Goal: Task Accomplishment & Management: Manage account settings

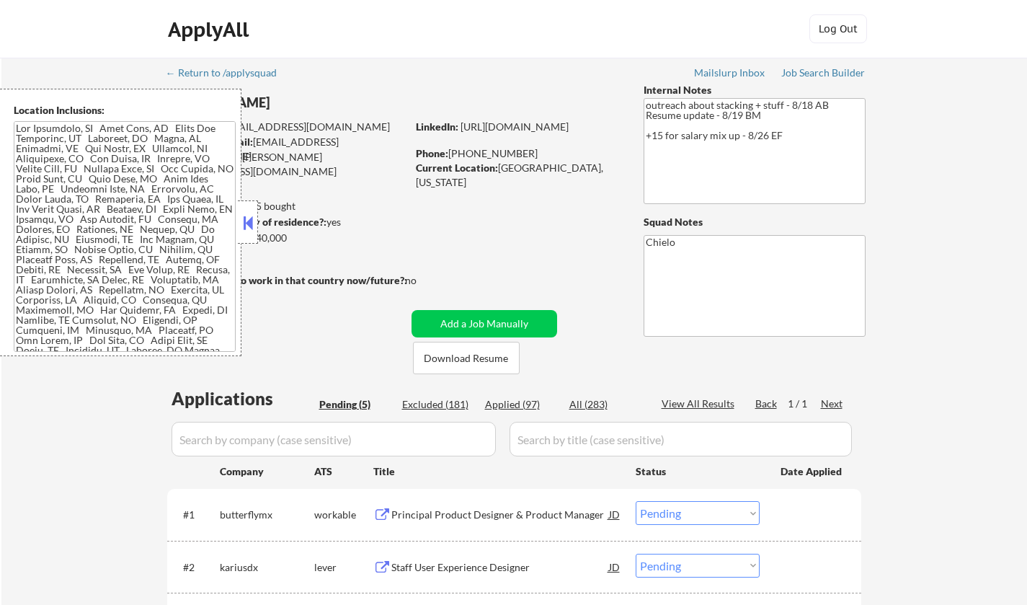
select select ""pending""
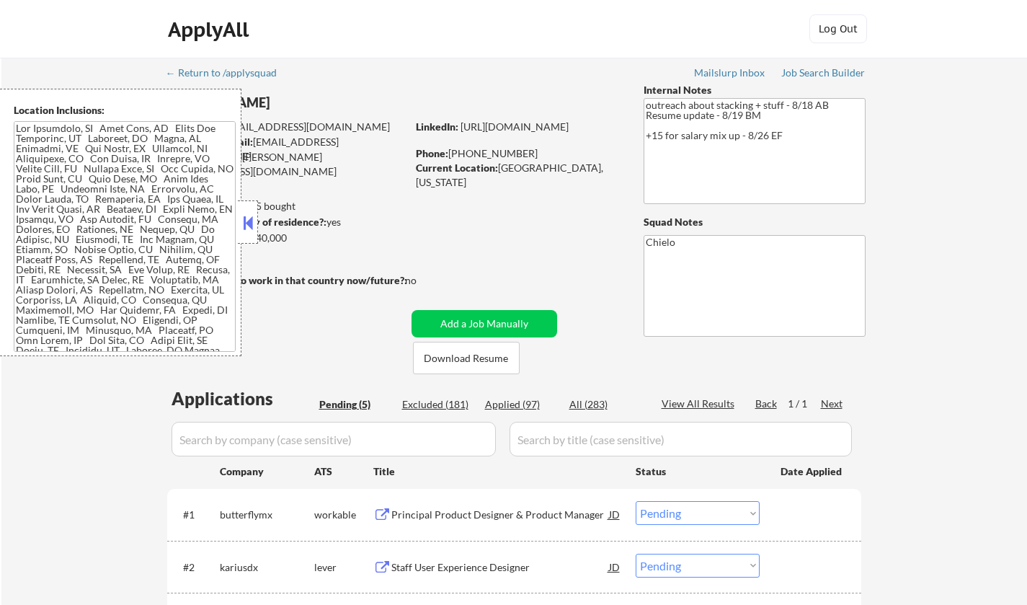
scroll to position [144, 0]
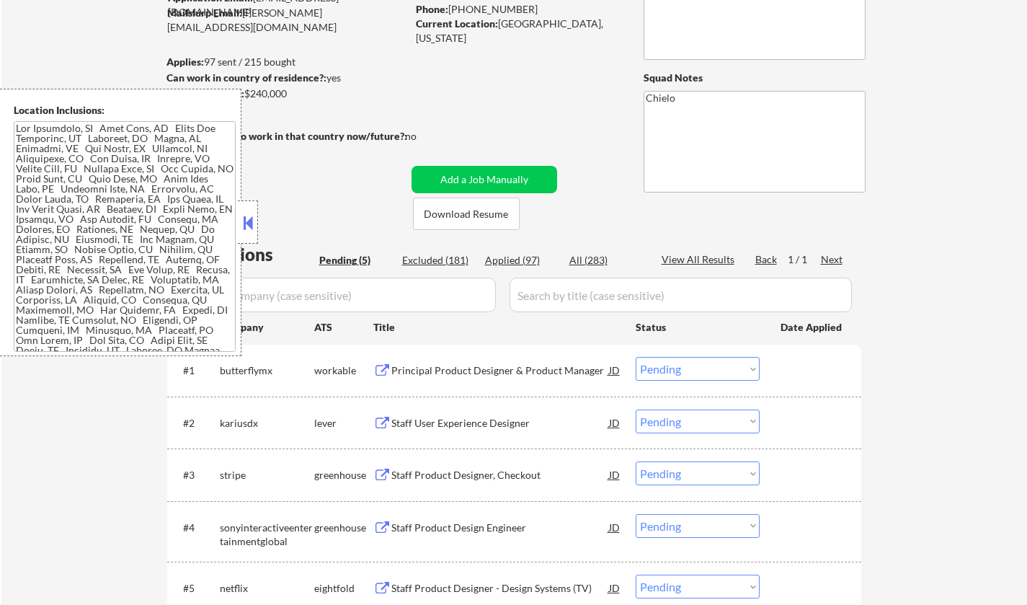
click at [251, 228] on button at bounding box center [248, 223] width 16 height 22
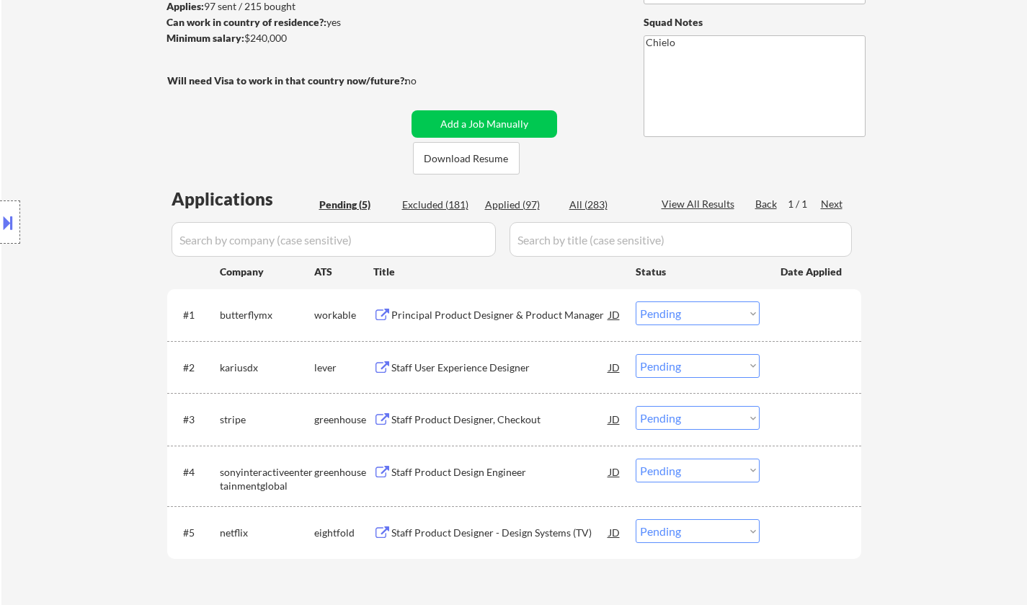
scroll to position [216, 0]
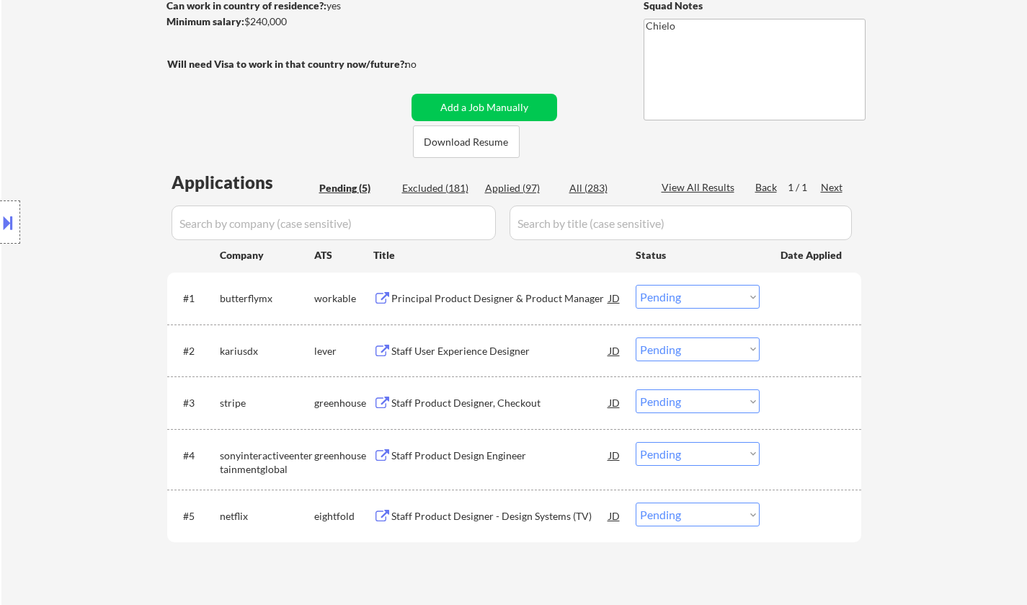
click at [491, 295] on div "Principal Product Designer & Product Manager" at bounding box center [500, 298] width 218 height 14
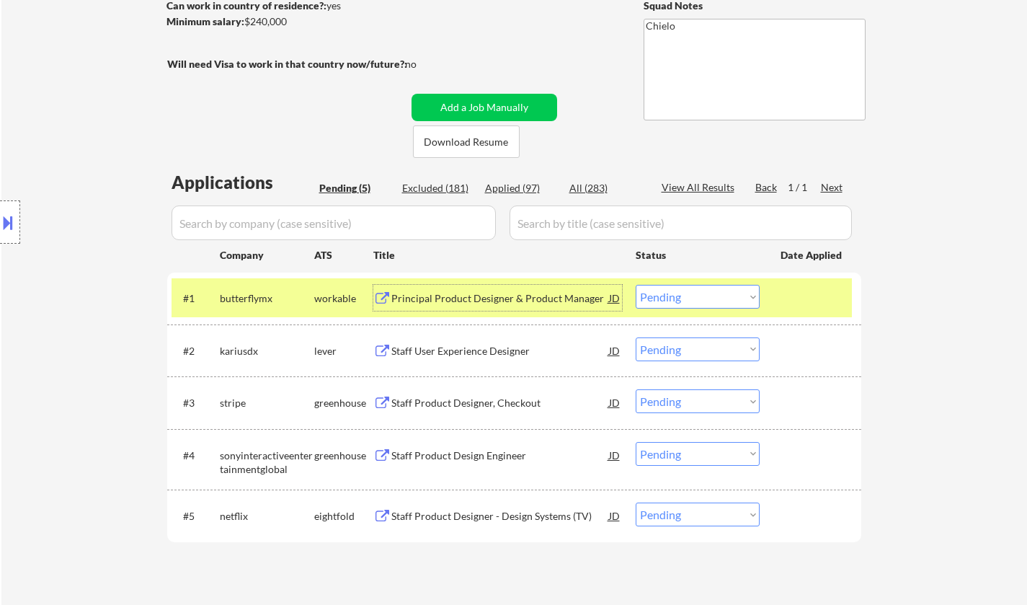
click at [711, 296] on select "Choose an option... Pending Applied Excluded (Questions) Excluded (Expired) Exc…" at bounding box center [698, 297] width 124 height 24
click at [636, 285] on select "Choose an option... Pending Applied Excluded (Questions) Excluded (Expired) Exc…" at bounding box center [698, 297] width 124 height 24
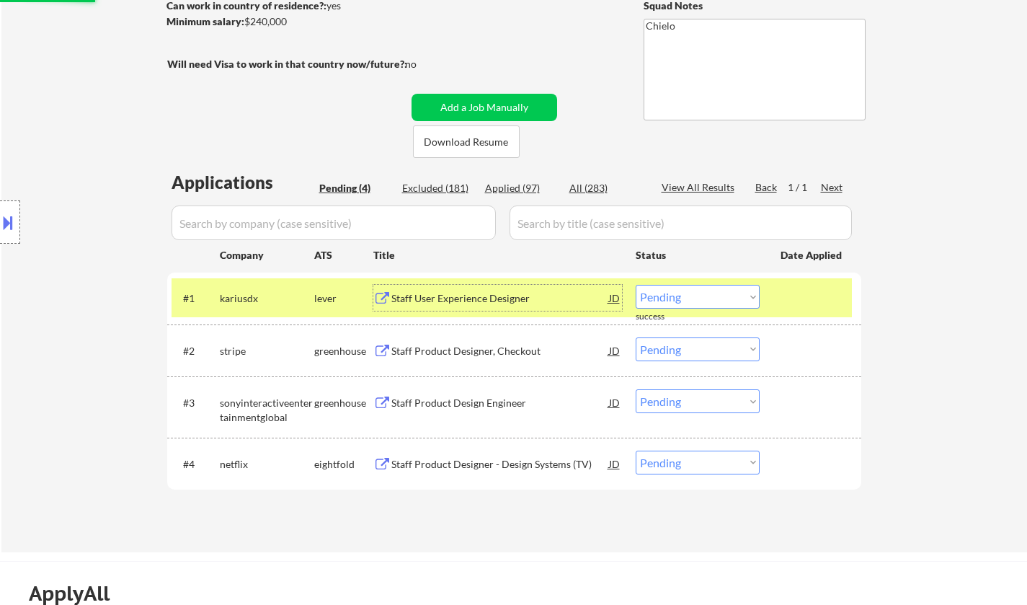
click at [471, 295] on div "Staff User Experience Designer" at bounding box center [500, 298] width 218 height 14
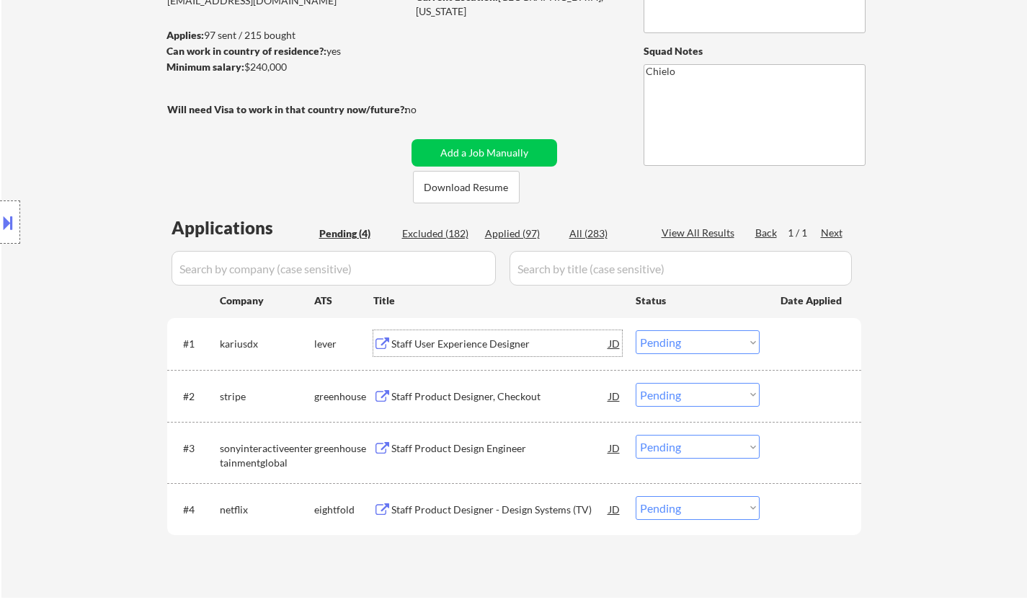
scroll to position [288, 0]
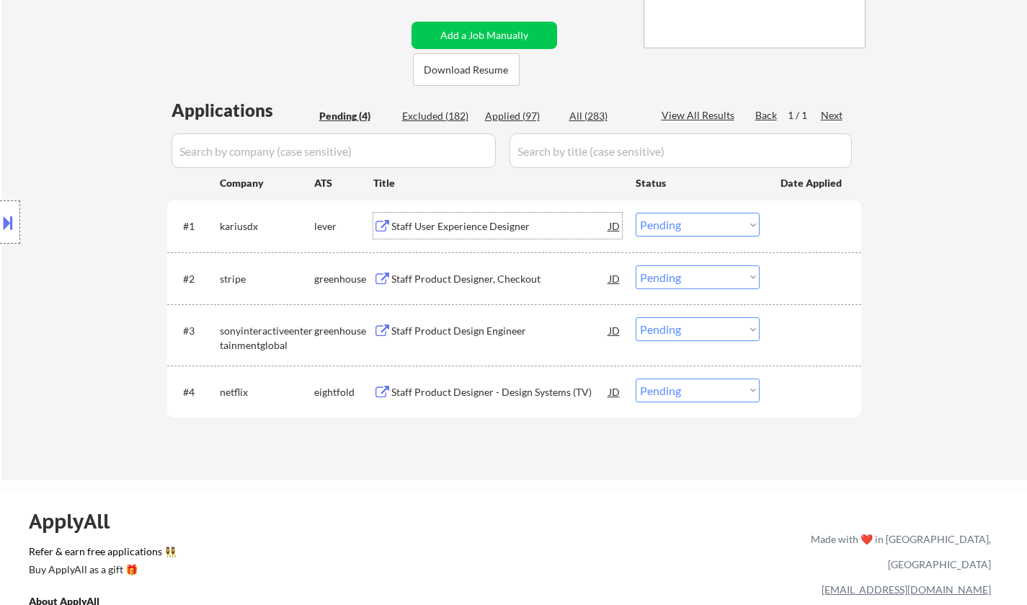
click at [692, 222] on select "Choose an option... Pending Applied Excluded (Questions) Excluded (Expired) Exc…" at bounding box center [698, 225] width 124 height 24
click at [636, 213] on select "Choose an option... Pending Applied Excluded (Questions) Excluded (Expired) Exc…" at bounding box center [698, 225] width 124 height 24
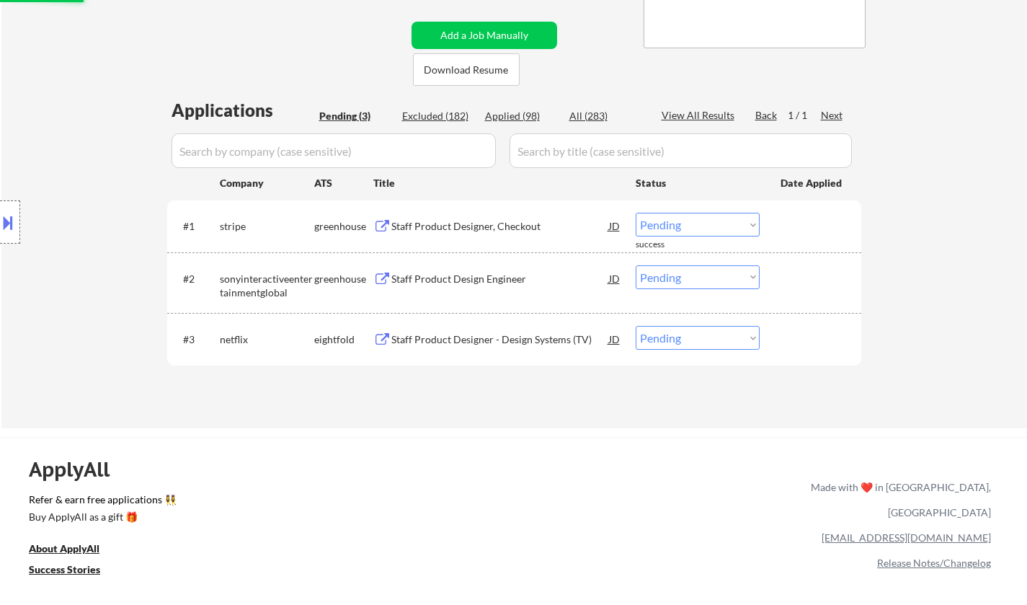
click at [443, 225] on div "Staff Product Designer, Checkout" at bounding box center [500, 226] width 218 height 14
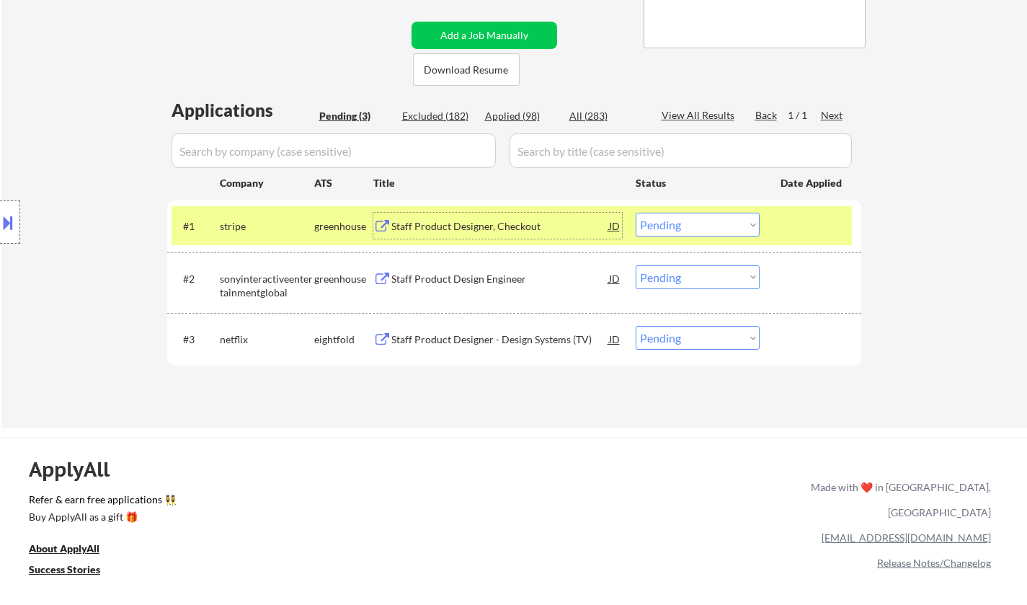
click at [692, 224] on select "Choose an option... Pending Applied Excluded (Questions) Excluded (Expired) Exc…" at bounding box center [698, 225] width 124 height 24
click at [636, 213] on select "Choose an option... Pending Applied Excluded (Questions) Excluded (Expired) Exc…" at bounding box center [698, 225] width 124 height 24
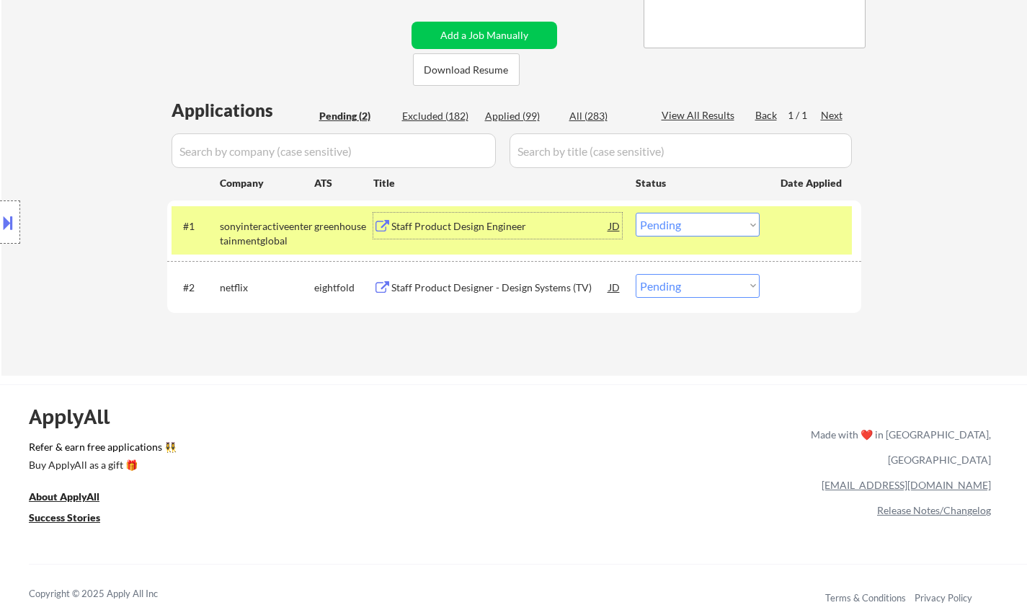
click at [440, 226] on div "Staff Product Design Engineer" at bounding box center [500, 226] width 218 height 14
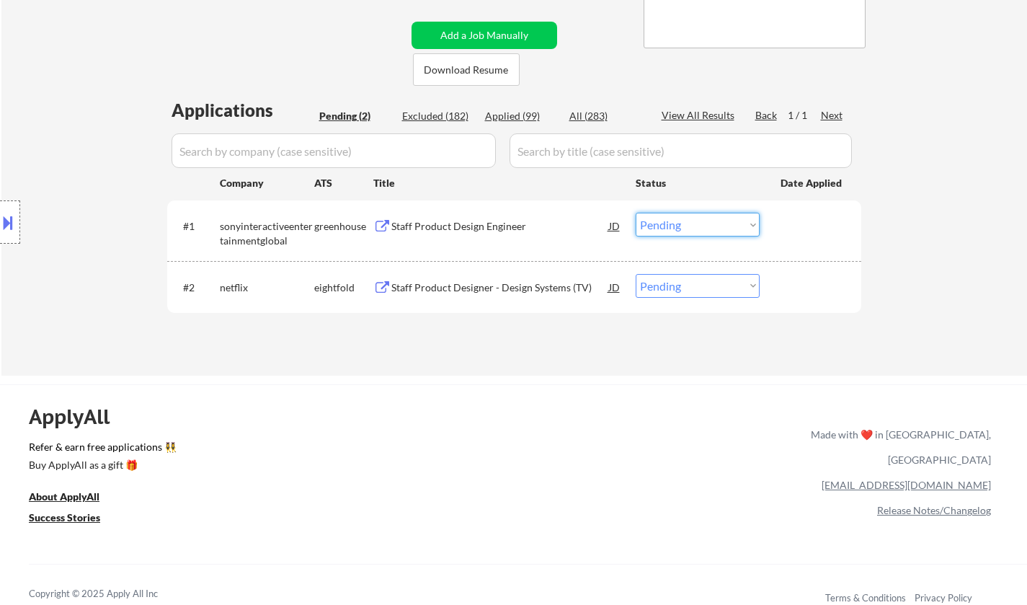
click at [706, 225] on select "Choose an option... Pending Applied Excluded (Questions) Excluded (Expired) Exc…" at bounding box center [698, 225] width 124 height 24
click at [636, 213] on select "Choose an option... Pending Applied Excluded (Questions) Excluded (Expired) Exc…" at bounding box center [698, 225] width 124 height 24
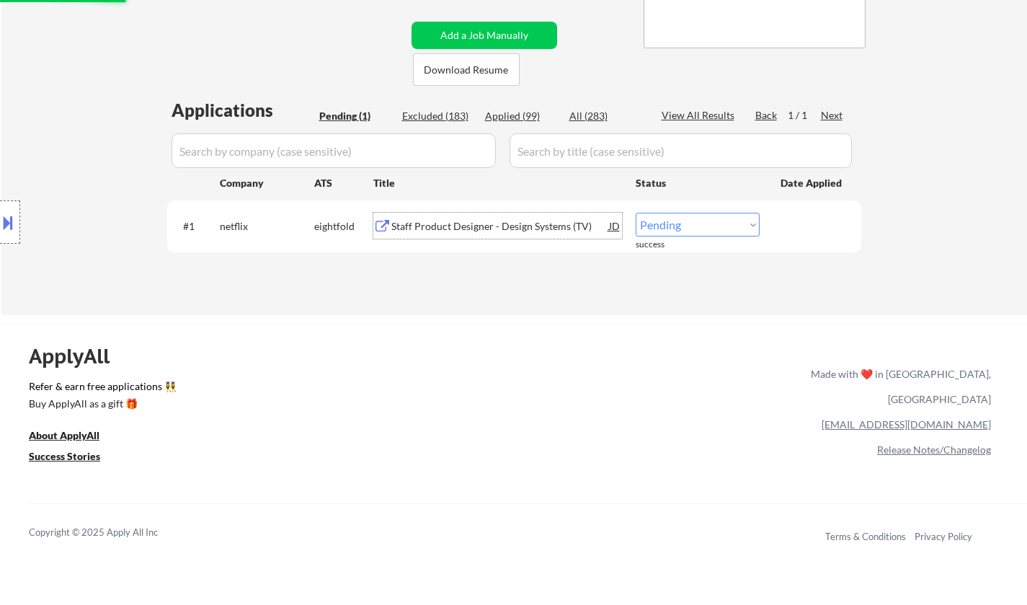
click at [451, 222] on div "Staff Product Designer - Design Systems (TV)" at bounding box center [500, 226] width 218 height 14
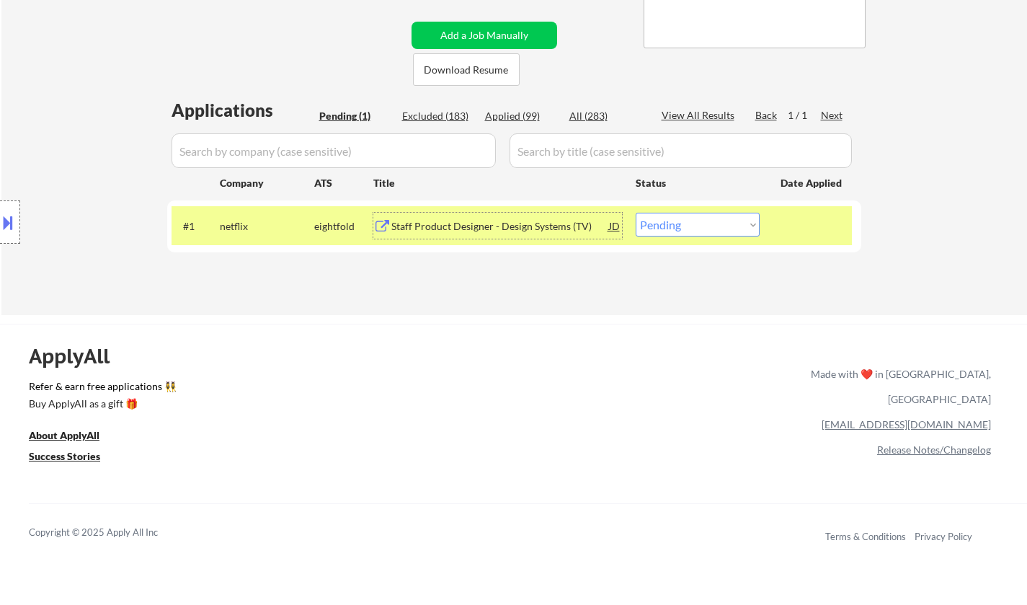
drag, startPoint x: 716, startPoint y: 226, endPoint x: 716, endPoint y: 236, distance: 9.4
click at [716, 226] on select "Choose an option... Pending Applied Excluded (Questions) Excluded (Expired) Exc…" at bounding box center [698, 225] width 124 height 24
select select ""applied""
click at [636, 213] on select "Choose an option... Pending Applied Excluded (Questions) Excluded (Expired) Exc…" at bounding box center [698, 225] width 124 height 24
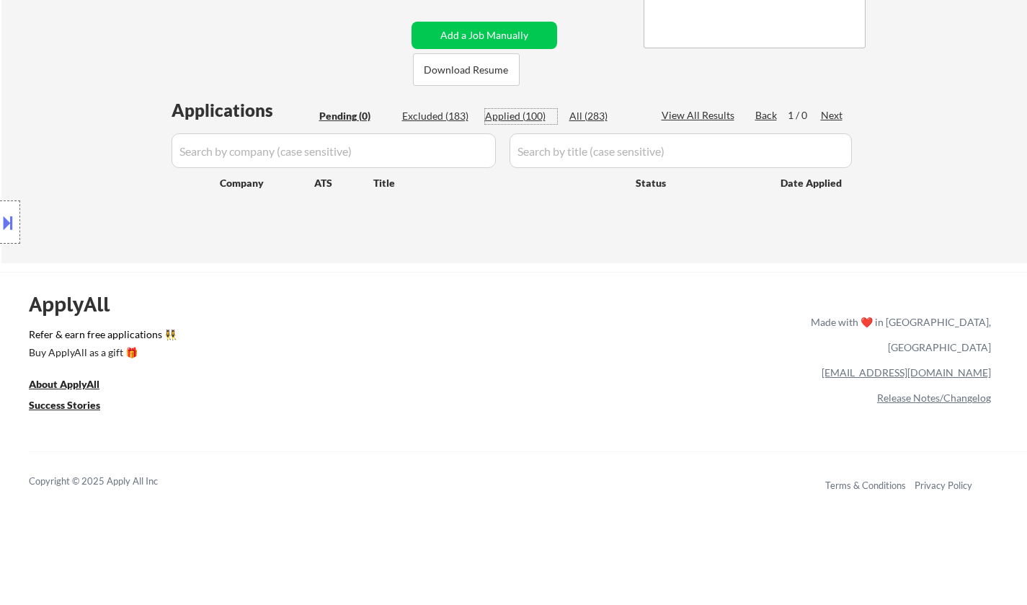
click at [516, 117] on div "Applied (100)" at bounding box center [521, 116] width 72 height 14
click at [523, 115] on div "Applied (100)" at bounding box center [521, 116] width 72 height 14
select select ""applied""
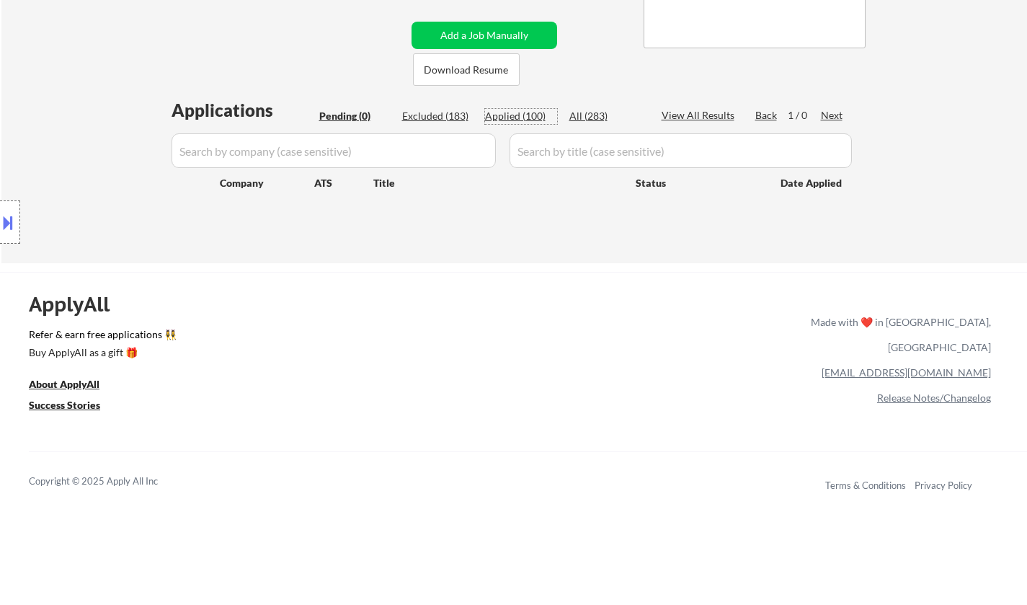
select select ""applied""
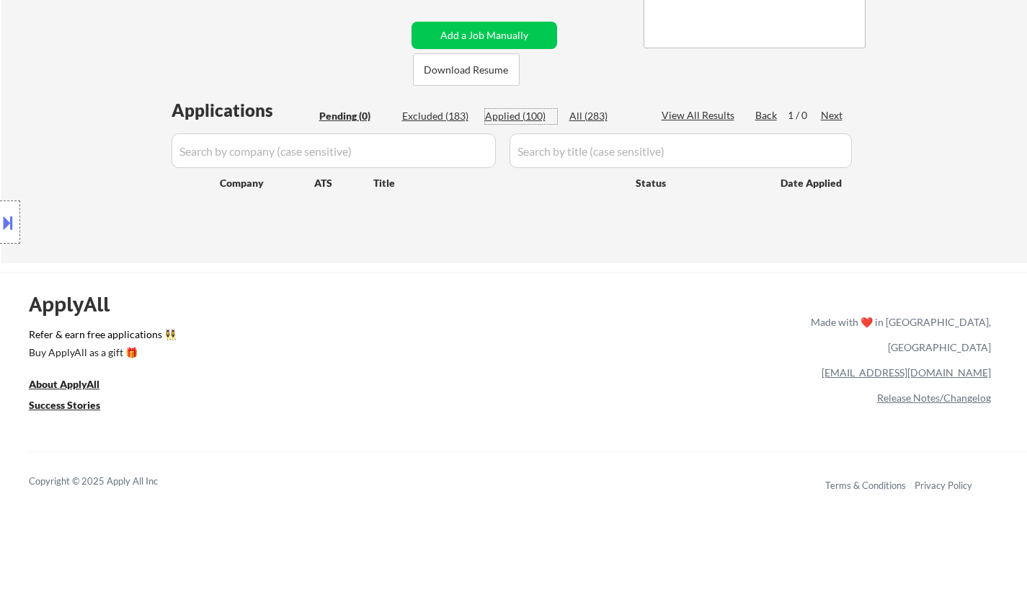
select select ""applied""
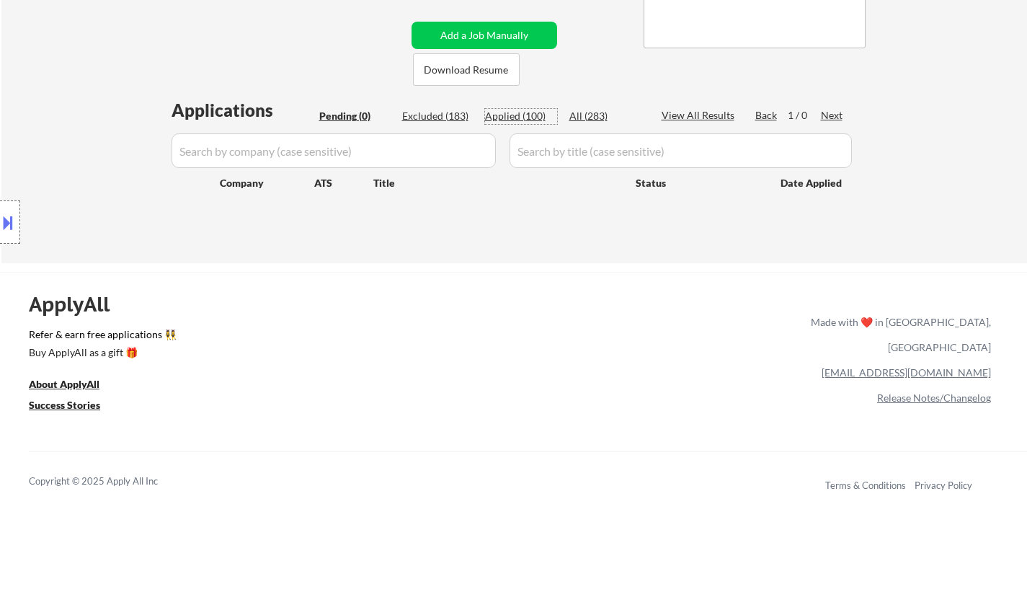
select select ""applied""
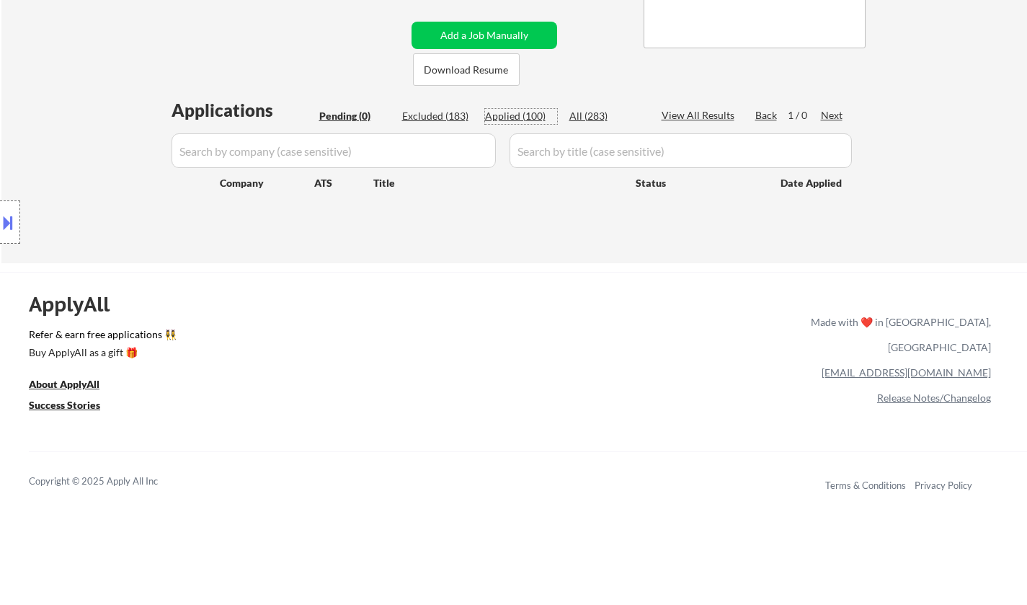
select select ""applied""
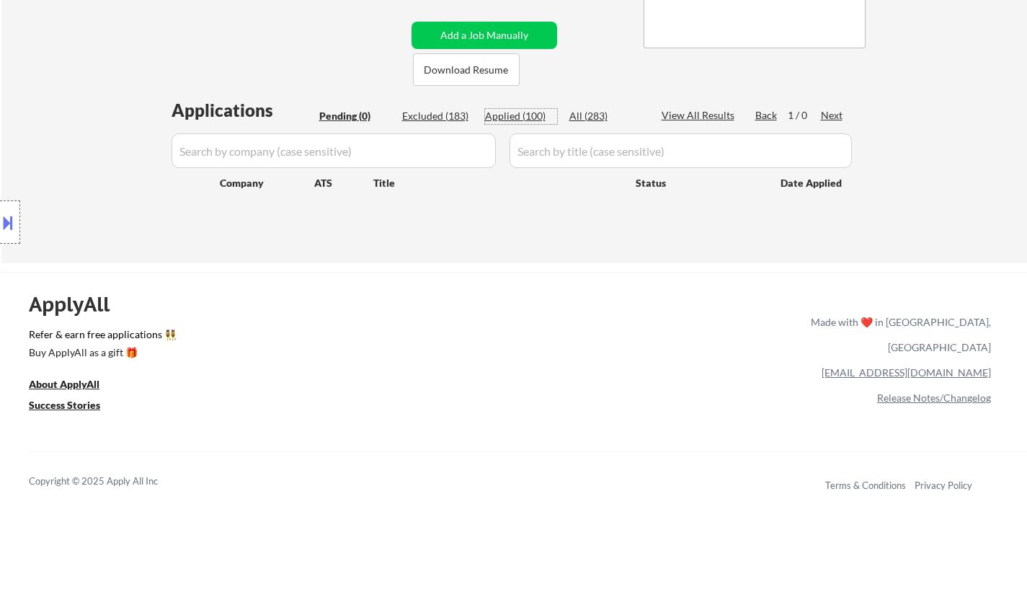
select select ""applied""
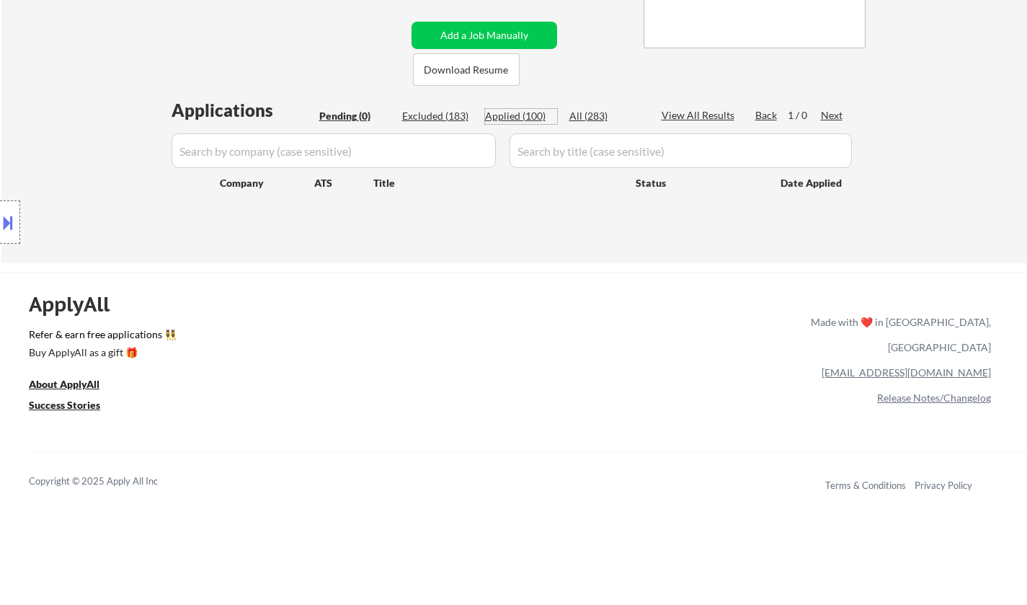
select select ""applied""
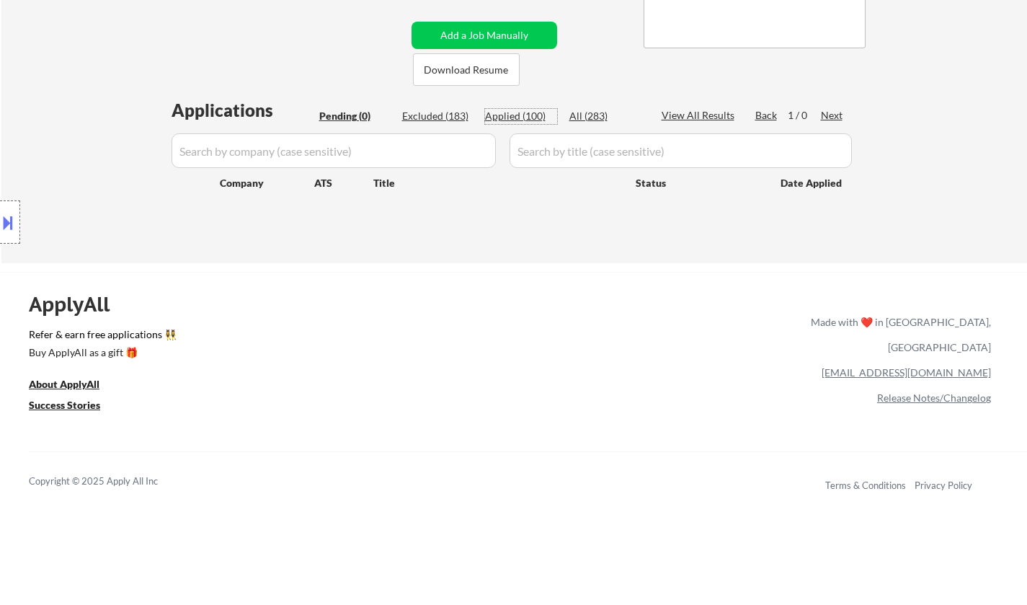
select select ""applied""
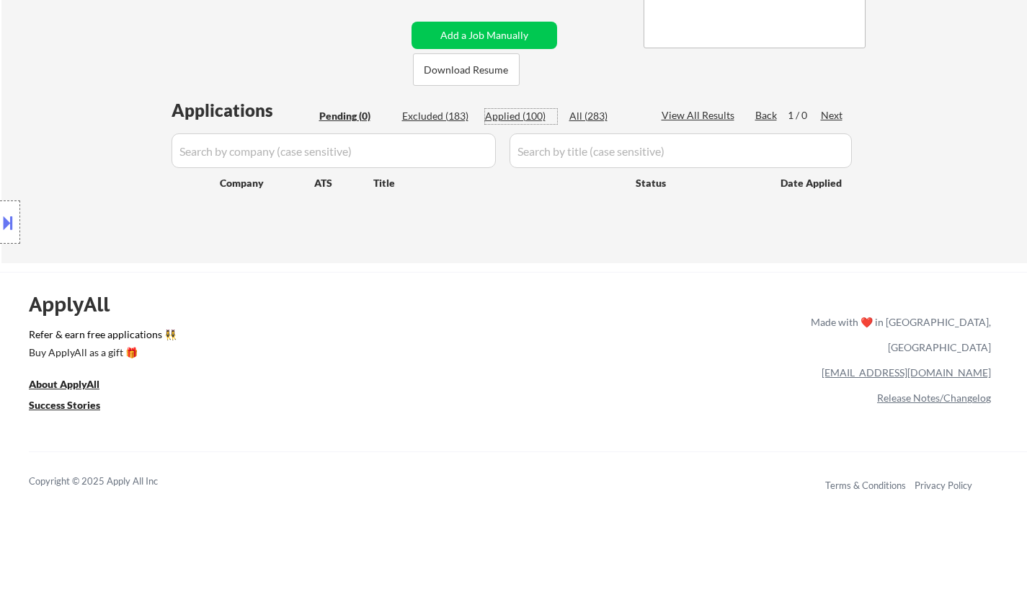
select select ""applied""
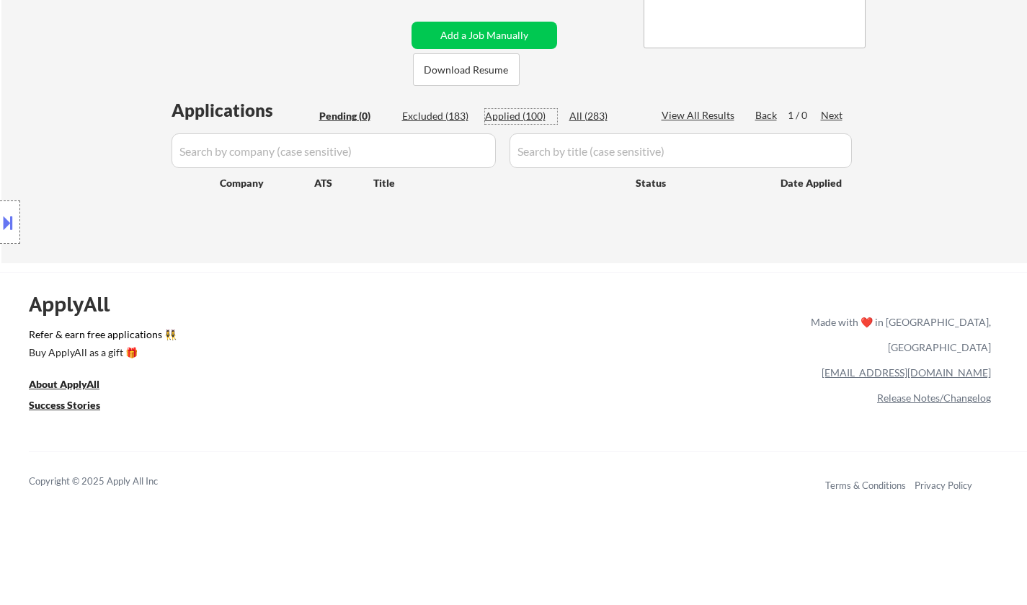
select select ""applied""
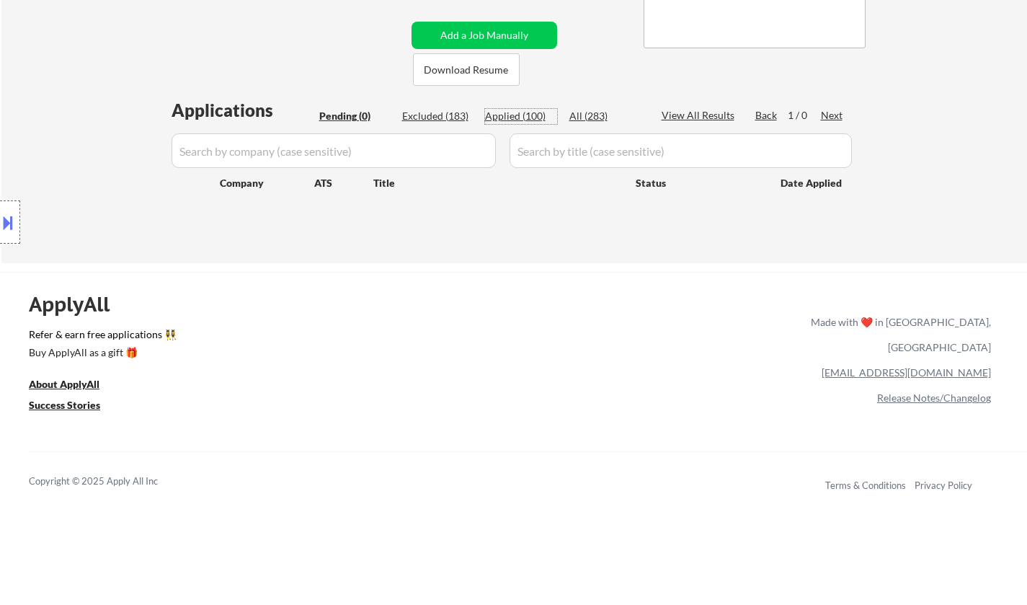
select select ""applied""
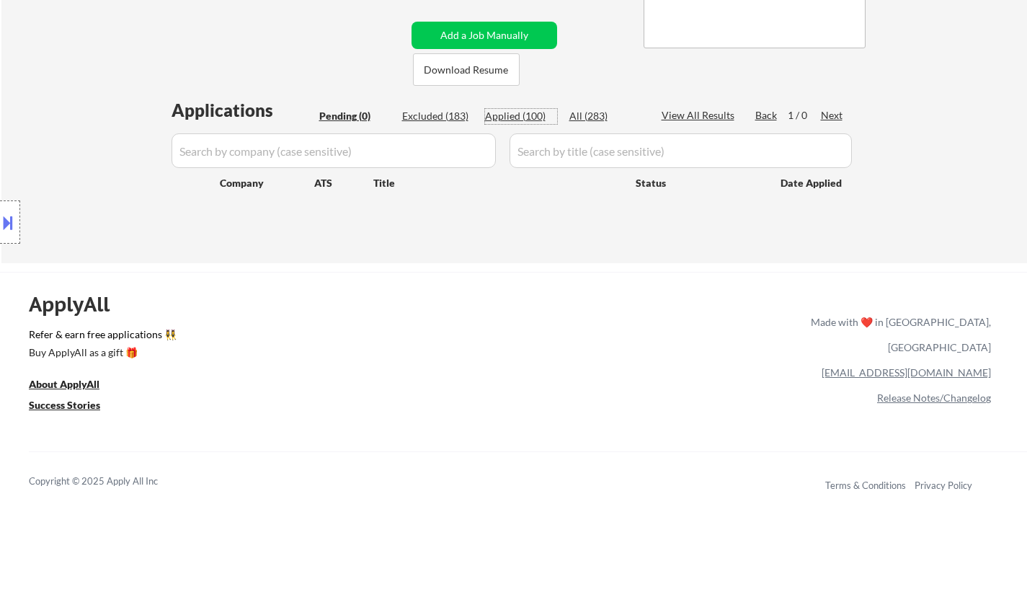
select select ""applied""
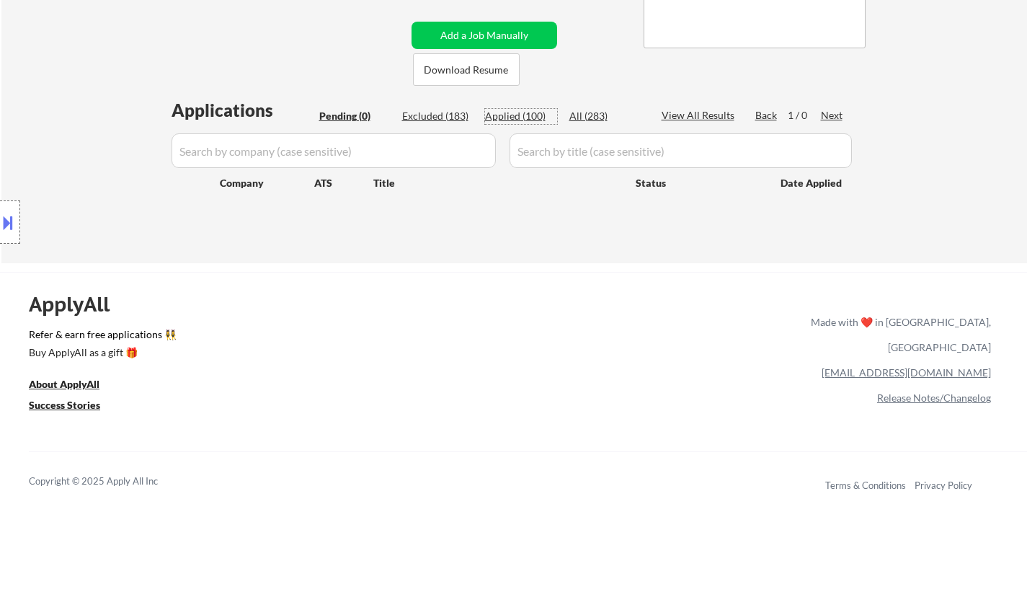
select select ""applied""
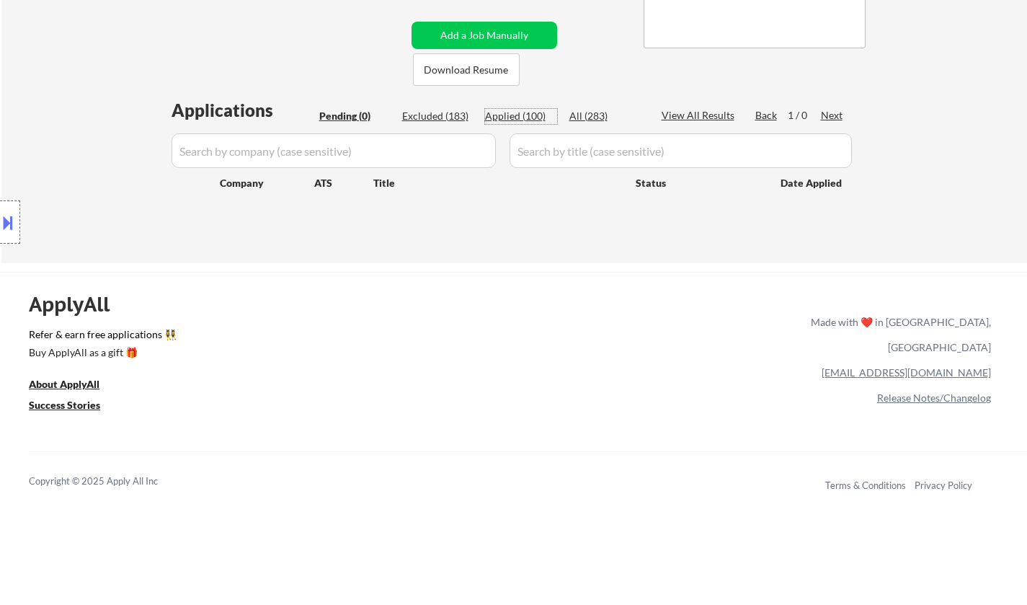
select select ""applied""
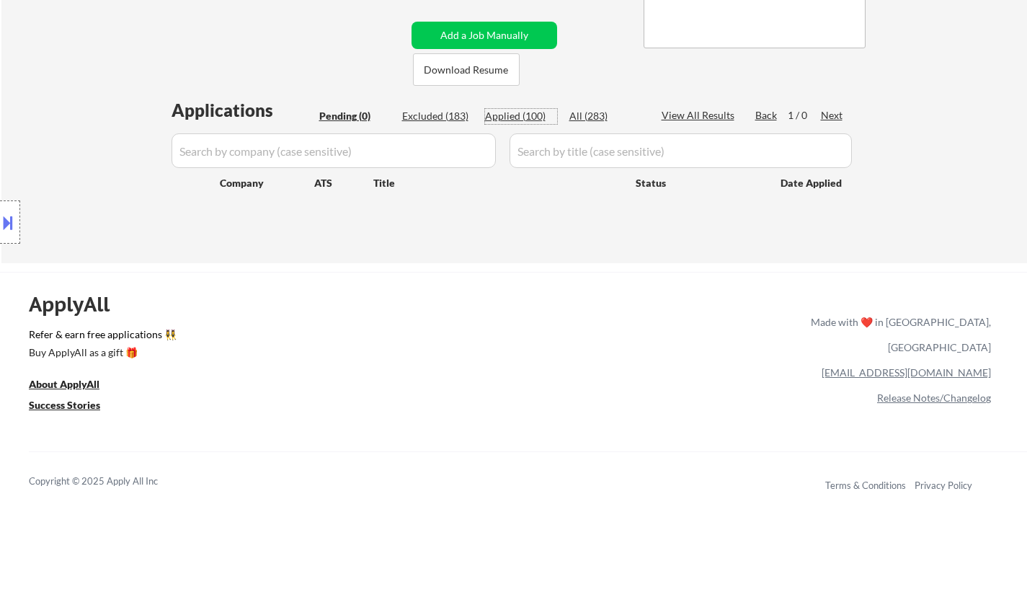
select select ""applied""
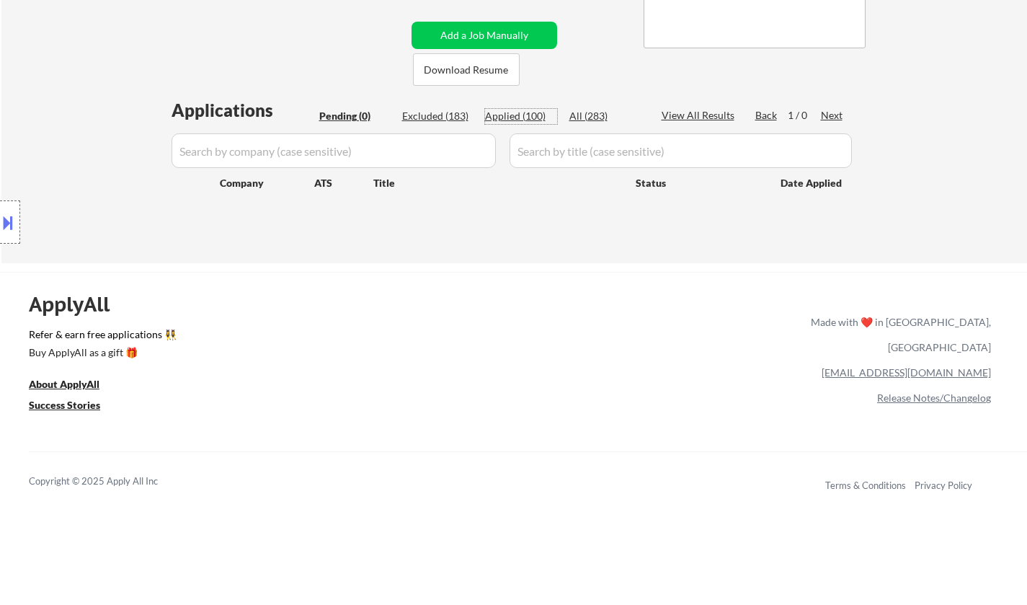
select select ""applied""
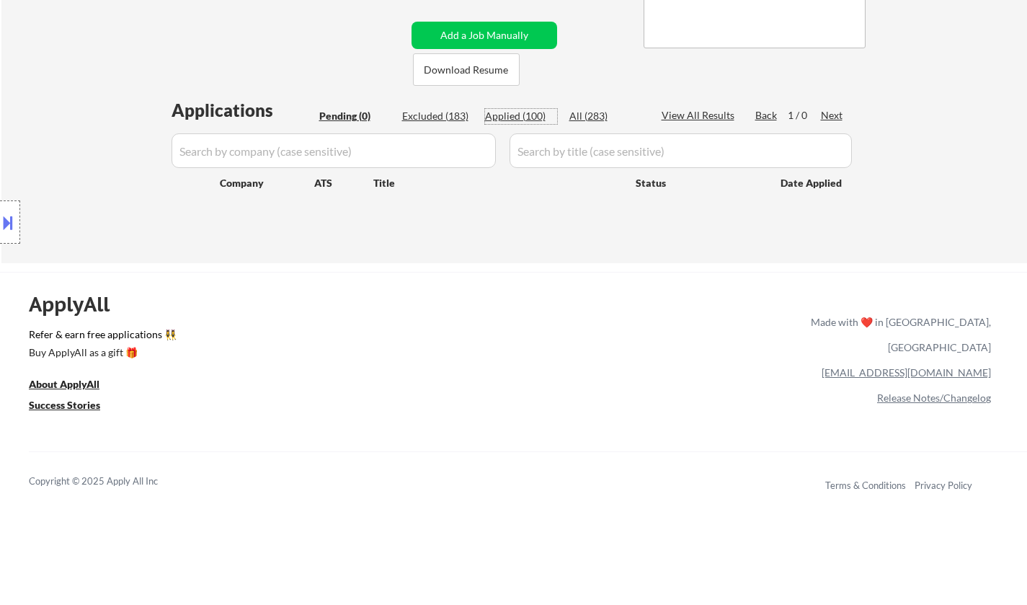
select select ""applied""
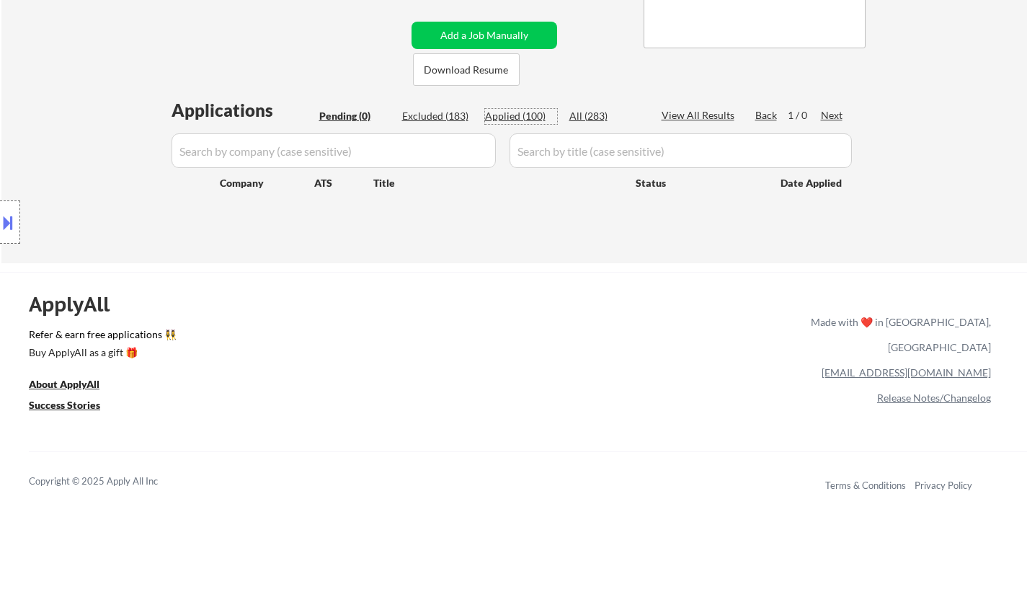
select select ""applied""
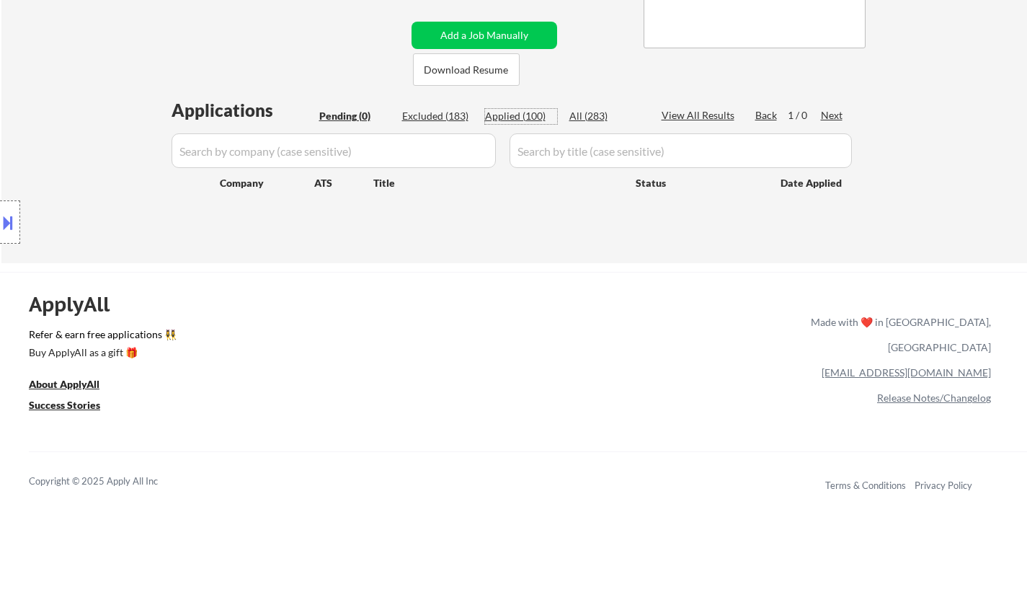
select select ""applied""
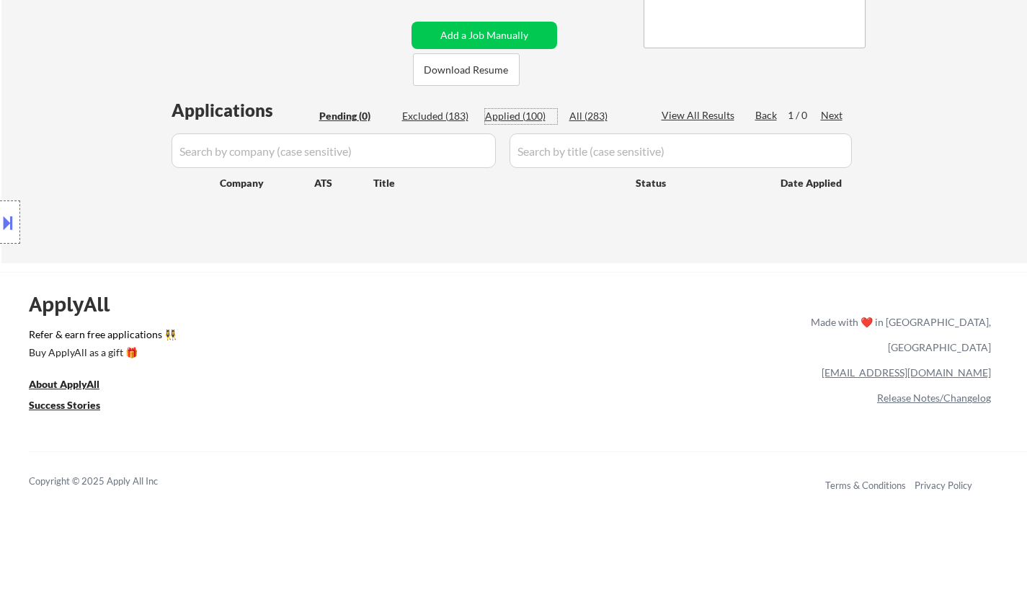
select select ""applied""
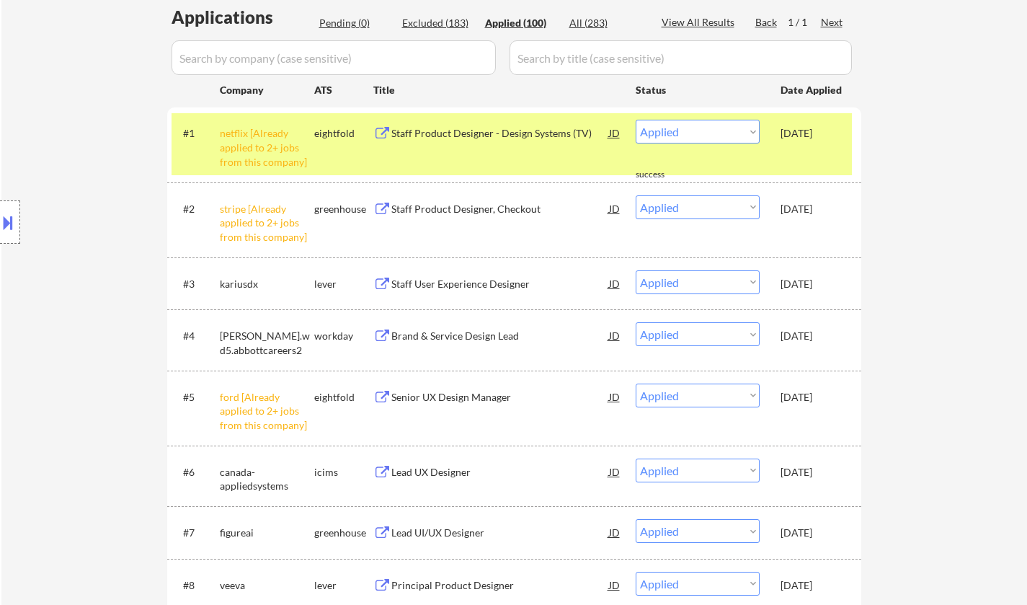
scroll to position [504, 0]
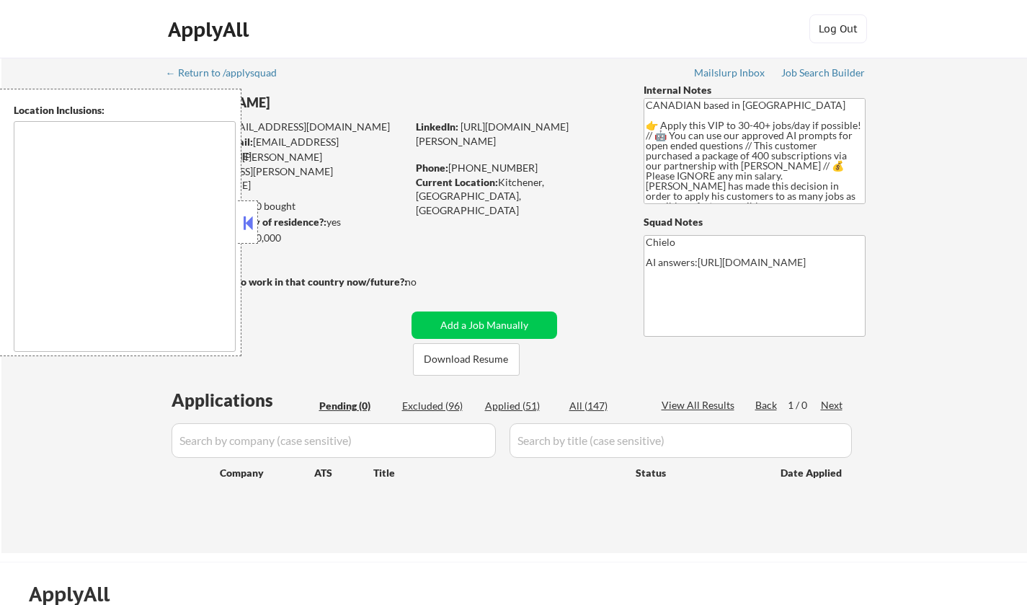
click at [246, 219] on button at bounding box center [248, 223] width 16 height 22
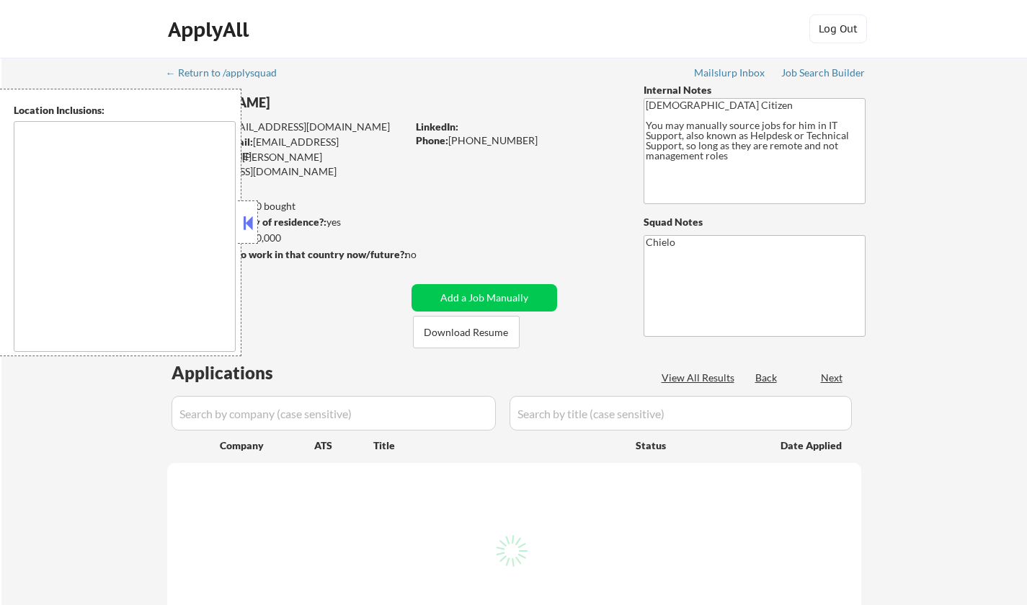
select select ""pending""
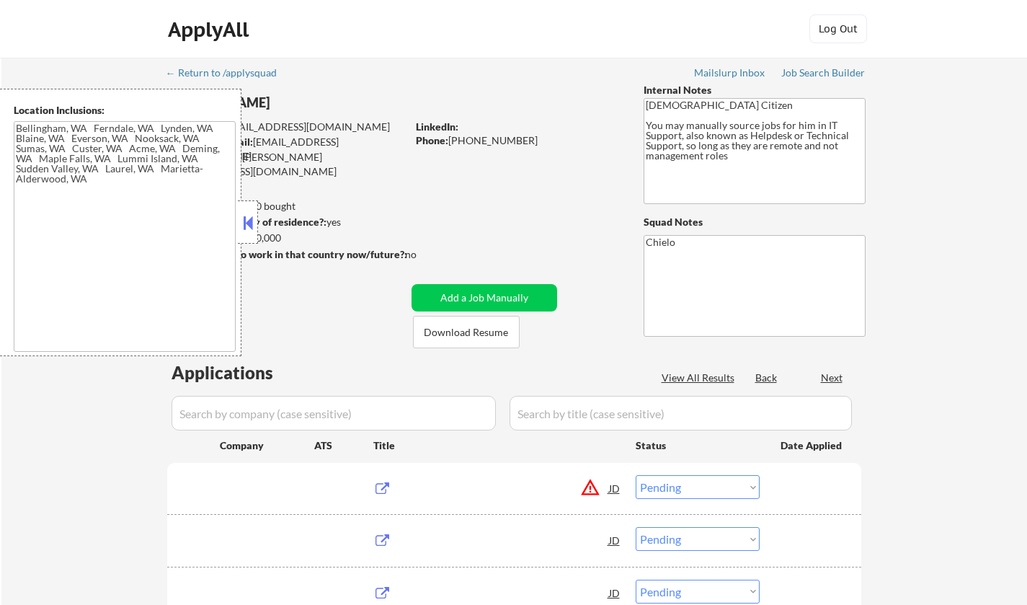
type textarea "Bellingham, WA Ferndale, WA Lynden, WA Blaine, WA Everson, WA Nooksack, WA Suma…"
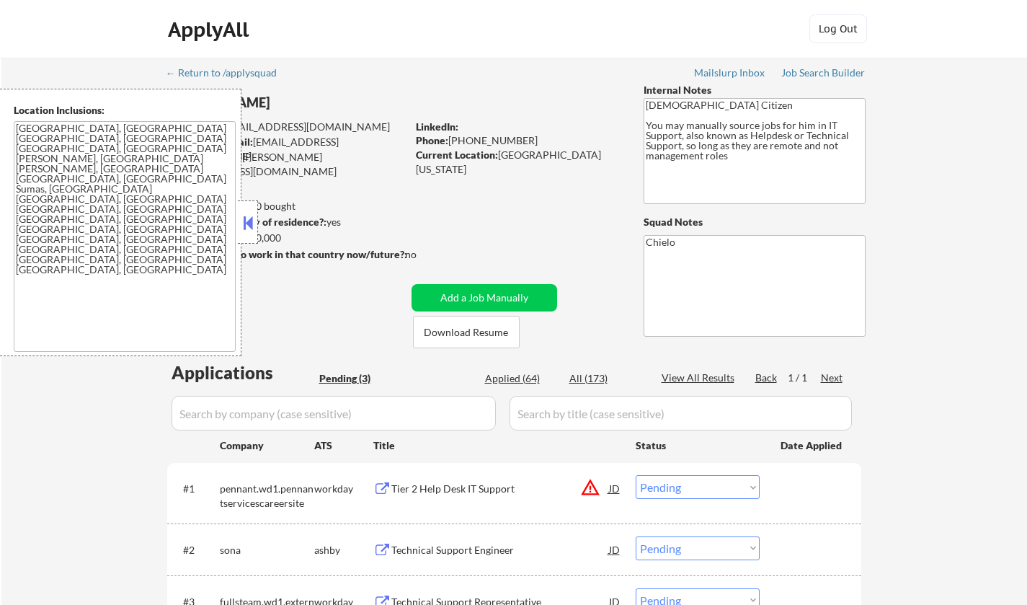
click at [257, 223] on div at bounding box center [248, 221] width 20 height 43
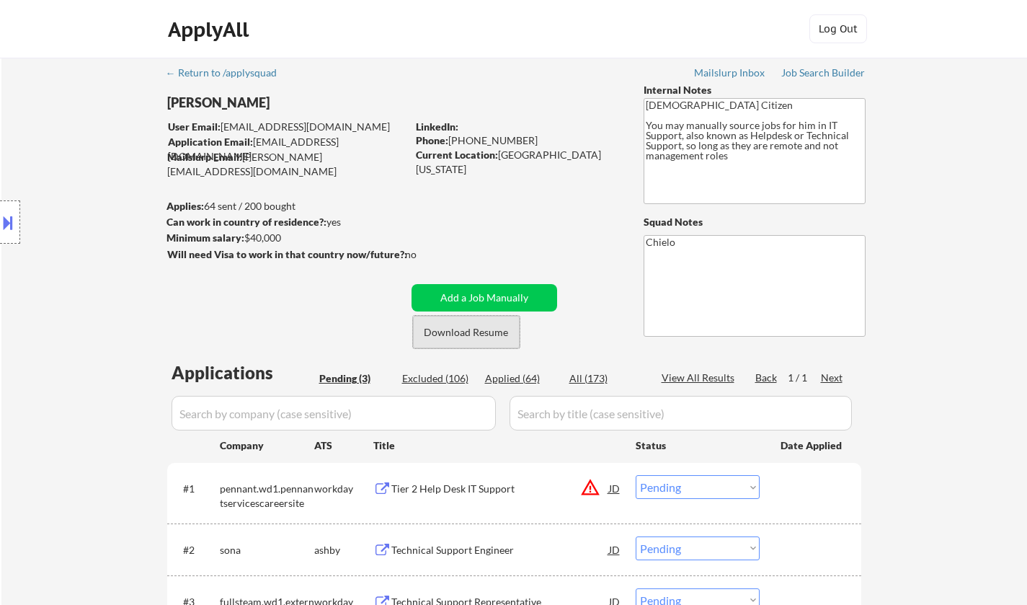
click at [472, 332] on button "Download Resume" at bounding box center [466, 332] width 107 height 32
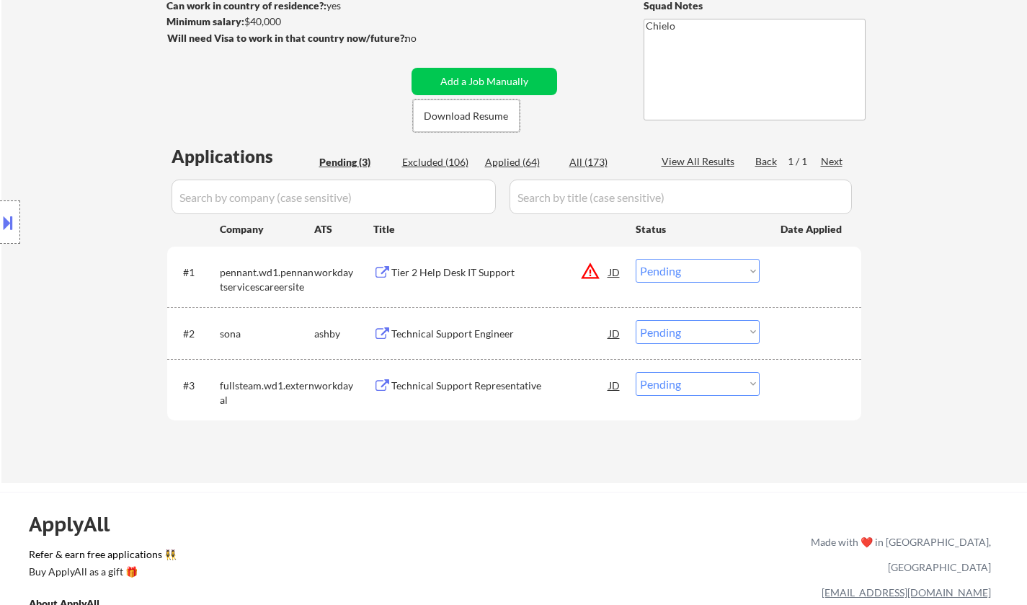
click at [449, 333] on div "Technical Support Engineer" at bounding box center [500, 333] width 218 height 14
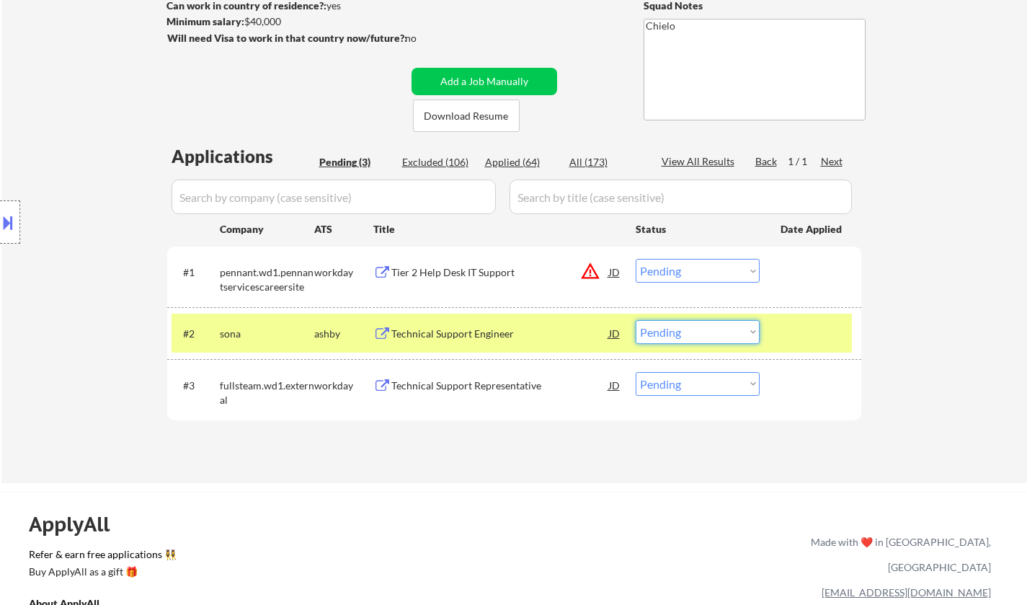
drag, startPoint x: 726, startPoint y: 326, endPoint x: 725, endPoint y: 341, distance: 14.5
click at [726, 326] on select "Choose an option... Pending Applied Excluded (Questions) Excluded (Expired) Exc…" at bounding box center [698, 332] width 124 height 24
click at [636, 320] on select "Choose an option... Pending Applied Excluded (Questions) Excluded (Expired) Exc…" at bounding box center [698, 332] width 124 height 24
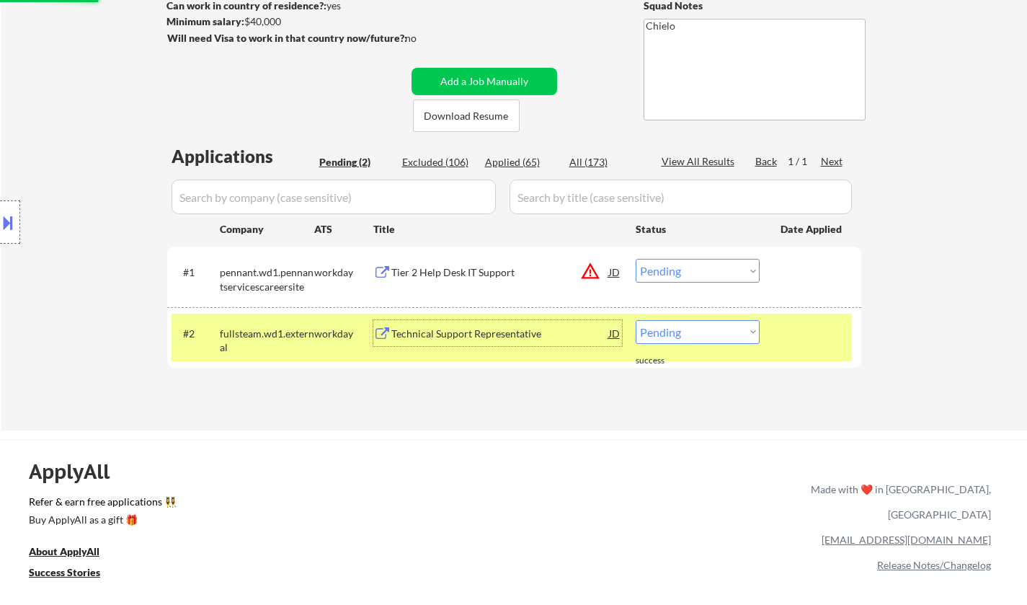
click at [461, 333] on div "Technical Support Representative" at bounding box center [500, 333] width 218 height 14
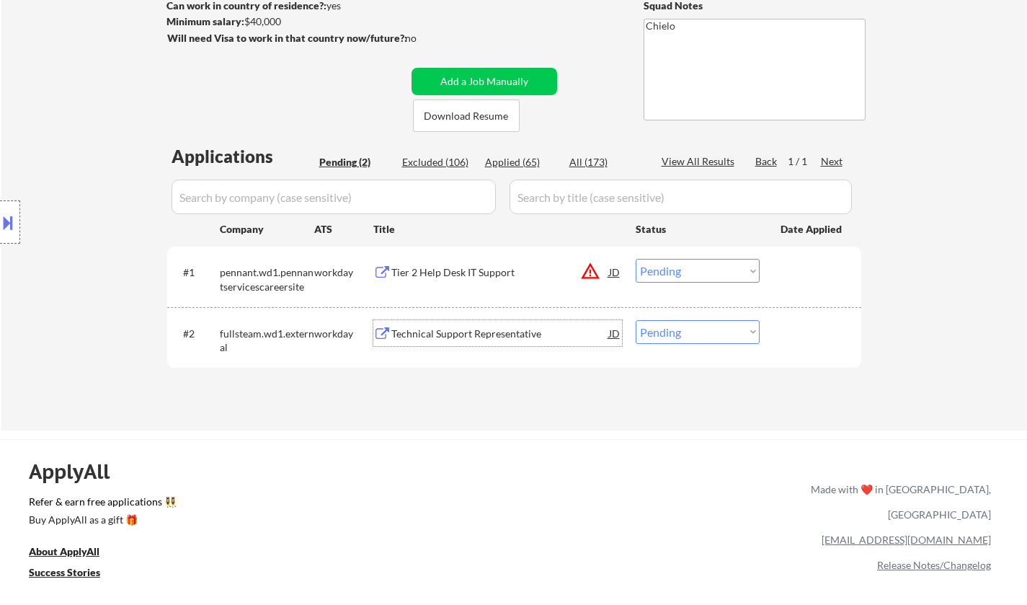
click at [701, 326] on select "Choose an option... Pending Applied Excluded (Questions) Excluded (Expired) Exc…" at bounding box center [698, 332] width 124 height 24
select select ""applied""
click at [636, 320] on select "Choose an option... Pending Applied Excluded (Questions) Excluded (Expired) Exc…" at bounding box center [698, 332] width 124 height 24
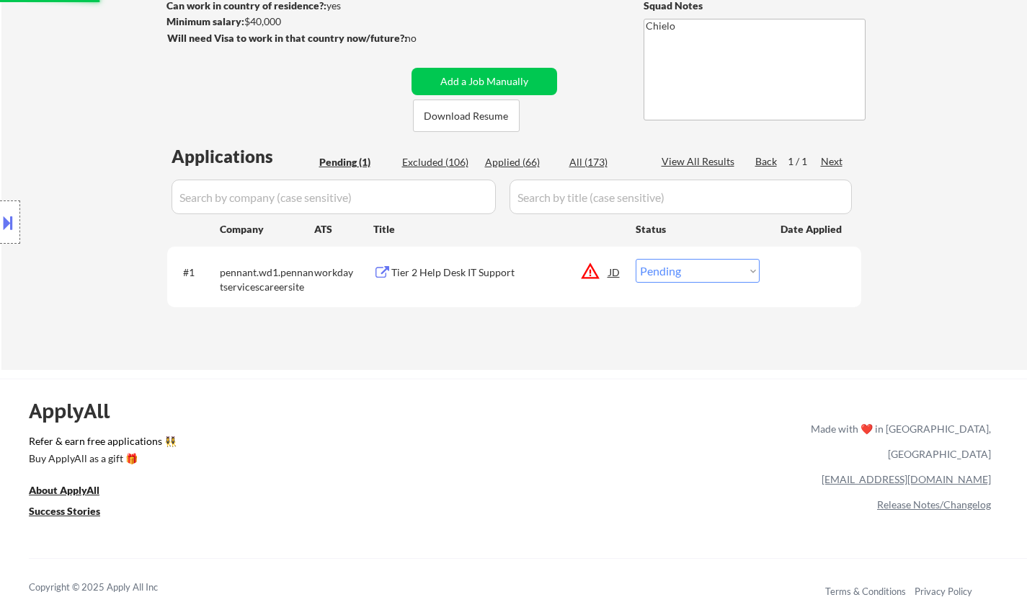
click at [17, 234] on div at bounding box center [10, 221] width 20 height 43
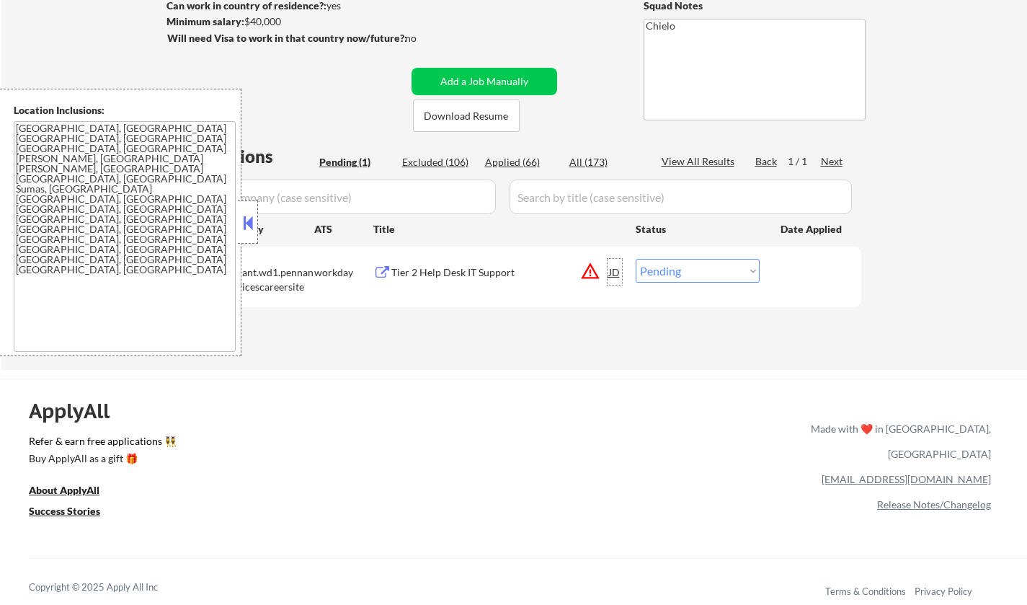
click at [615, 273] on div "JD" at bounding box center [615, 272] width 14 height 26
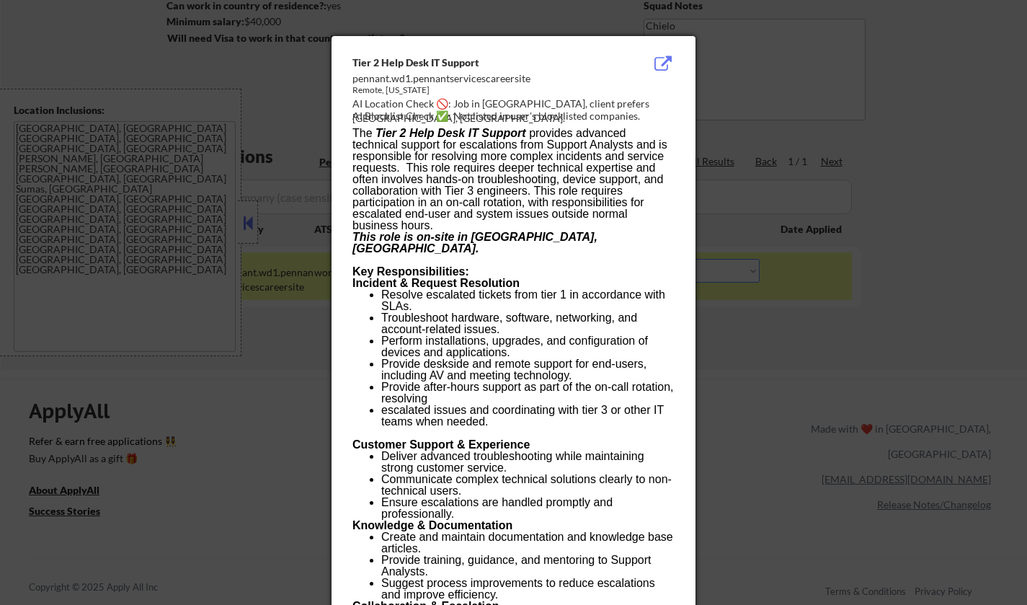
click at [822, 301] on div at bounding box center [513, 302] width 1027 height 605
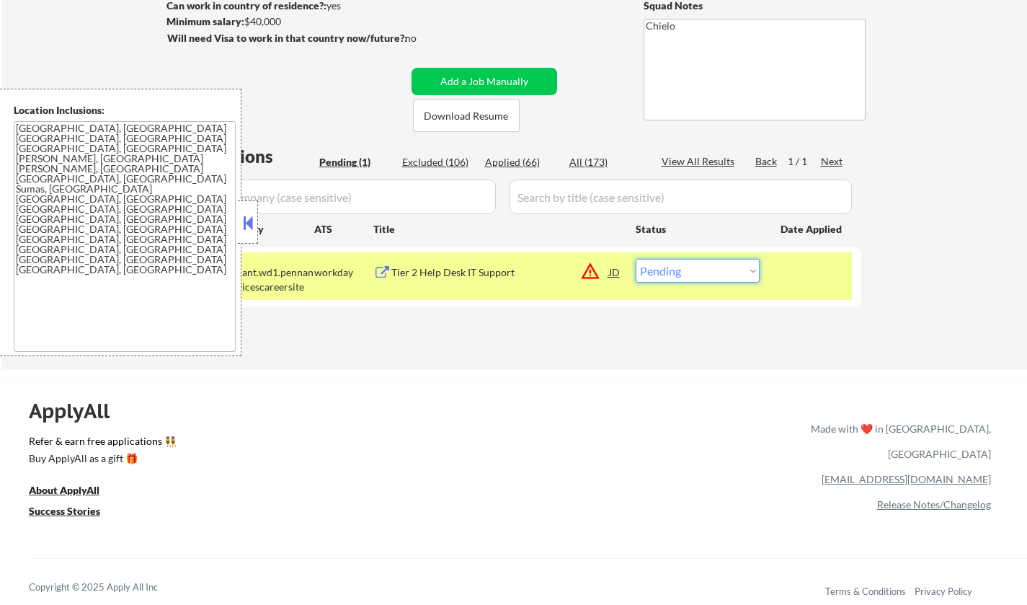
drag, startPoint x: 732, startPoint y: 264, endPoint x: 768, endPoint y: 332, distance: 76.7
click at [732, 264] on select "Choose an option... Pending Applied Excluded (Questions) Excluded (Expired) Exc…" at bounding box center [698, 271] width 124 height 24
select select ""excluded__location_""
click at [636, 259] on select "Choose an option... Pending Applied Excluded (Questions) Excluded (Expired) Exc…" at bounding box center [698, 271] width 124 height 24
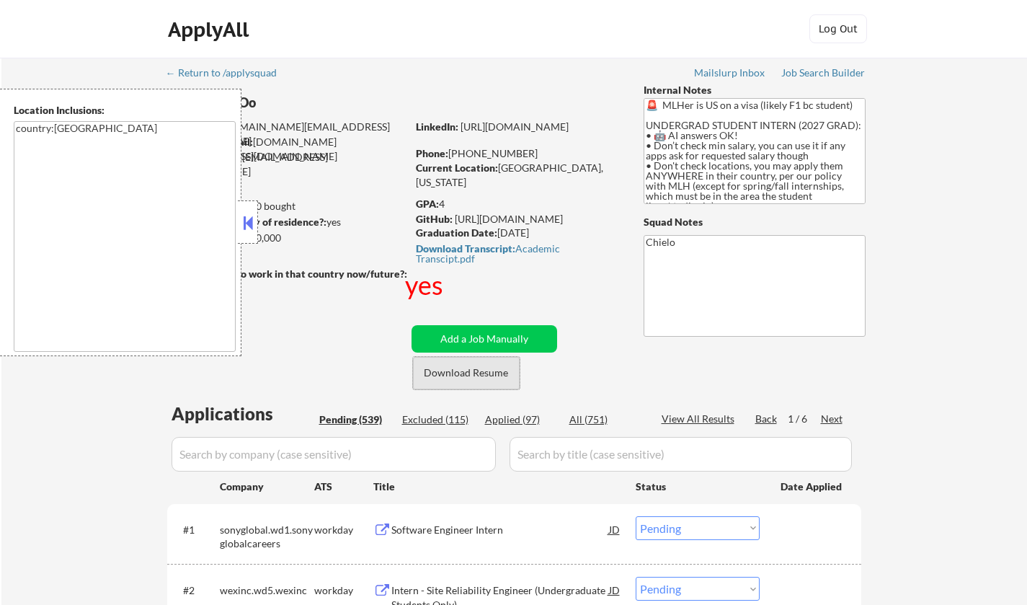
select select ""pending""
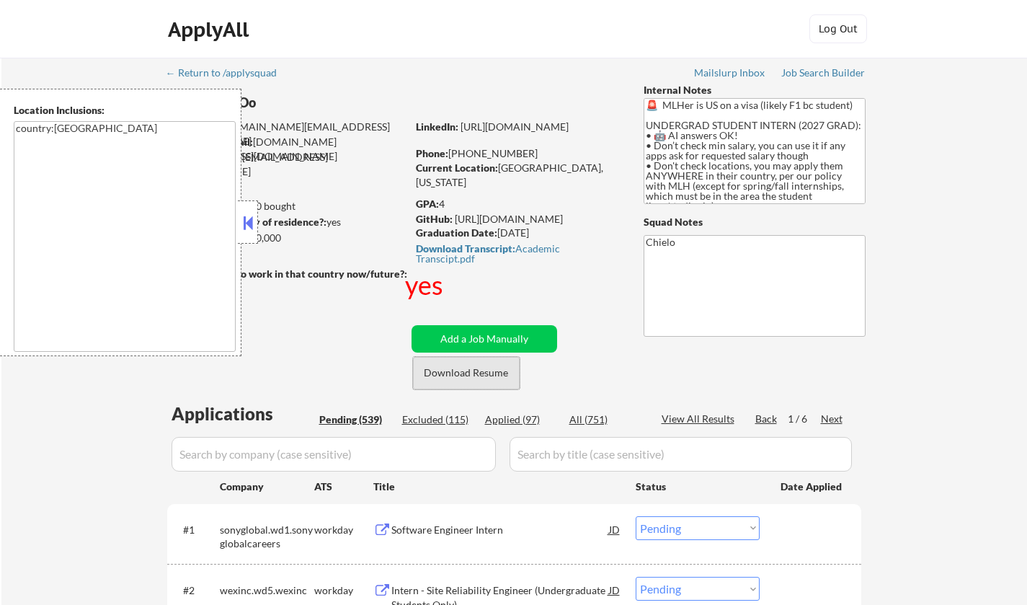
select select ""pending""
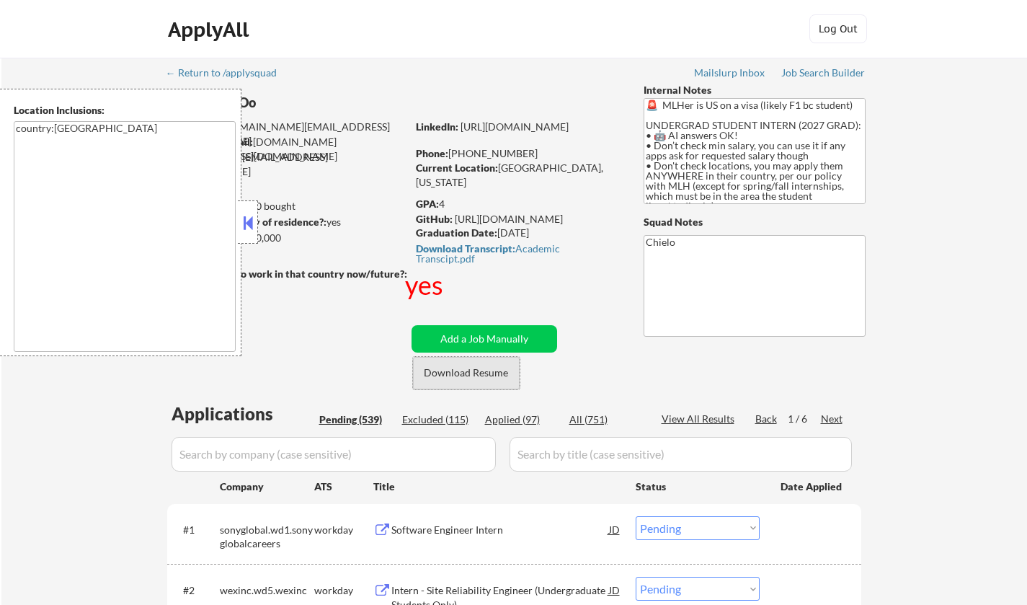
select select ""pending""
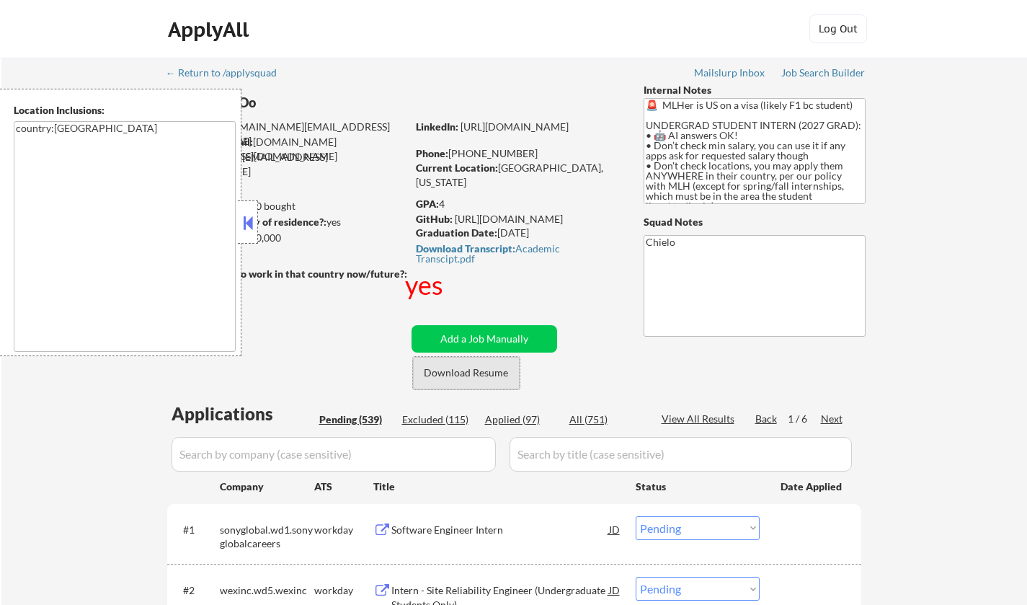
select select ""pending""
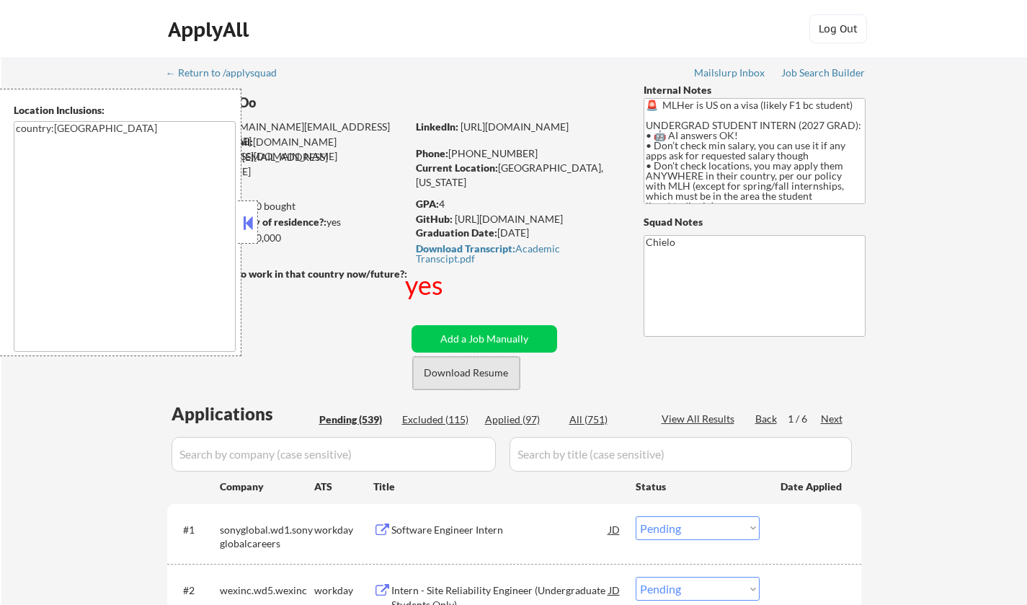
select select ""pending""
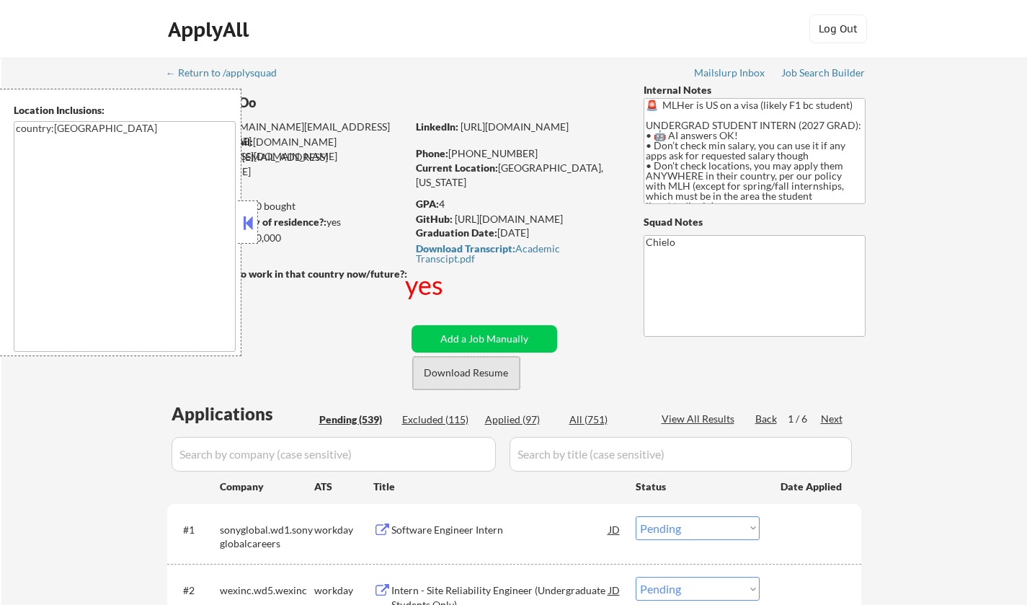
select select ""pending""
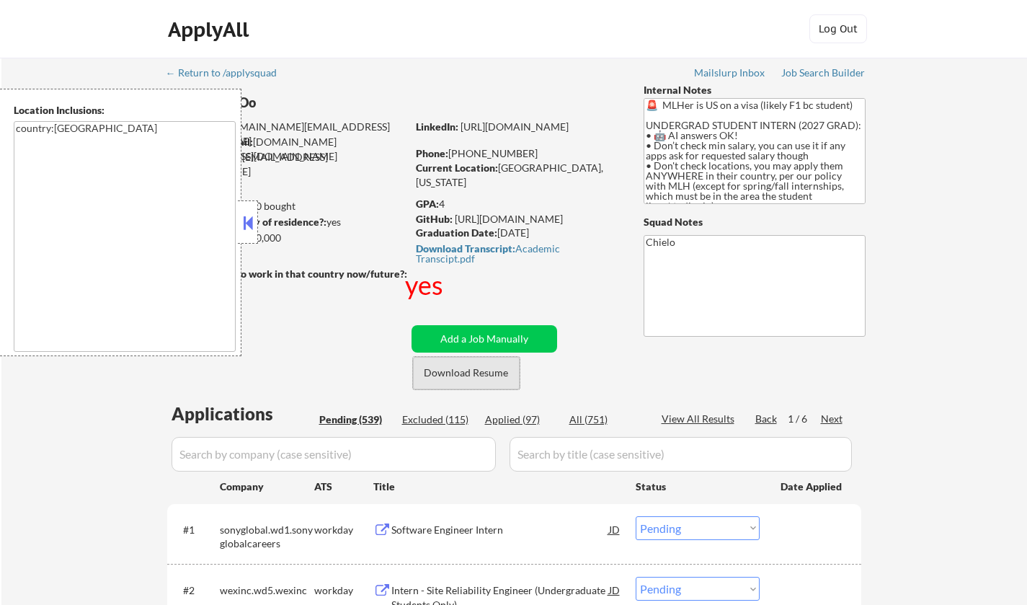
select select ""pending""
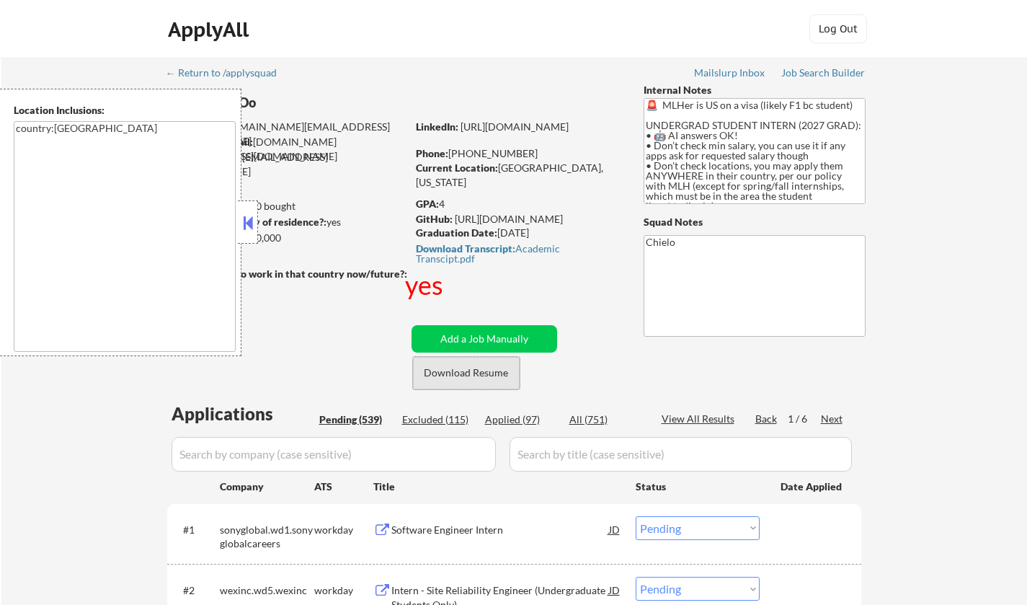
select select ""pending""
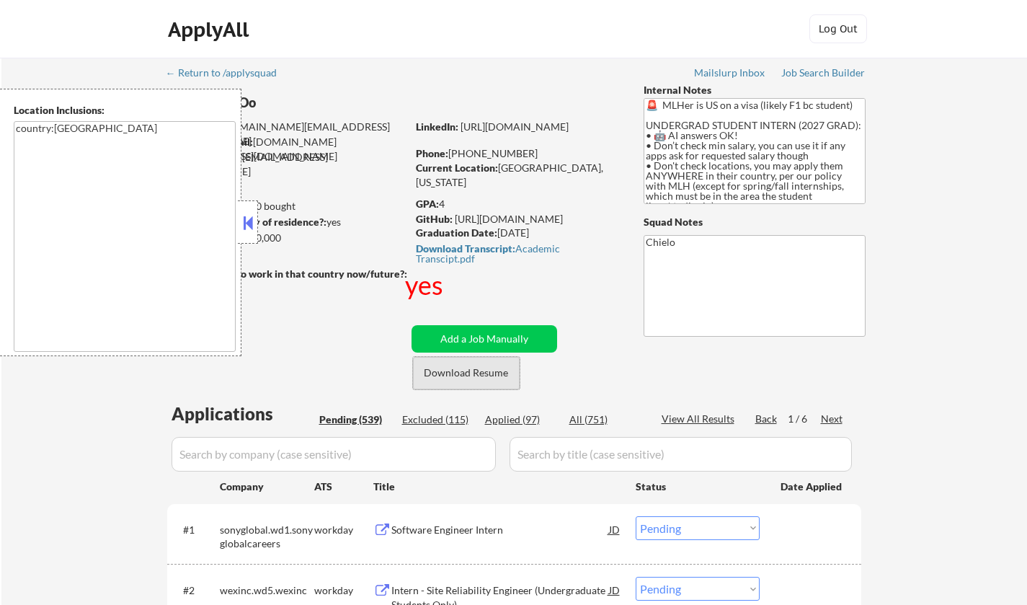
select select ""pending""
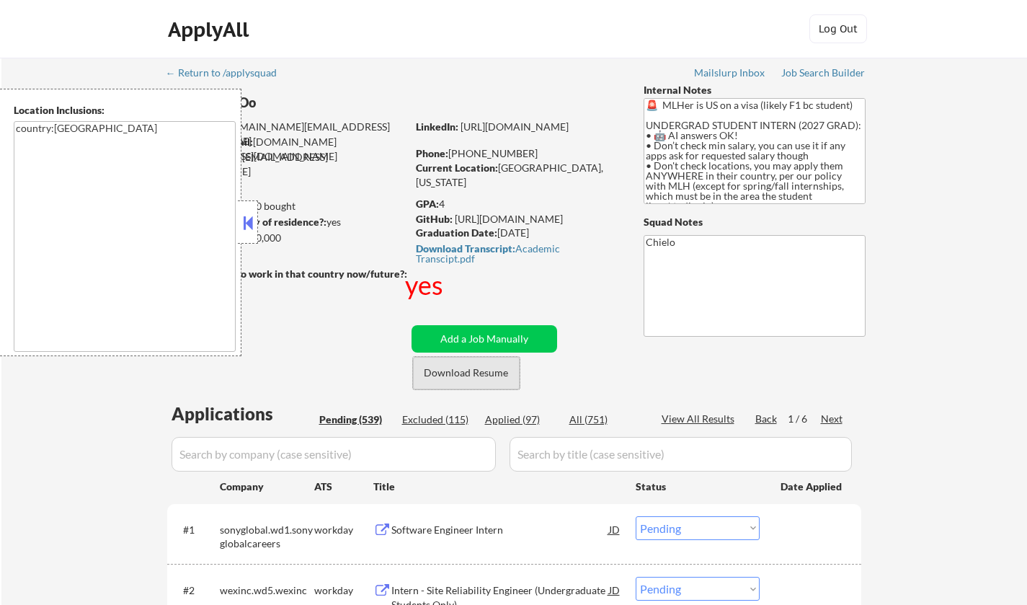
select select ""pending""
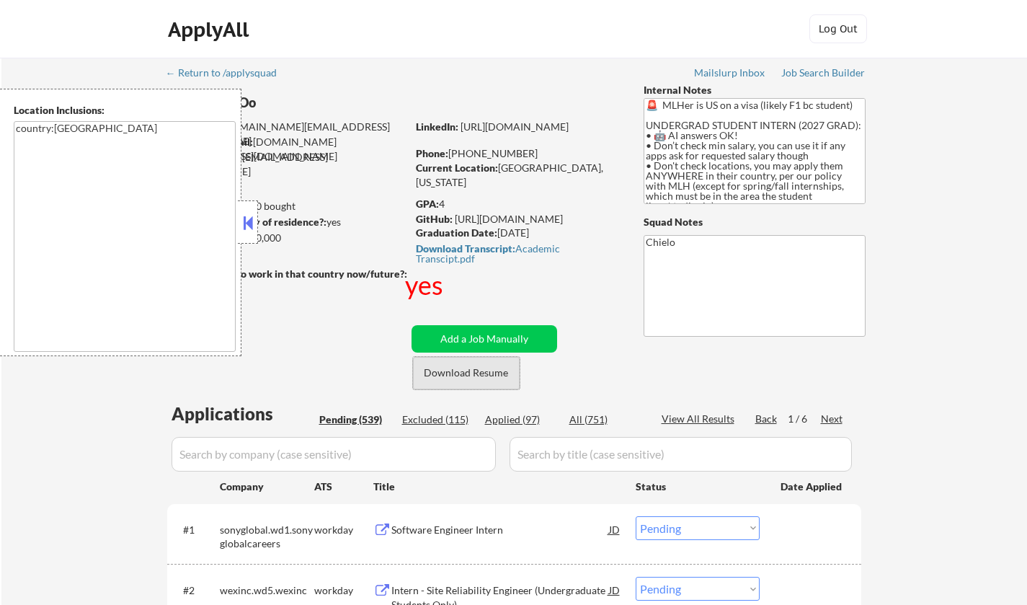
select select ""pending""
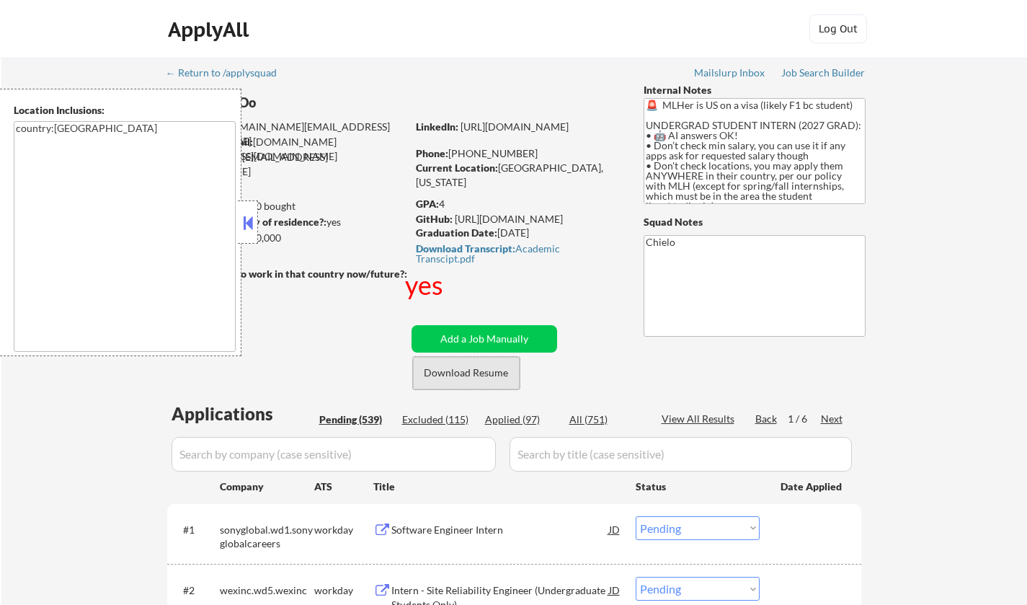
select select ""pending""
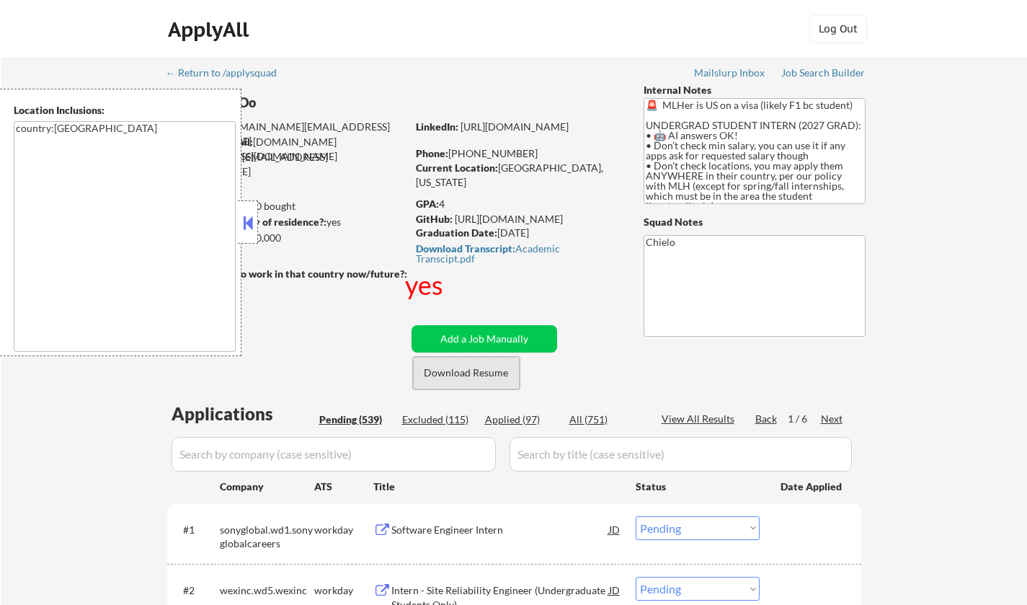
select select ""pending""
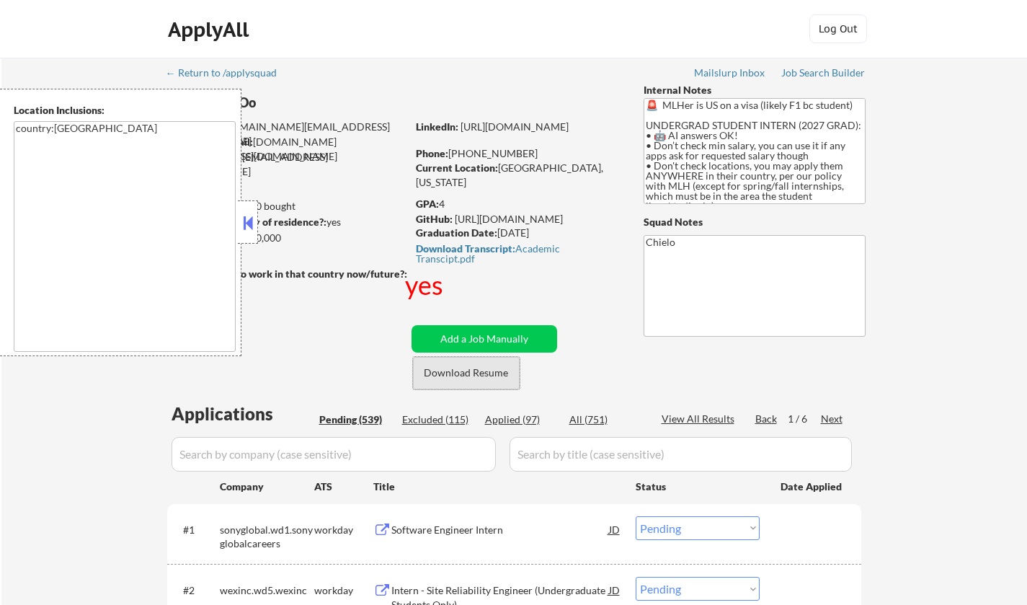
select select ""pending""
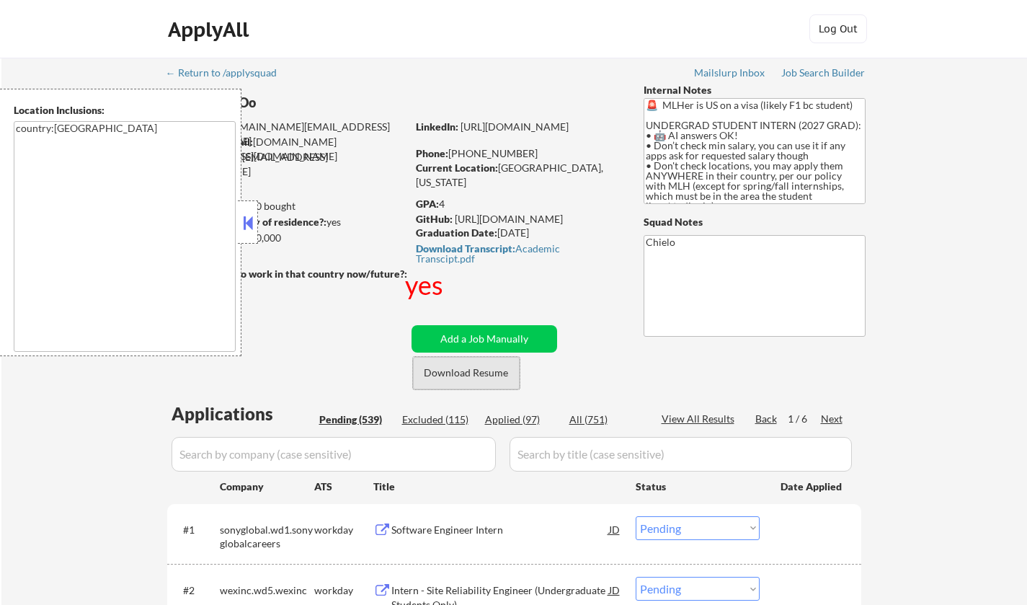
select select ""pending""
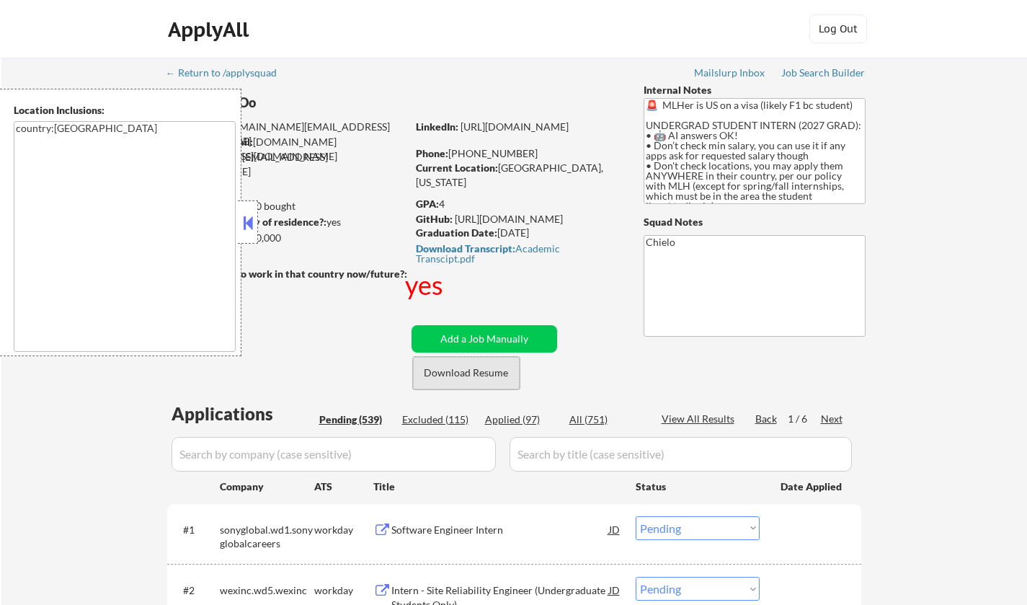
select select ""pending""
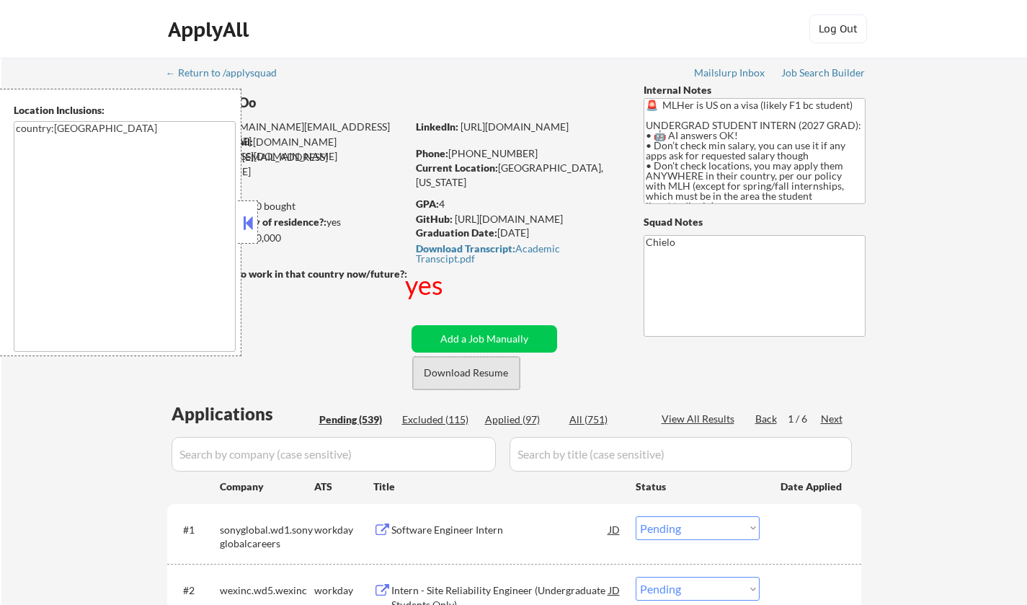
select select ""pending""
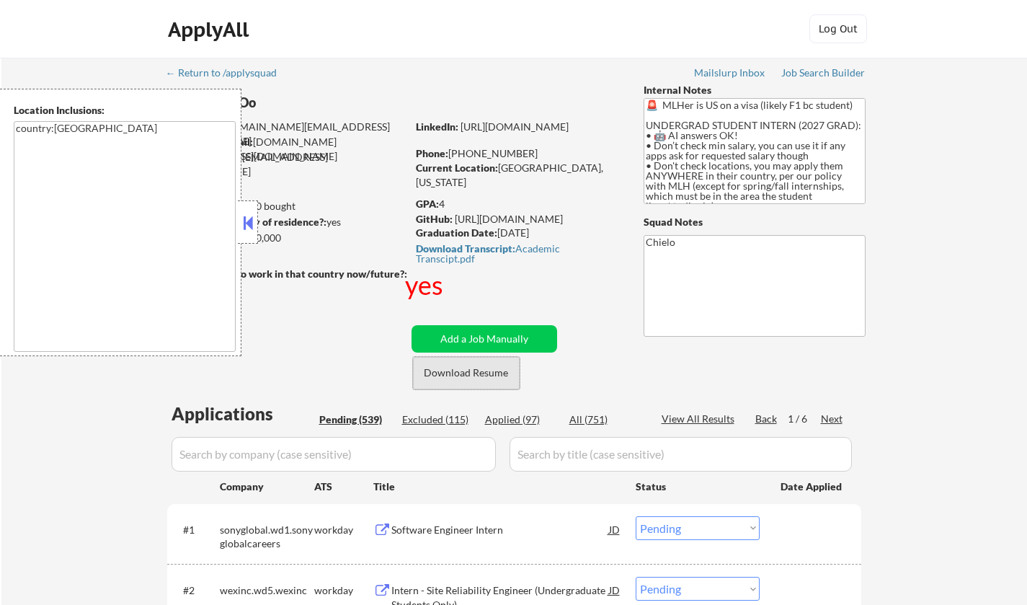
select select ""pending""
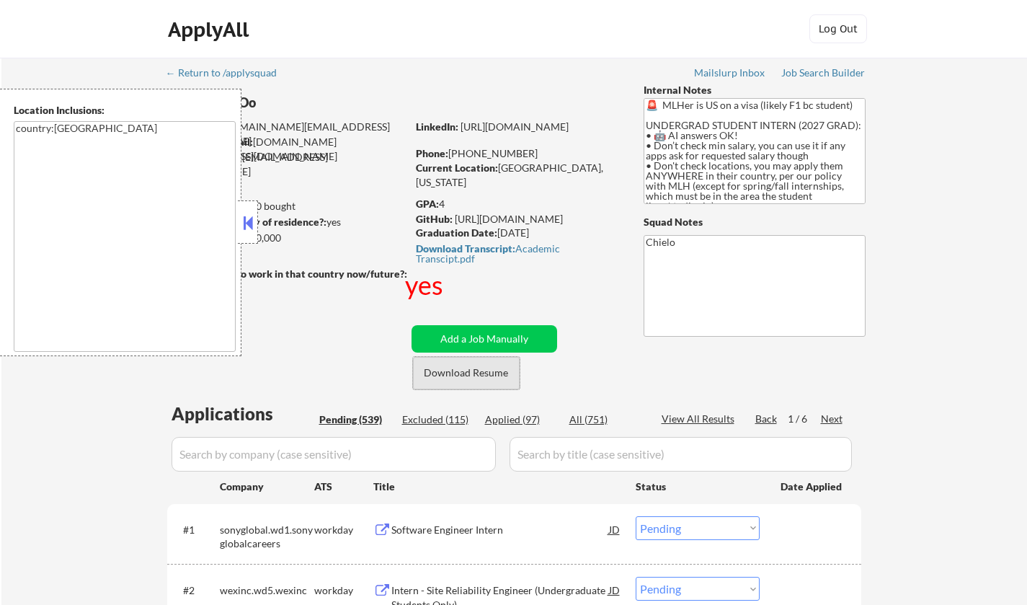
select select ""pending""
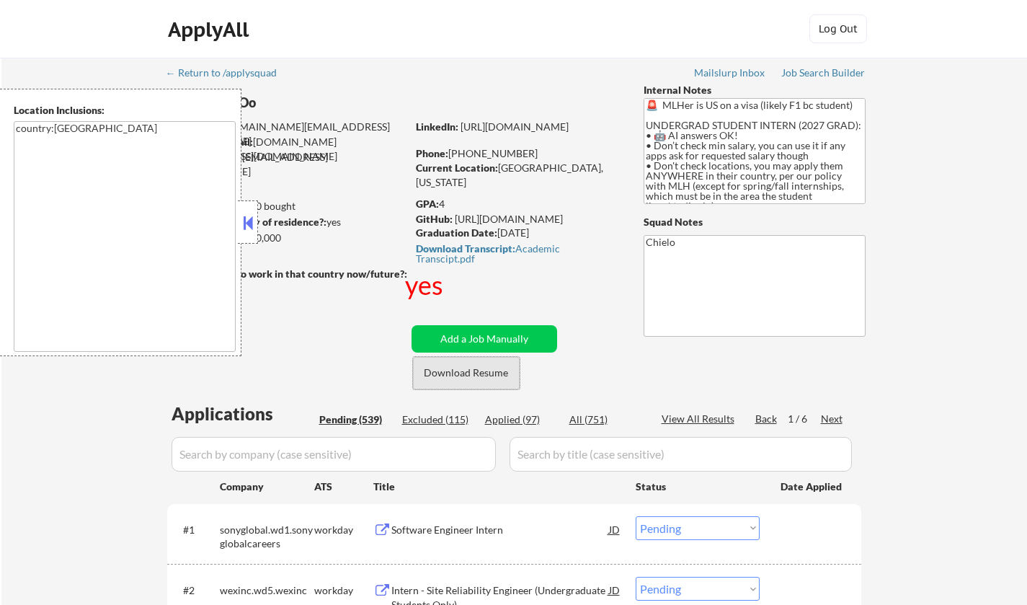
select select ""pending""
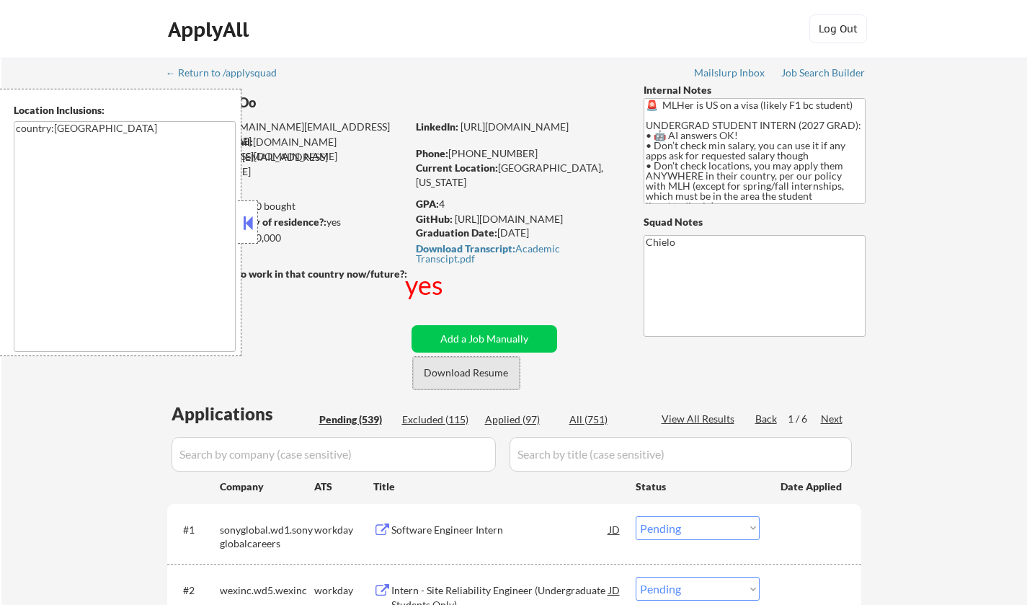
click at [466, 375] on button "Download Resume" at bounding box center [466, 373] width 107 height 32
click at [241, 217] on button at bounding box center [248, 223] width 16 height 22
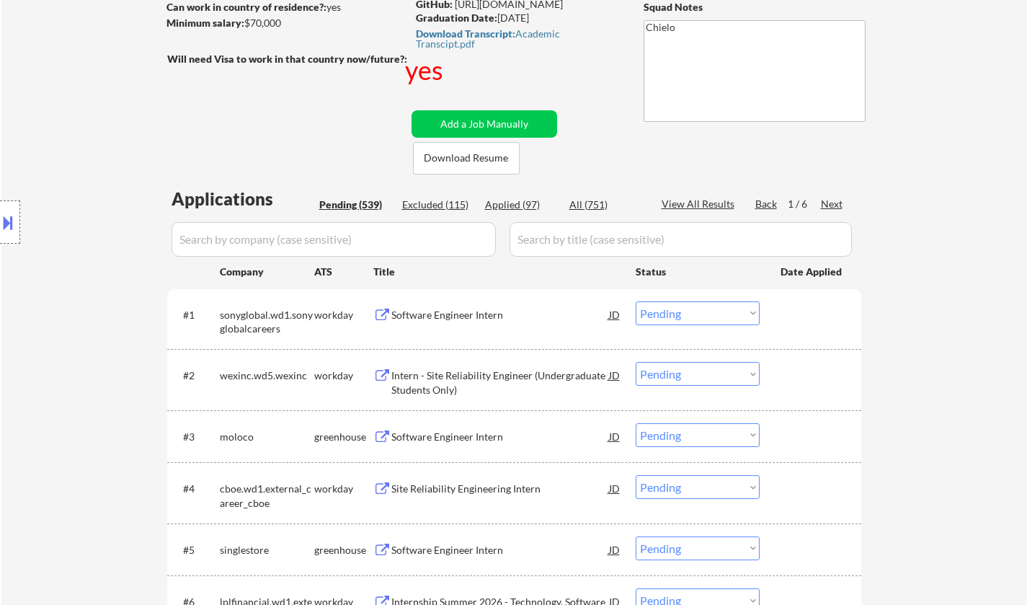
scroll to position [360, 0]
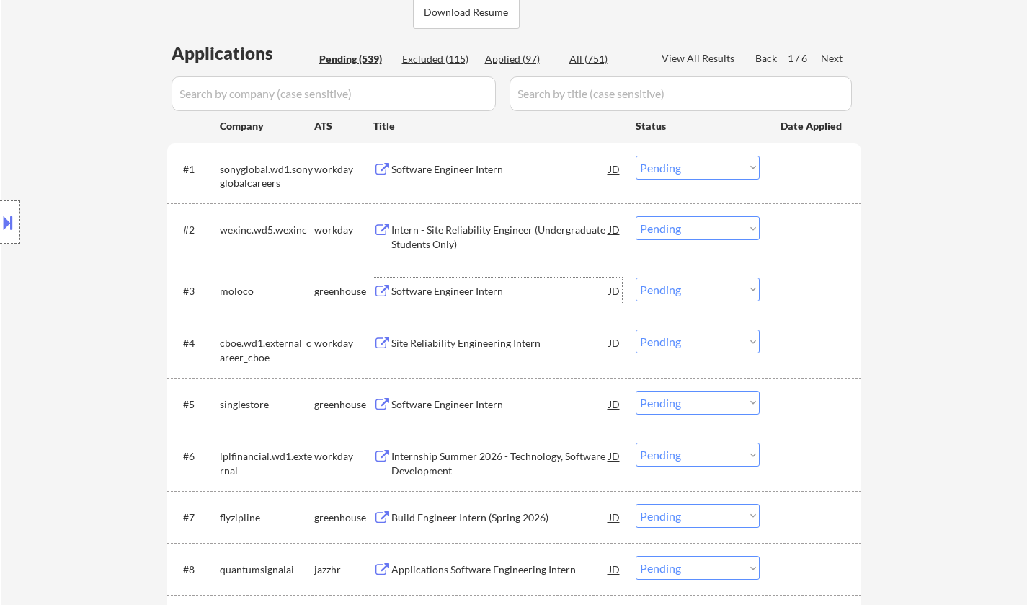
click at [476, 286] on div "Software Engineer Intern" at bounding box center [500, 291] width 218 height 14
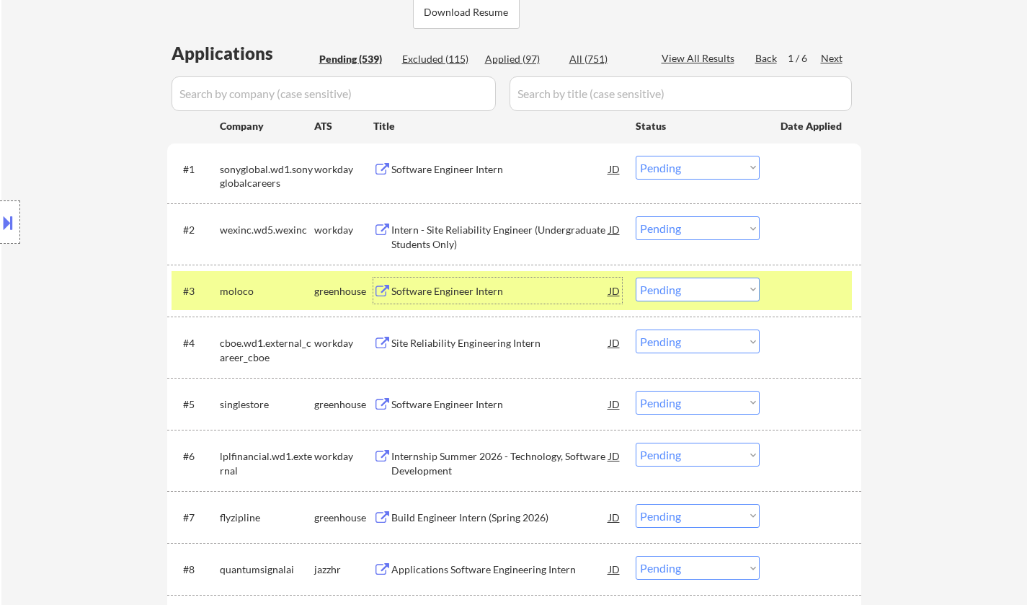
click at [685, 284] on select "Choose an option... Pending Applied Excluded (Questions) Excluded (Expired) Exc…" at bounding box center [698, 289] width 124 height 24
click at [636, 277] on select "Choose an option... Pending Applied Excluded (Questions) Excluded (Expired) Exc…" at bounding box center [698, 289] width 124 height 24
select select ""pending""
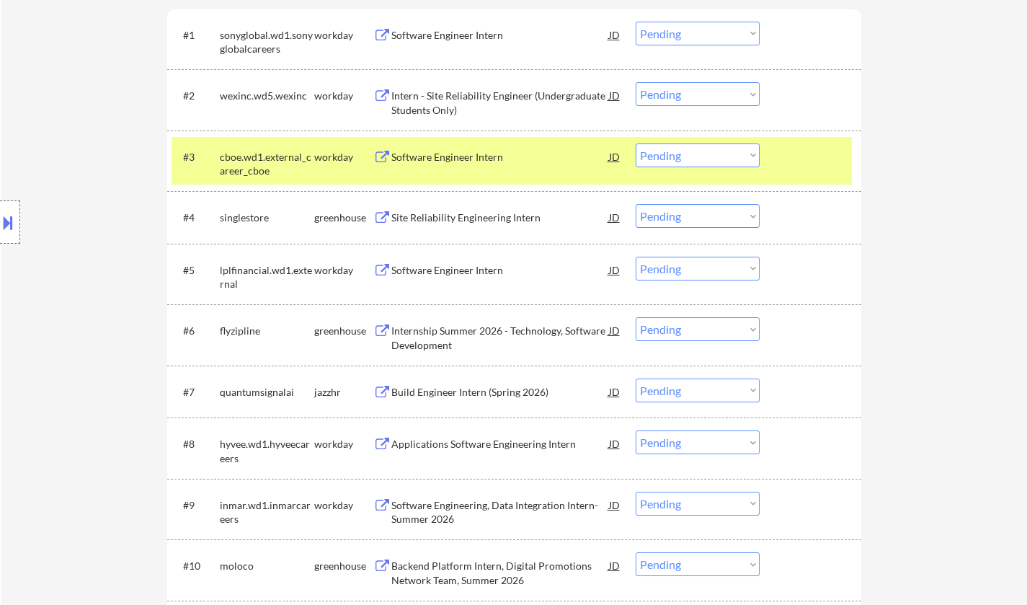
scroll to position [504, 0]
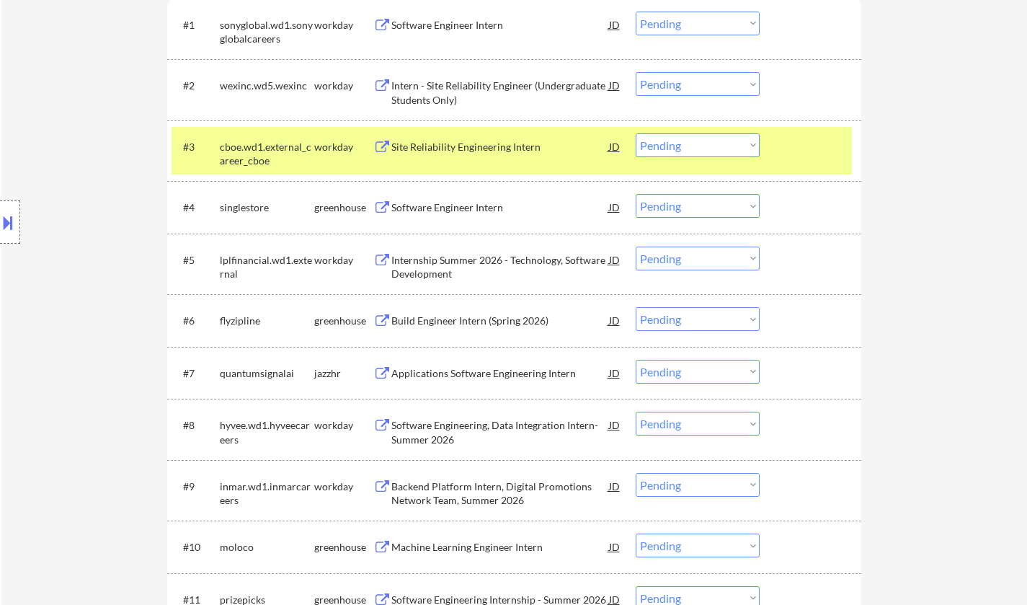
click at [453, 205] on div "Software Engineer Intern" at bounding box center [500, 207] width 218 height 14
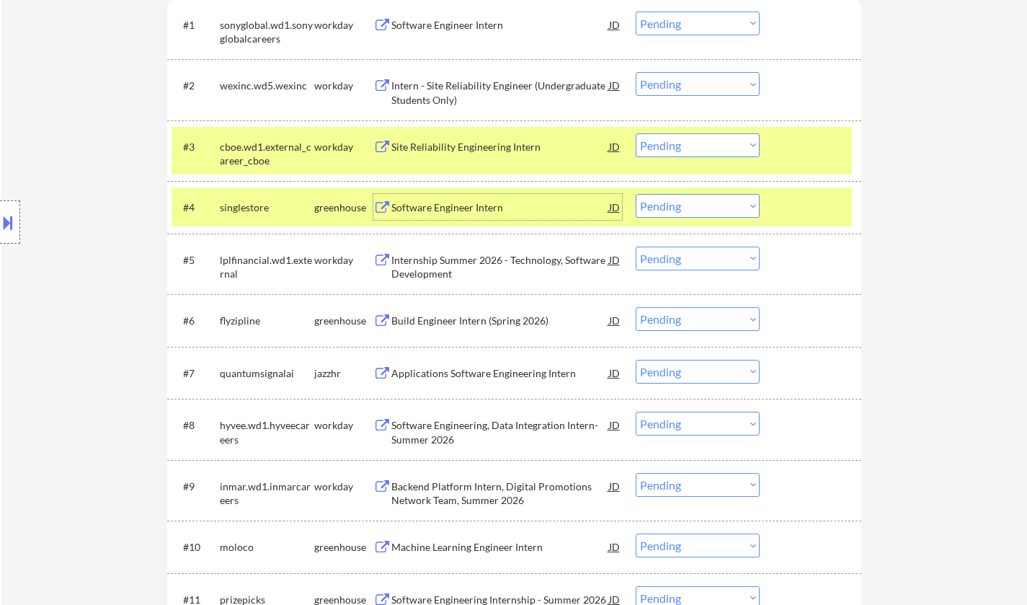
click at [675, 211] on select "Choose an option... Pending Applied Excluded (Questions) Excluded (Expired) Exc…" at bounding box center [698, 206] width 124 height 24
click at [636, 194] on select "Choose an option... Pending Applied Excluded (Questions) Excluded (Expired) Exc…" at bounding box center [698, 206] width 124 height 24
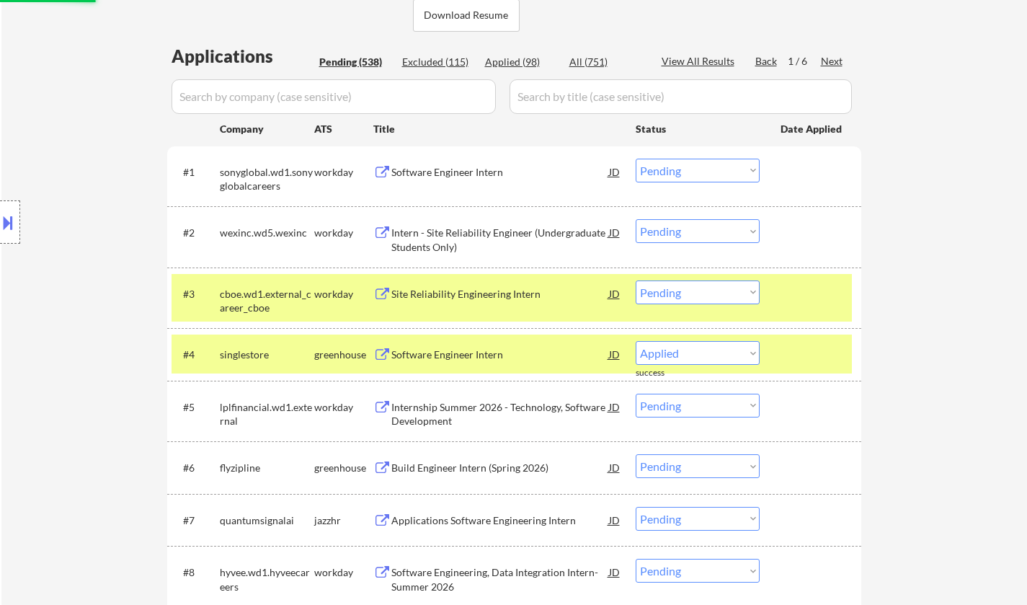
scroll to position [288, 0]
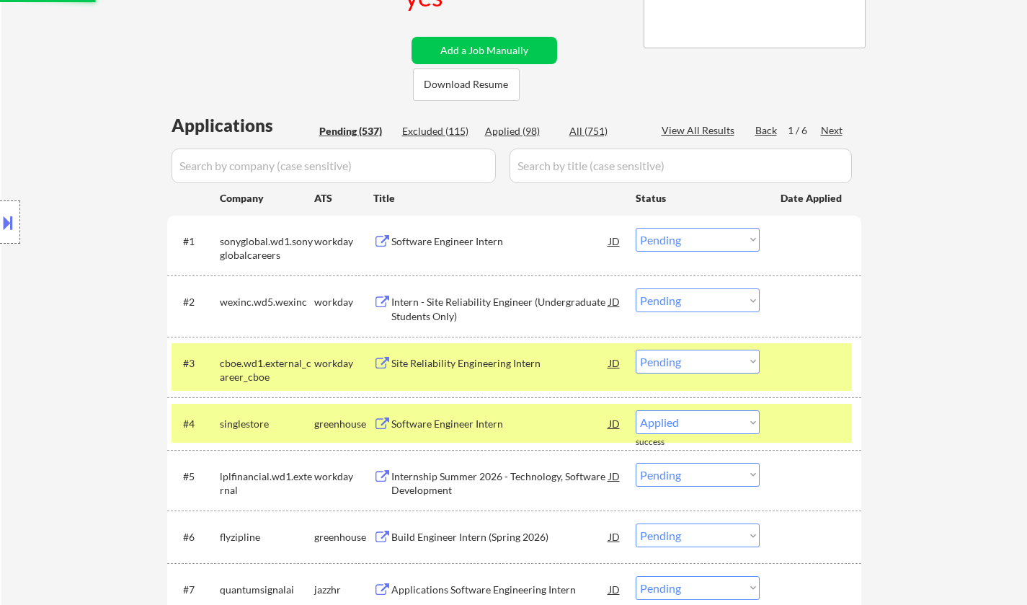
select select ""pending""
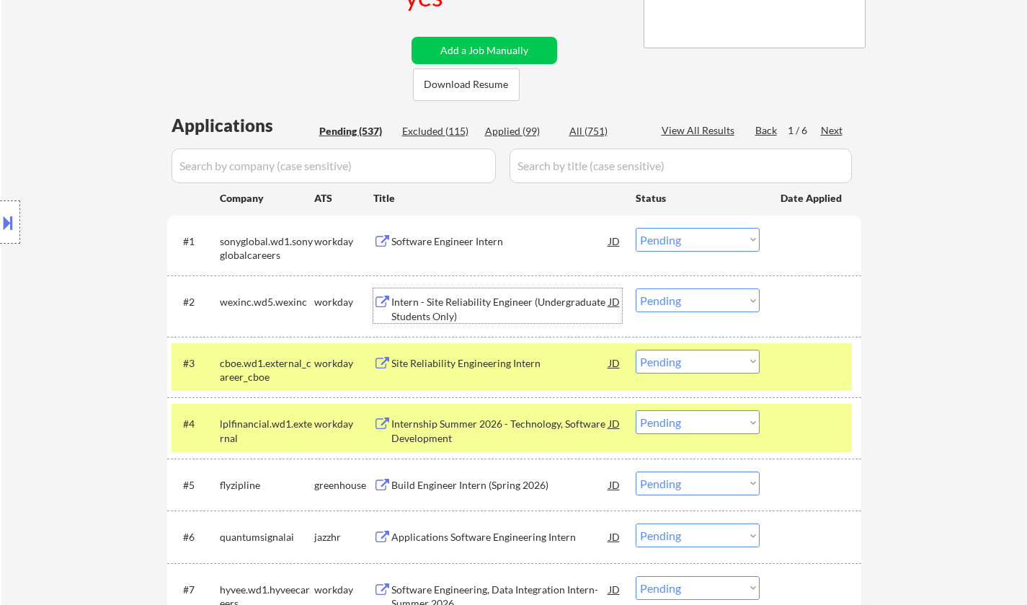
click at [475, 309] on div "Intern - Site Reliability Engineer (Undergraduate Students Only)" at bounding box center [500, 309] width 218 height 28
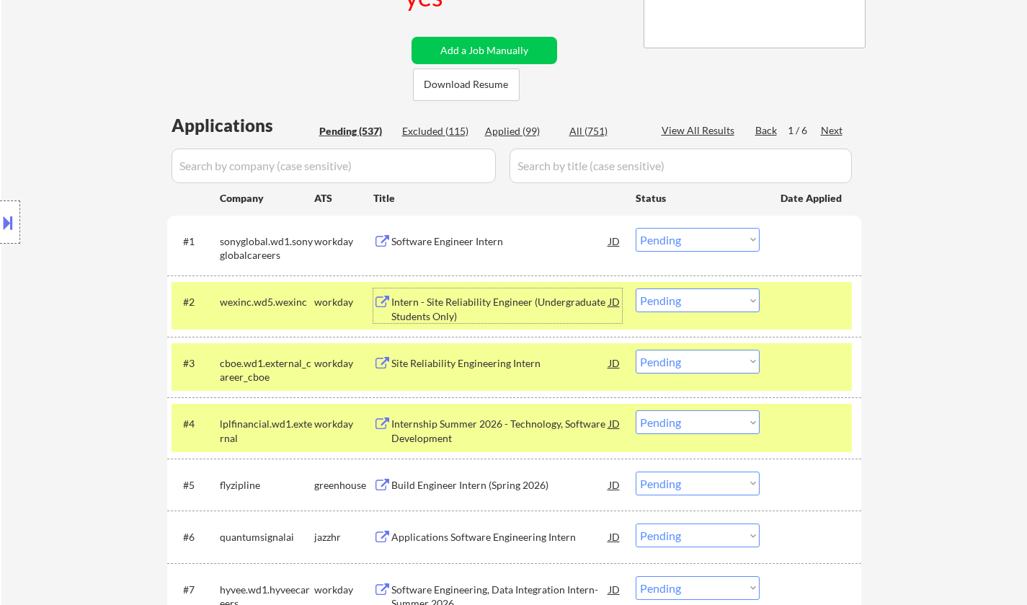
click at [463, 306] on div "Intern - Site Reliability Engineer (Undergraduate Students Only)" at bounding box center [500, 309] width 218 height 28
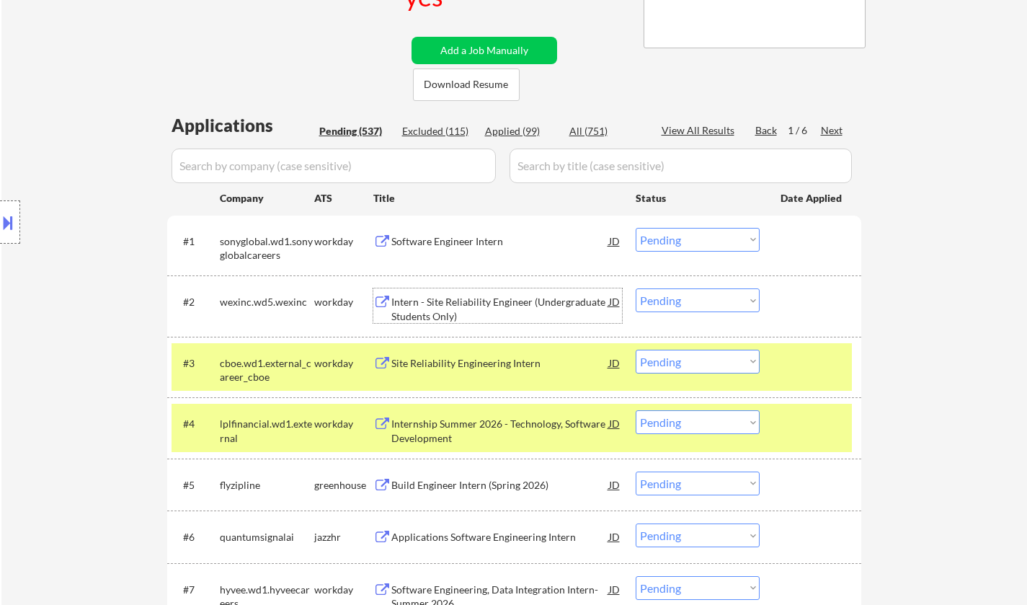
click at [688, 304] on select "Choose an option... Pending Applied Excluded (Questions) Excluded (Expired) Exc…" at bounding box center [698, 300] width 124 height 24
click at [636, 288] on select "Choose an option... Pending Applied Excluded (Questions) Excluded (Expired) Exc…" at bounding box center [698, 300] width 124 height 24
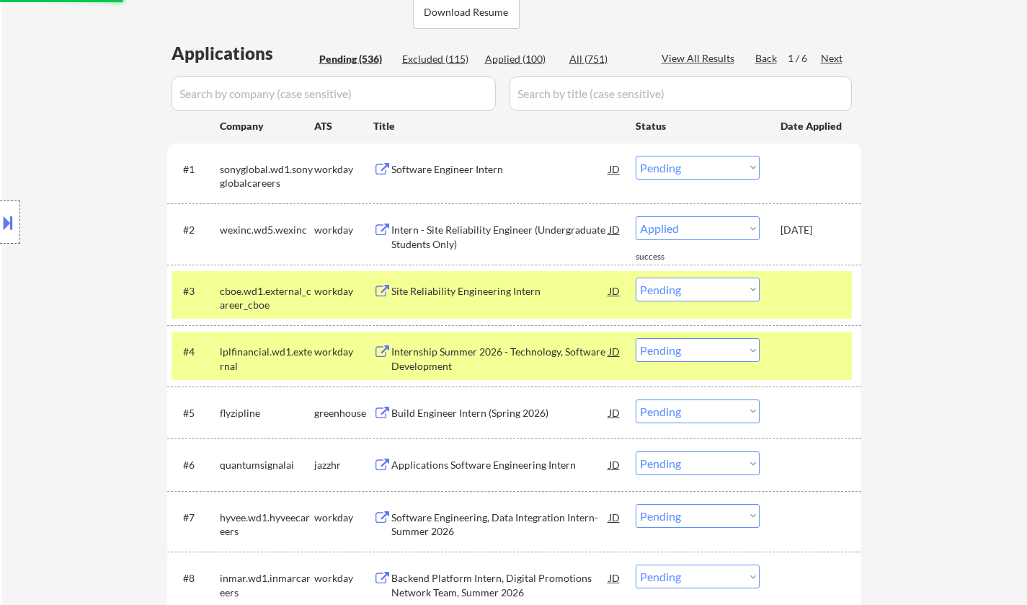
select select ""pending""
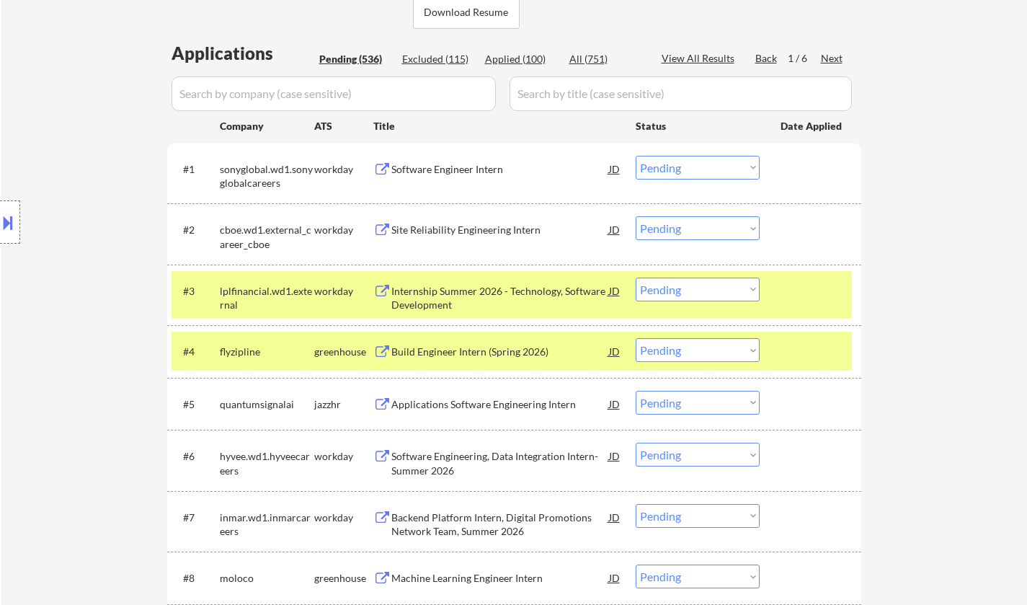
click at [458, 351] on div "Build Engineer Intern (Spring 2026)" at bounding box center [500, 351] width 218 height 14
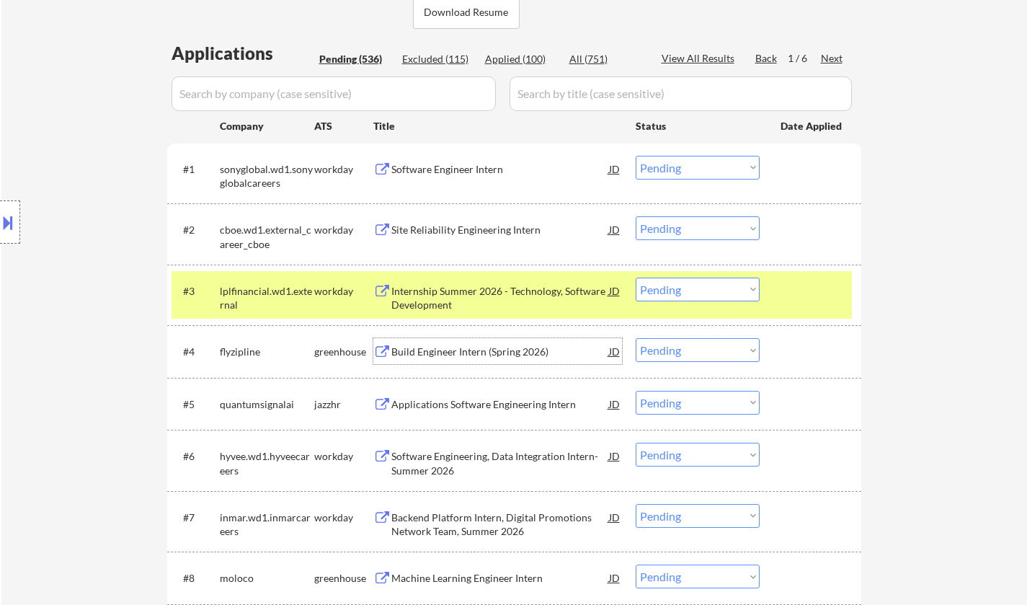
click at [702, 347] on select "Choose an option... Pending Applied Excluded (Questions) Excluded (Expired) Exc…" at bounding box center [698, 350] width 124 height 24
click at [636, 338] on select "Choose an option... Pending Applied Excluded (Questions) Excluded (Expired) Exc…" at bounding box center [698, 350] width 124 height 24
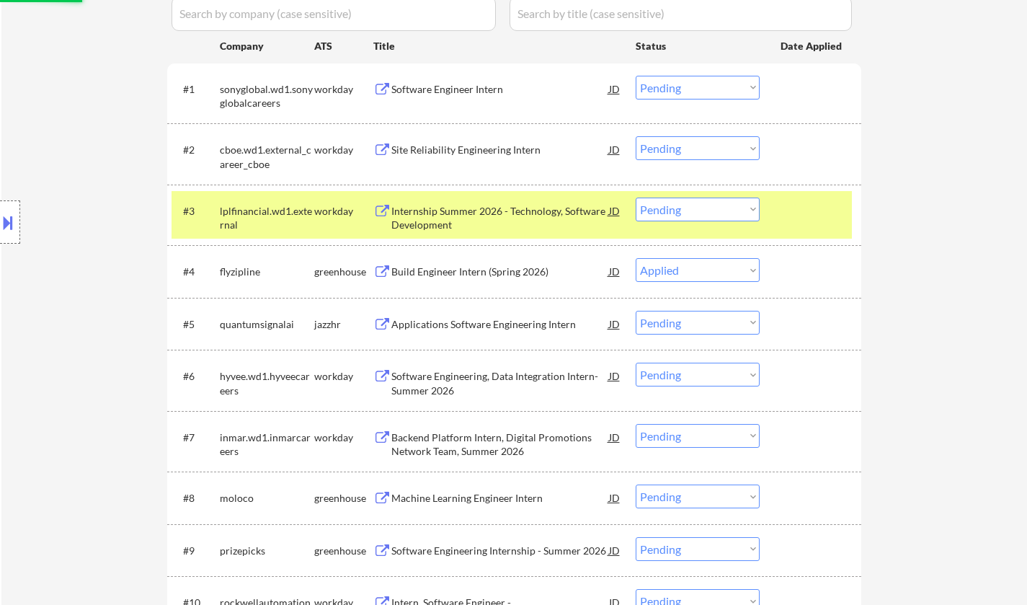
scroll to position [504, 0]
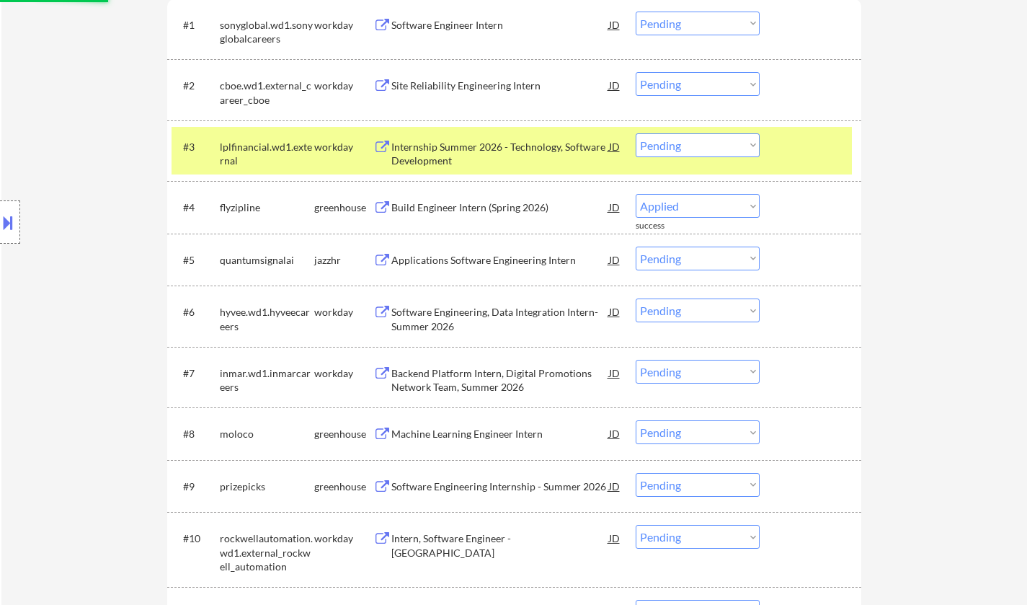
select select ""pending""
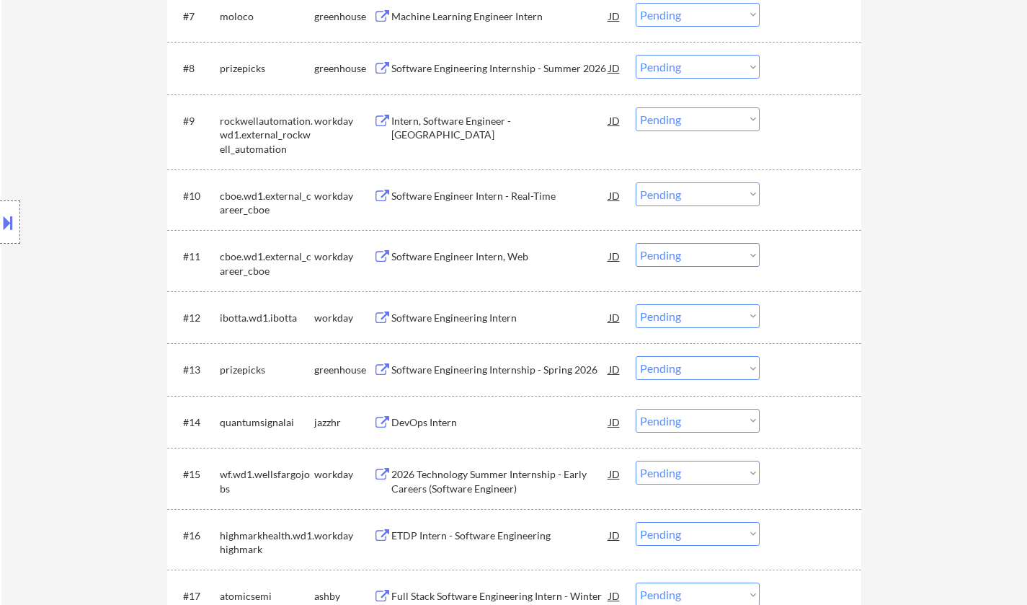
scroll to position [937, 0]
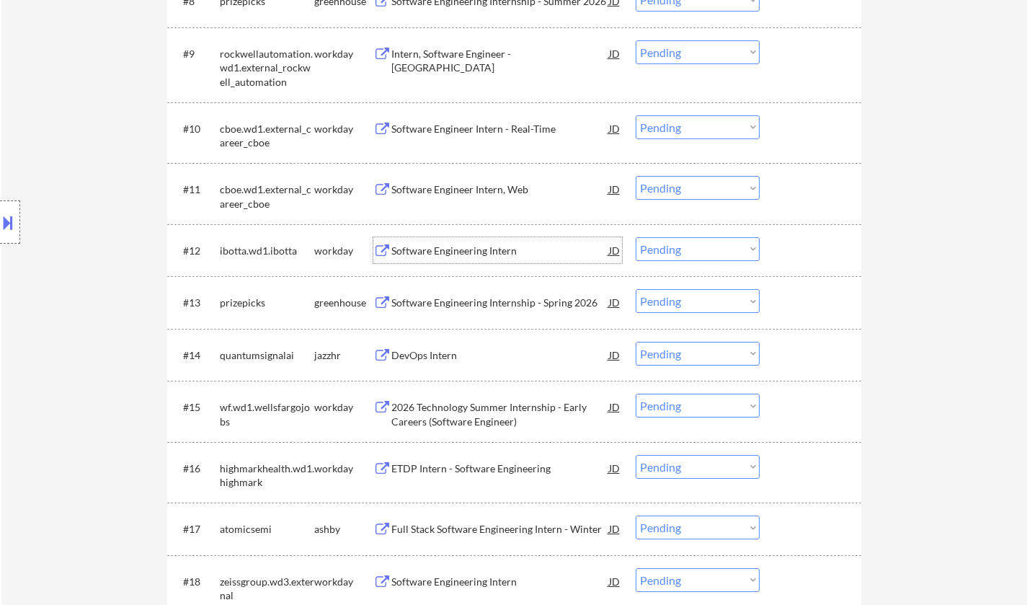
click at [467, 249] on div "Software Engineering Intern" at bounding box center [500, 251] width 218 height 14
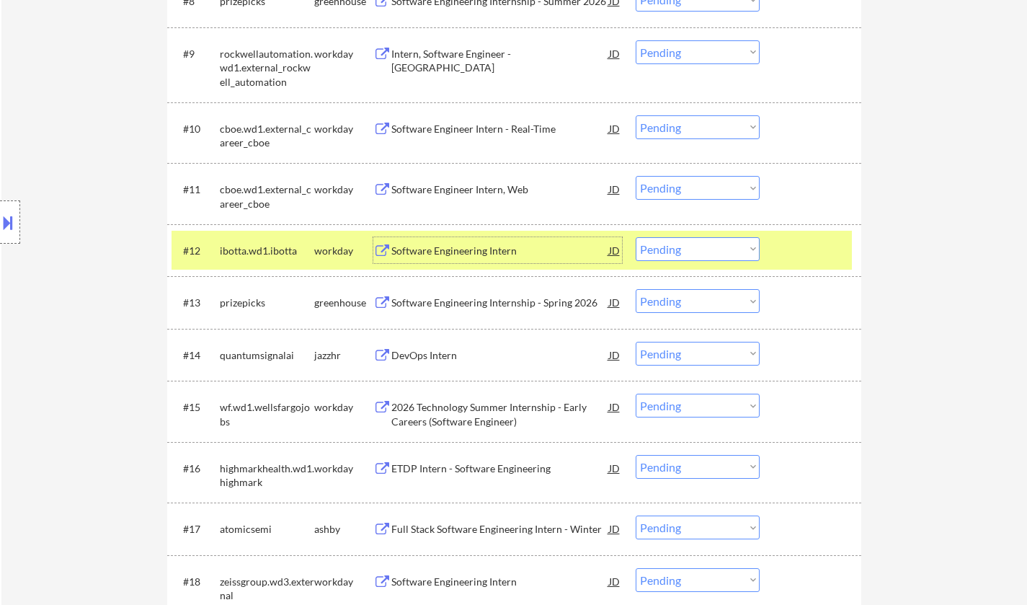
click at [706, 246] on select "Choose an option... Pending Applied Excluded (Questions) Excluded (Expired) Exc…" at bounding box center [698, 249] width 124 height 24
click at [636, 237] on select "Choose an option... Pending Applied Excluded (Questions) Excluded (Expired) Exc…" at bounding box center [698, 249] width 124 height 24
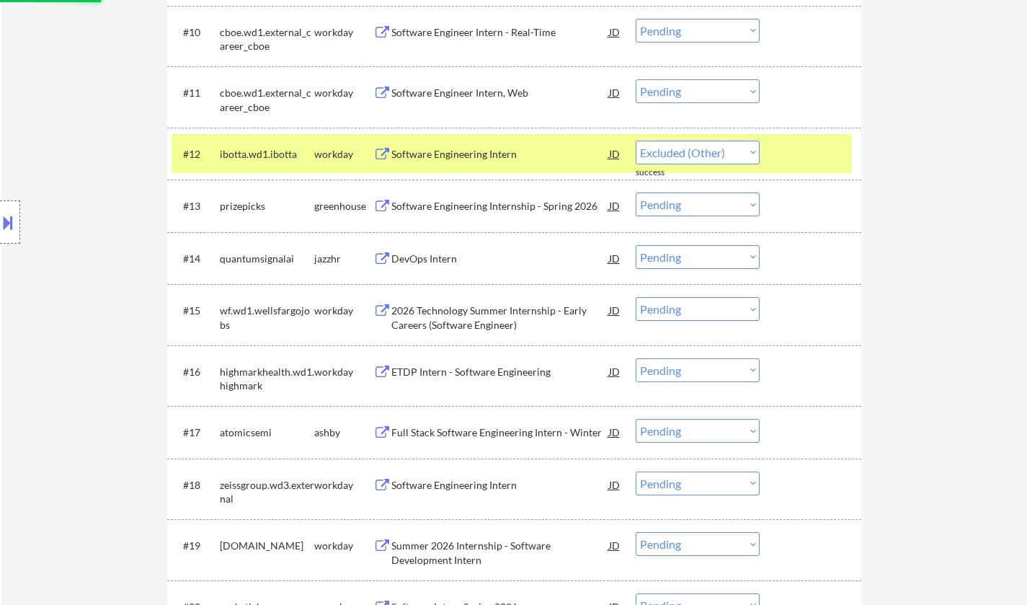
scroll to position [1153, 0]
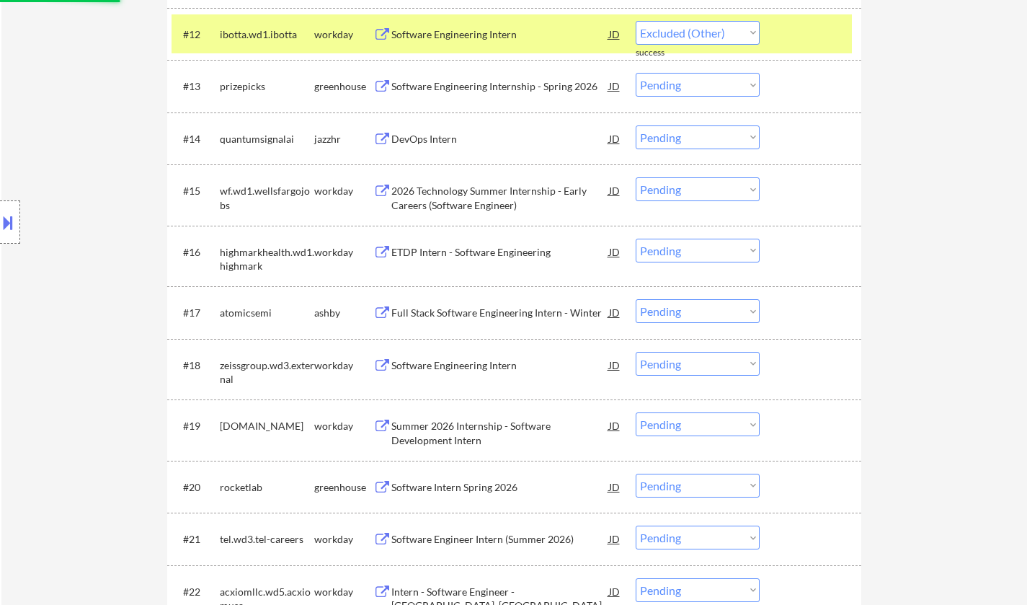
select select ""pending""
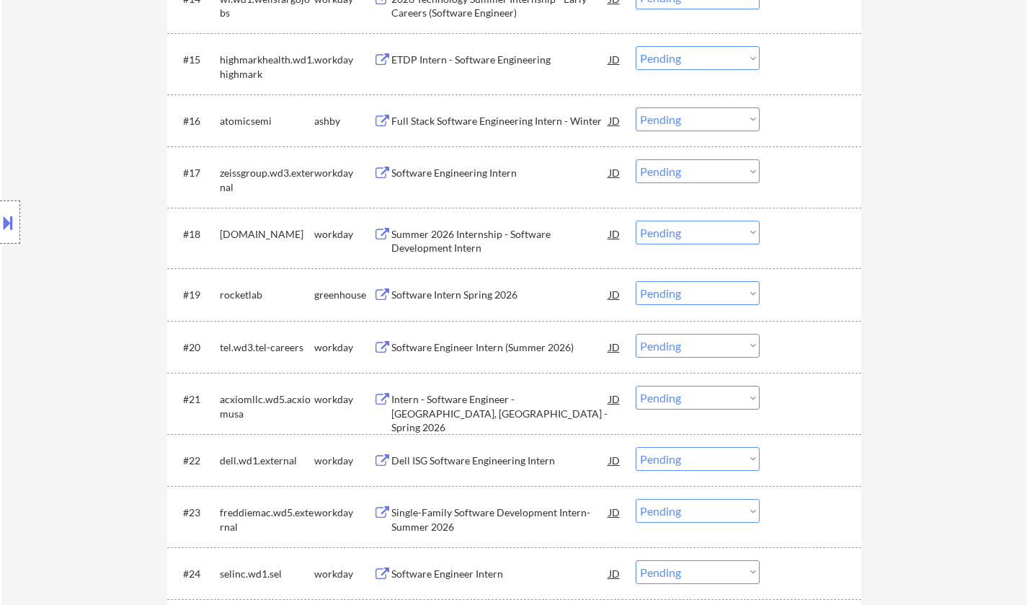
scroll to position [1297, 0]
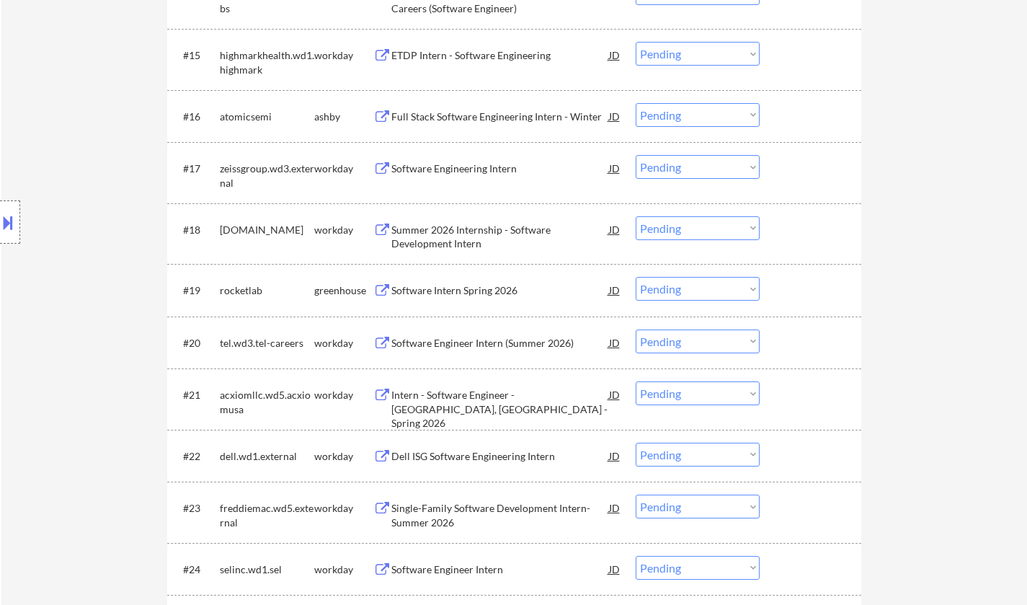
click at [458, 288] on div "Software Intern Spring 2026" at bounding box center [500, 290] width 218 height 14
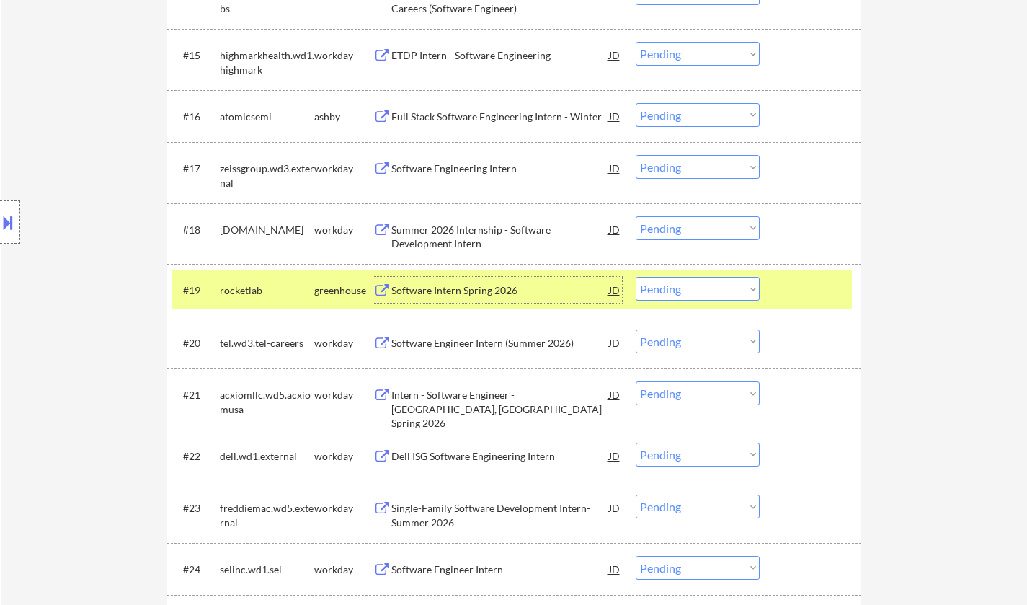
drag, startPoint x: 700, startPoint y: 284, endPoint x: 706, endPoint y: 299, distance: 16.5
click at [700, 284] on select "Choose an option... Pending Applied Excluded (Questions) Excluded (Expired) Exc…" at bounding box center [698, 289] width 124 height 24
click at [636, 277] on select "Choose an option... Pending Applied Excluded (Questions) Excluded (Expired) Exc…" at bounding box center [698, 289] width 124 height 24
select select ""pending""
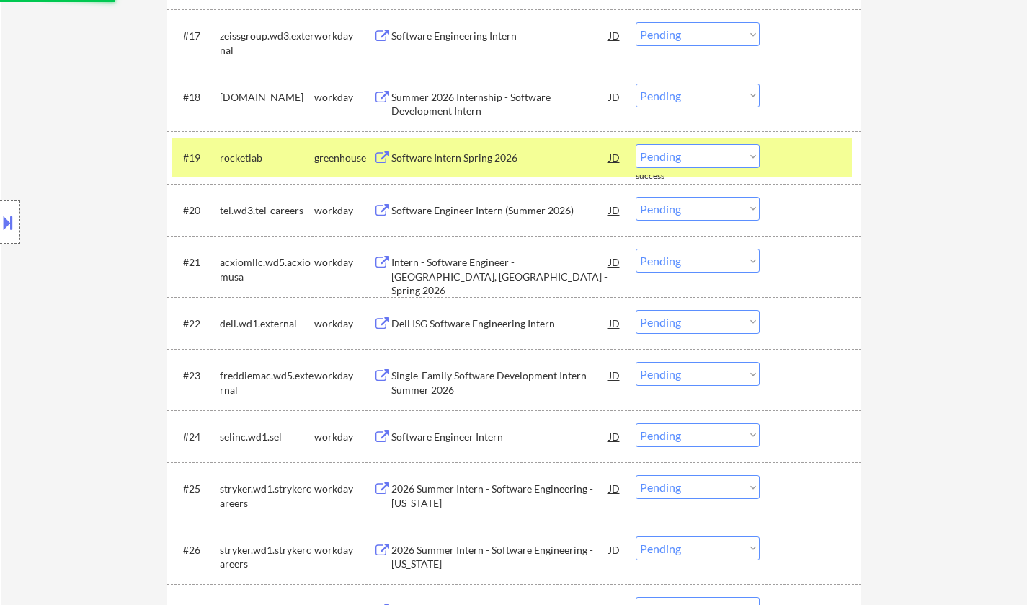
scroll to position [1441, 0]
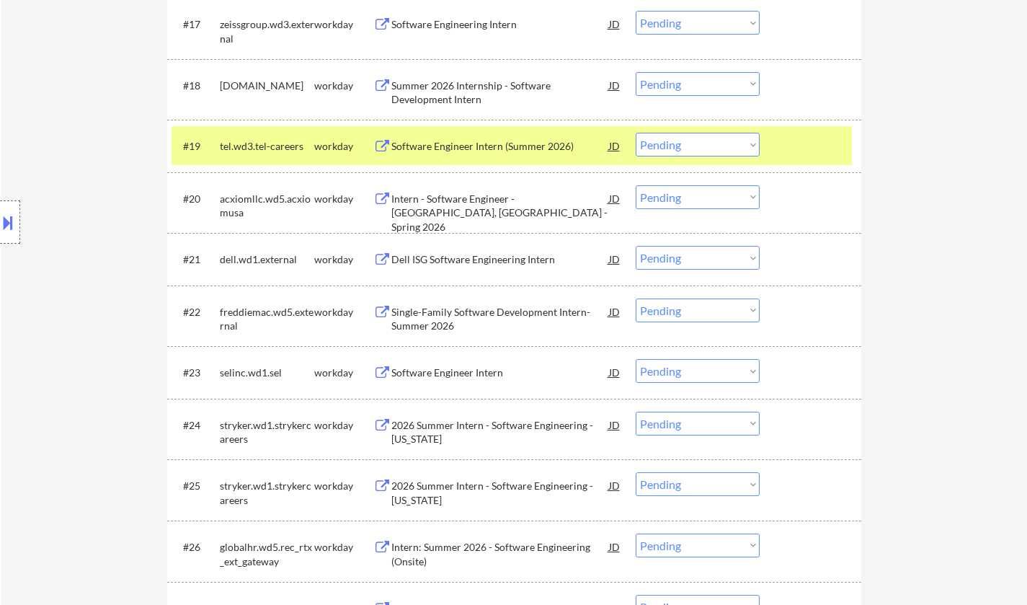
click at [454, 367] on div "Software Engineer Intern" at bounding box center [500, 372] width 218 height 14
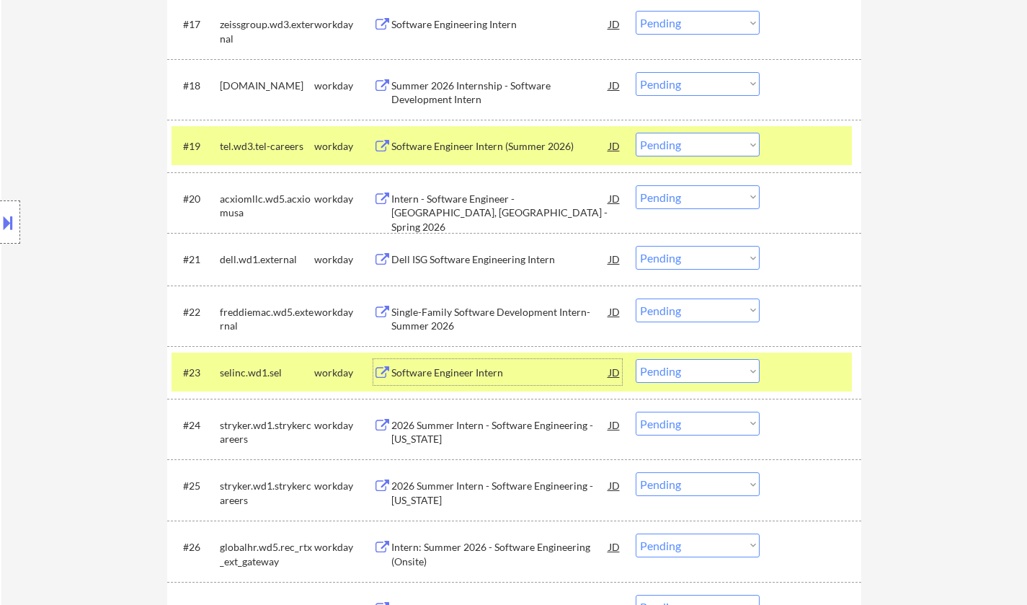
click at [469, 379] on div "Software Engineer Intern" at bounding box center [500, 372] width 218 height 14
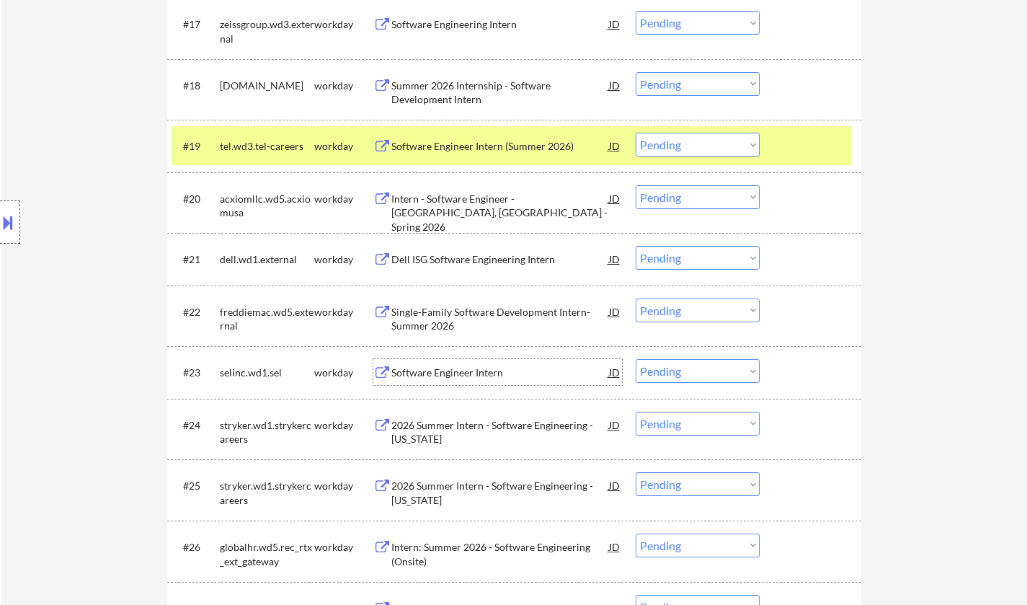
click at [695, 378] on select "Choose an option... Pending Applied Excluded (Questions) Excluded (Expired) Exc…" at bounding box center [698, 371] width 124 height 24
click at [636, 359] on select "Choose an option... Pending Applied Excluded (Questions) Excluded (Expired) Exc…" at bounding box center [698, 371] width 124 height 24
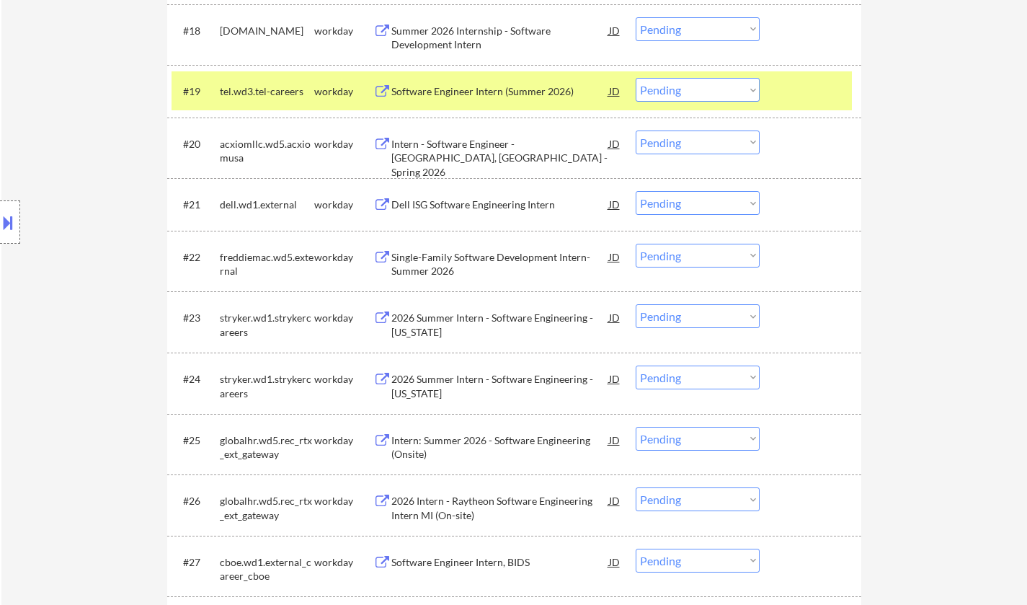
scroll to position [1513, 0]
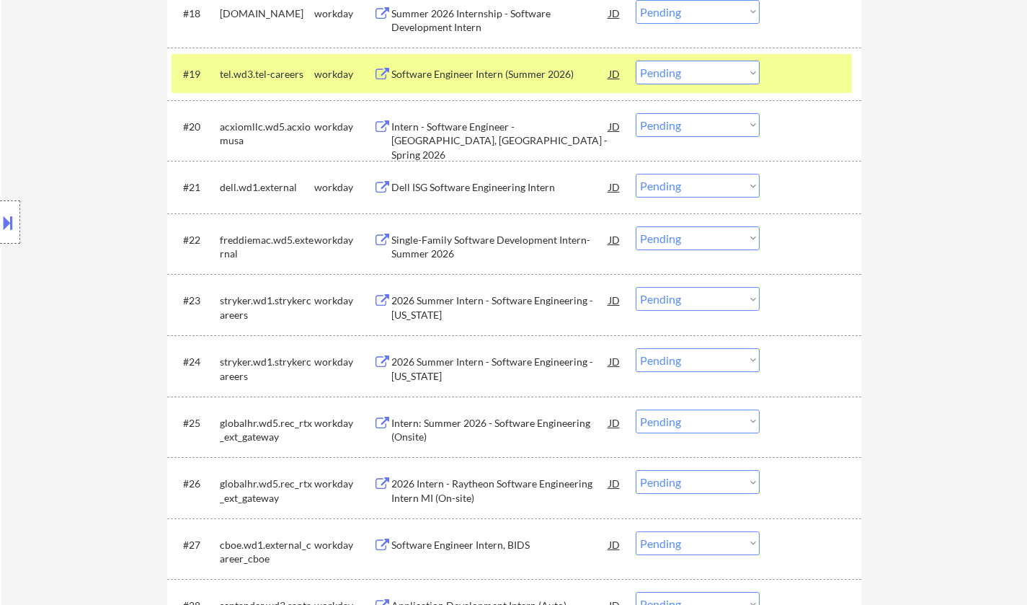
click at [499, 301] on div "2026 Summer Intern - Software Engineering - California" at bounding box center [500, 307] width 218 height 28
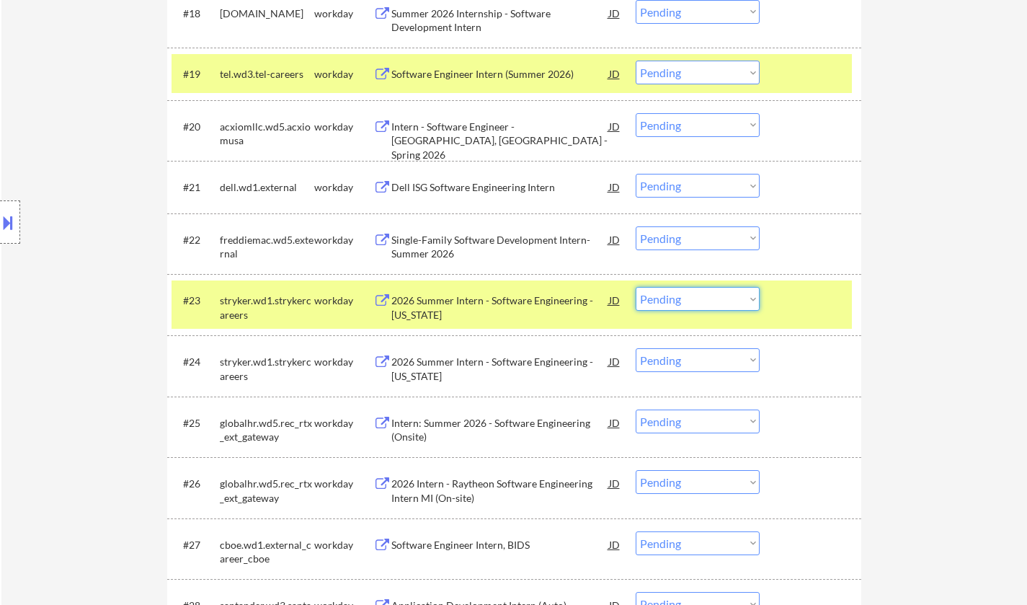
click at [707, 302] on select "Choose an option... Pending Applied Excluded (Questions) Excluded (Expired) Exc…" at bounding box center [698, 299] width 124 height 24
click at [636, 287] on select "Choose an option... Pending Applied Excluded (Questions) Excluded (Expired) Exc…" at bounding box center [698, 299] width 124 height 24
select select ""pending""
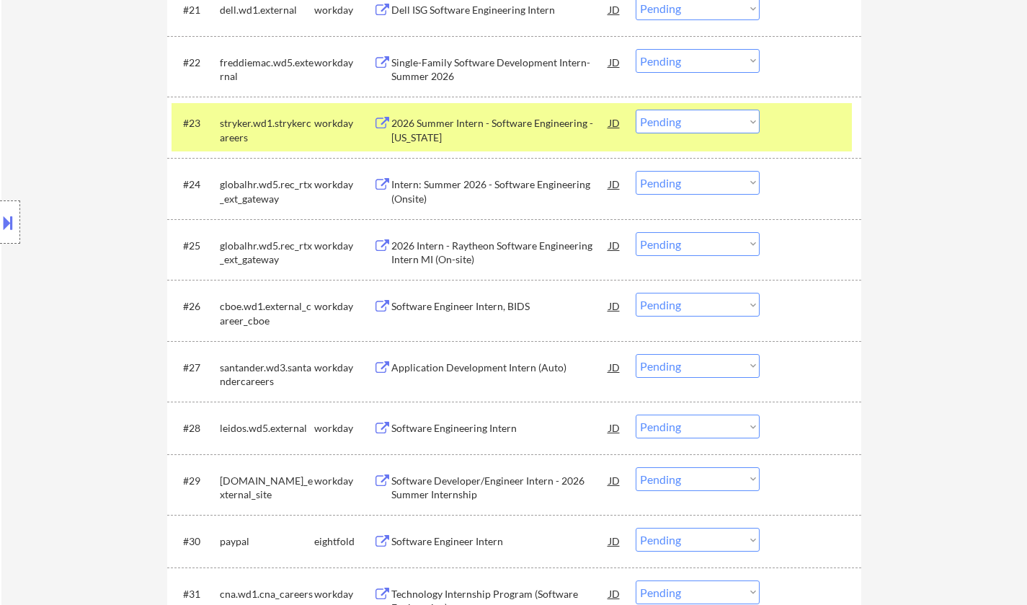
scroll to position [1730, 0]
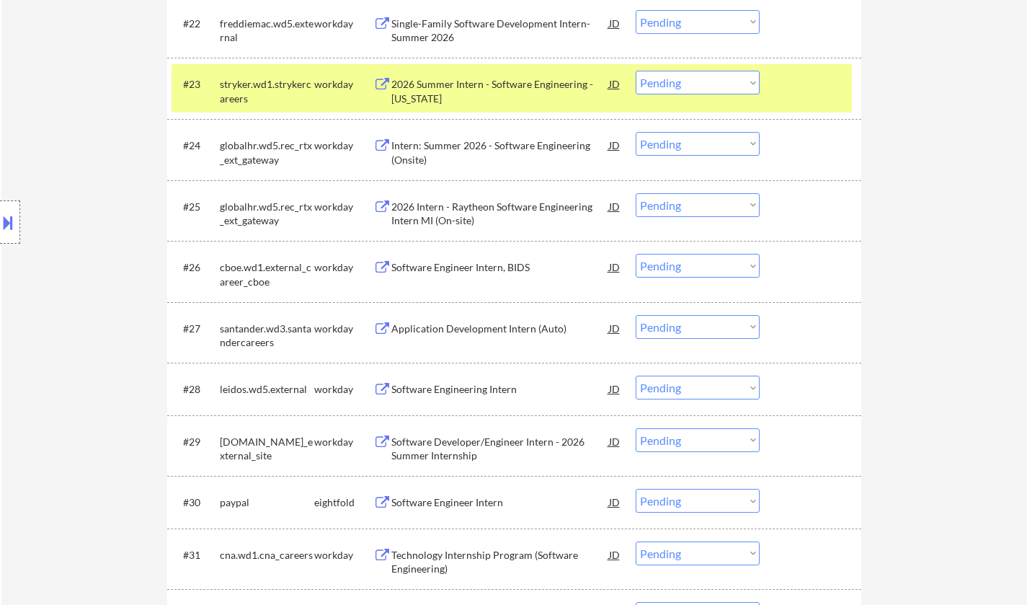
click at [494, 334] on div "Application Development Intern (Auto)" at bounding box center [500, 328] width 218 height 14
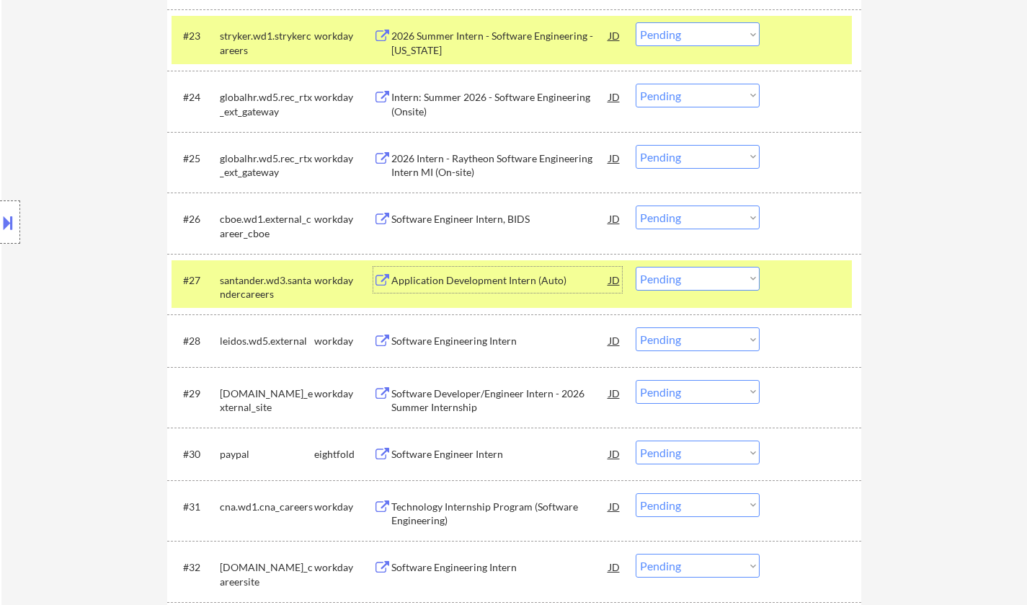
scroll to position [1802, 0]
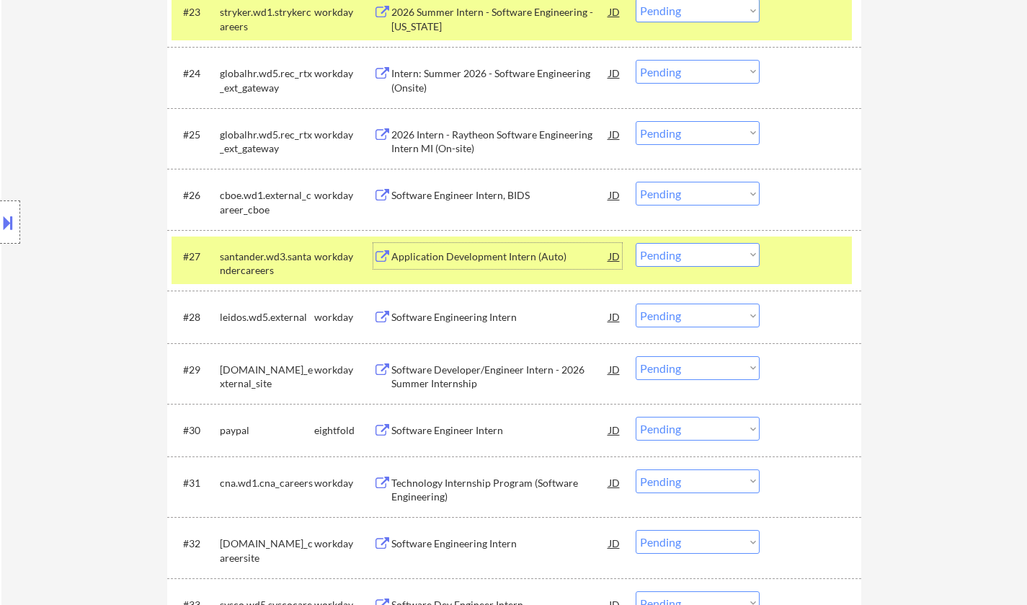
click at [468, 378] on div "Software Developer/Engineer Intern - 2026 Summer Internship" at bounding box center [500, 377] width 218 height 28
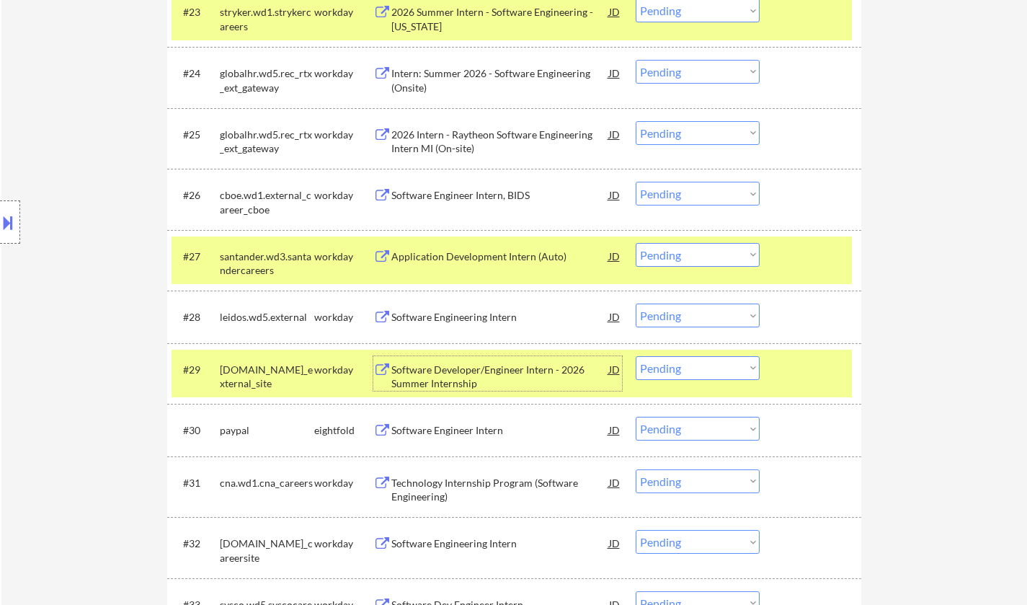
click at [704, 371] on select "Choose an option... Pending Applied Excluded (Questions) Excluded (Expired) Exc…" at bounding box center [698, 368] width 124 height 24
click at [636, 356] on select "Choose an option... Pending Applied Excluded (Questions) Excluded (Expired) Exc…" at bounding box center [698, 368] width 124 height 24
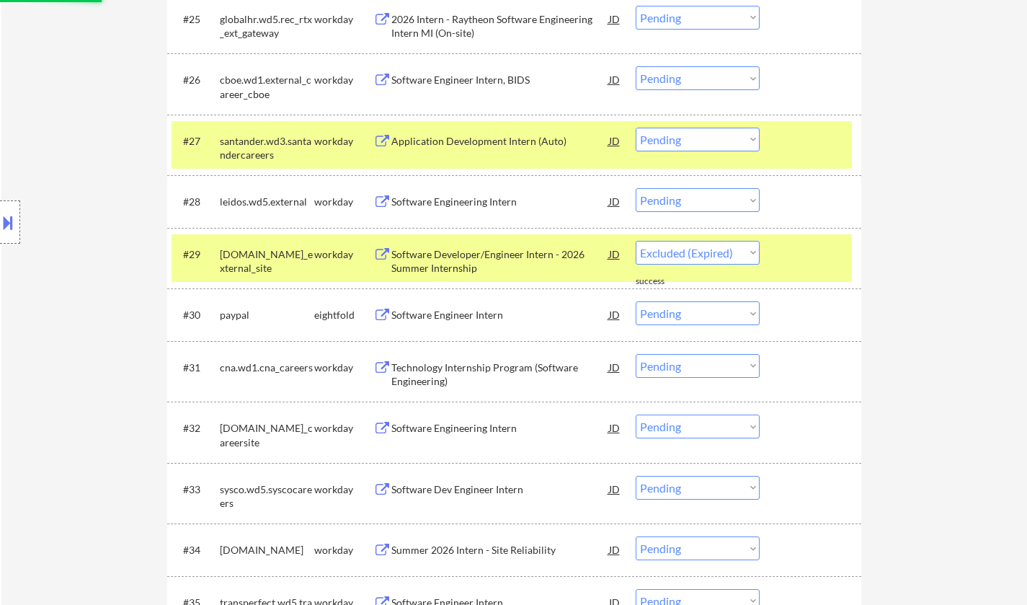
scroll to position [1946, 0]
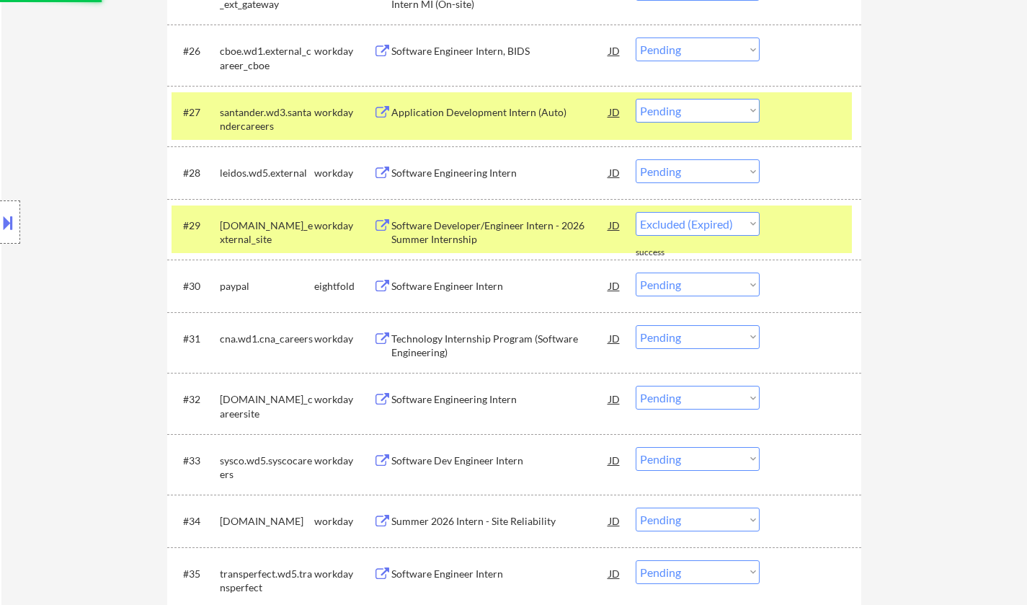
select select ""pending""
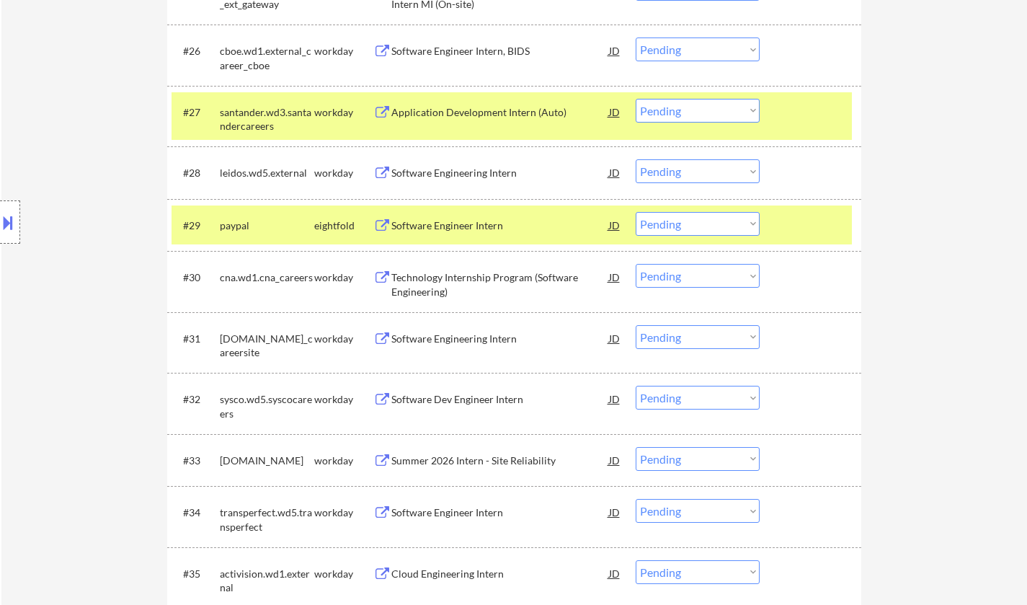
click at [443, 343] on div "Software Engineering Intern" at bounding box center [500, 339] width 218 height 14
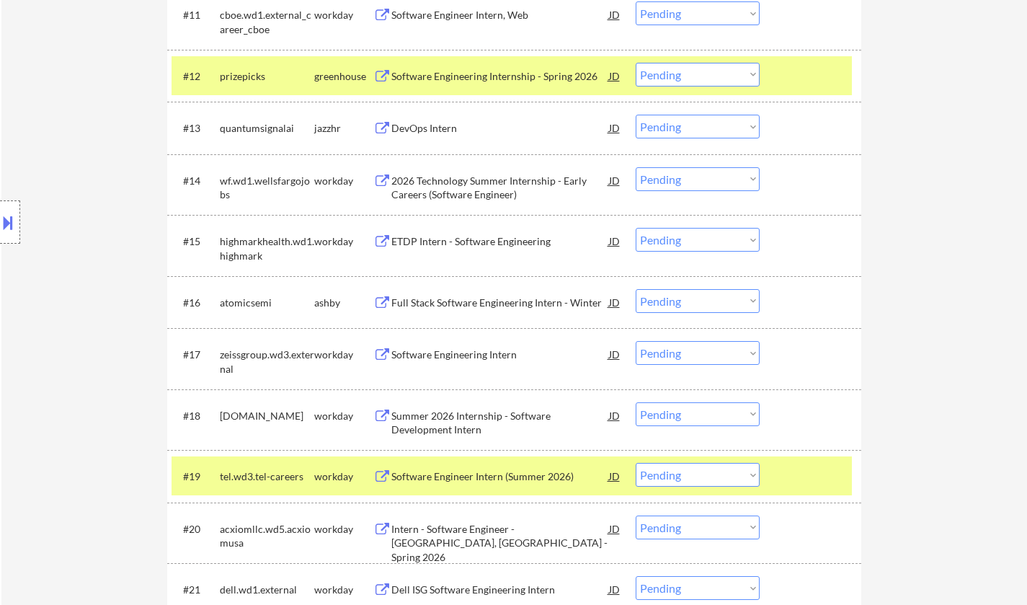
scroll to position [4950, 0]
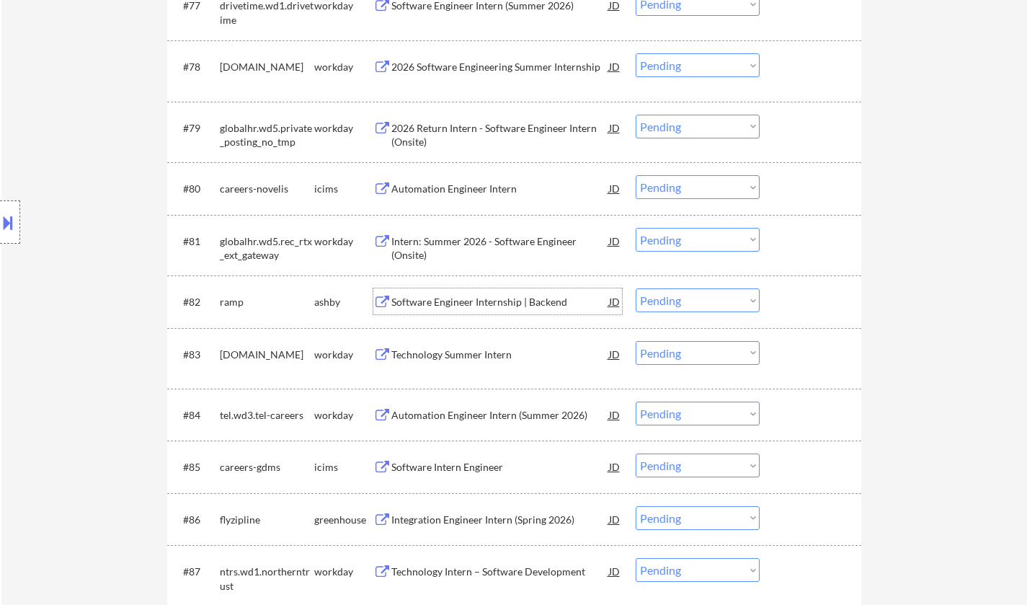
click at [445, 311] on div "Software Engineer Internship | Backend" at bounding box center [500, 301] width 218 height 26
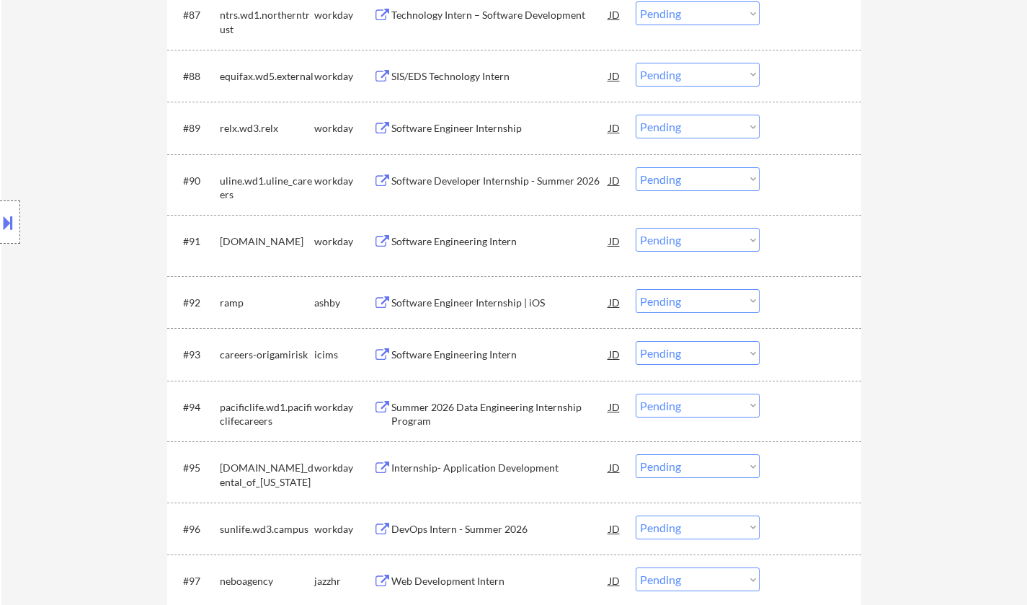
scroll to position [1982, 0]
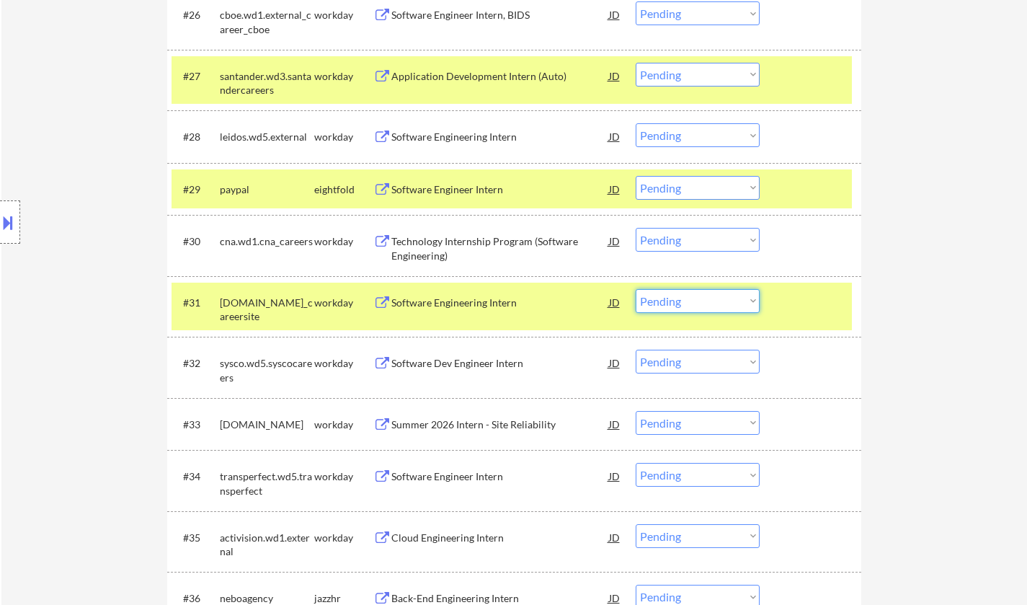
click at [698, 305] on select "Choose an option... Pending Applied Excluded (Questions) Excluded (Expired) Exc…" at bounding box center [698, 301] width 124 height 24
click at [636, 289] on select "Choose an option... Pending Applied Excluded (Questions) Excluded (Expired) Exc…" at bounding box center [698, 301] width 124 height 24
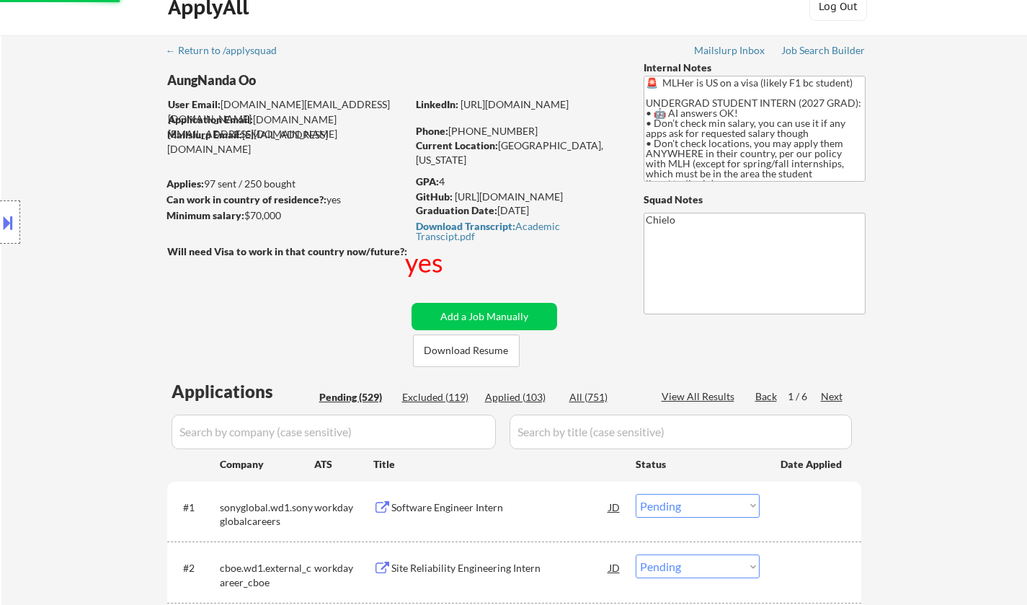
scroll to position [0, 0]
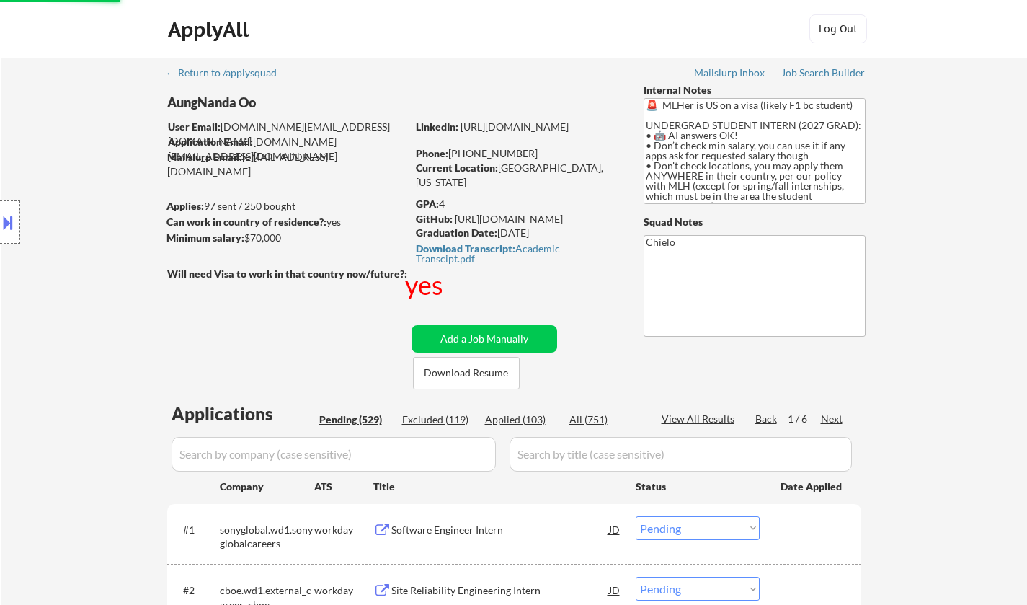
select select ""pending""
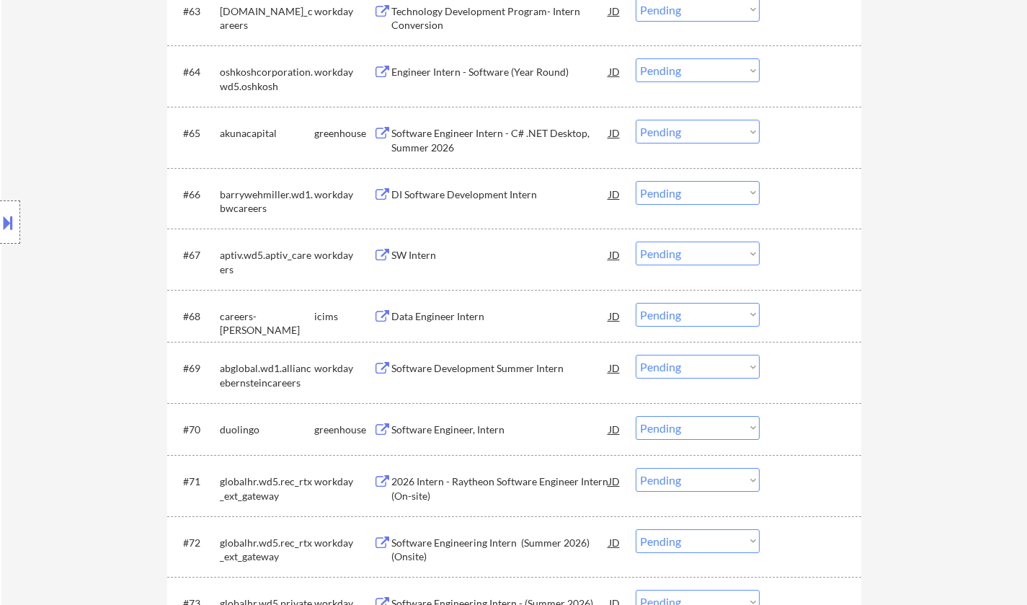
scroll to position [4094, 0]
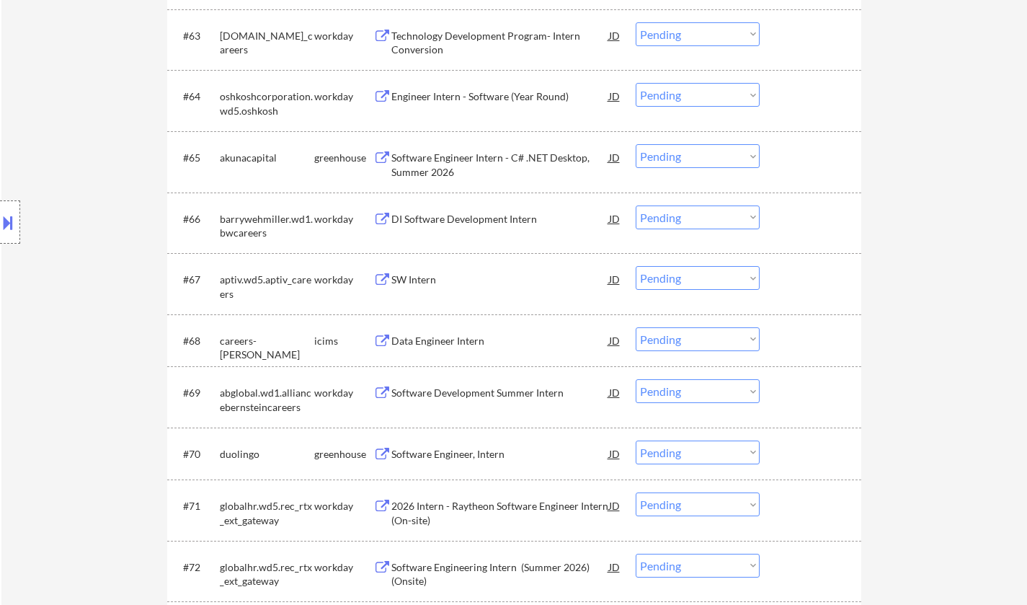
click at [463, 166] on div "Software Engineer Intern - C# .NET Desktop, Summer 2026" at bounding box center [500, 165] width 218 height 28
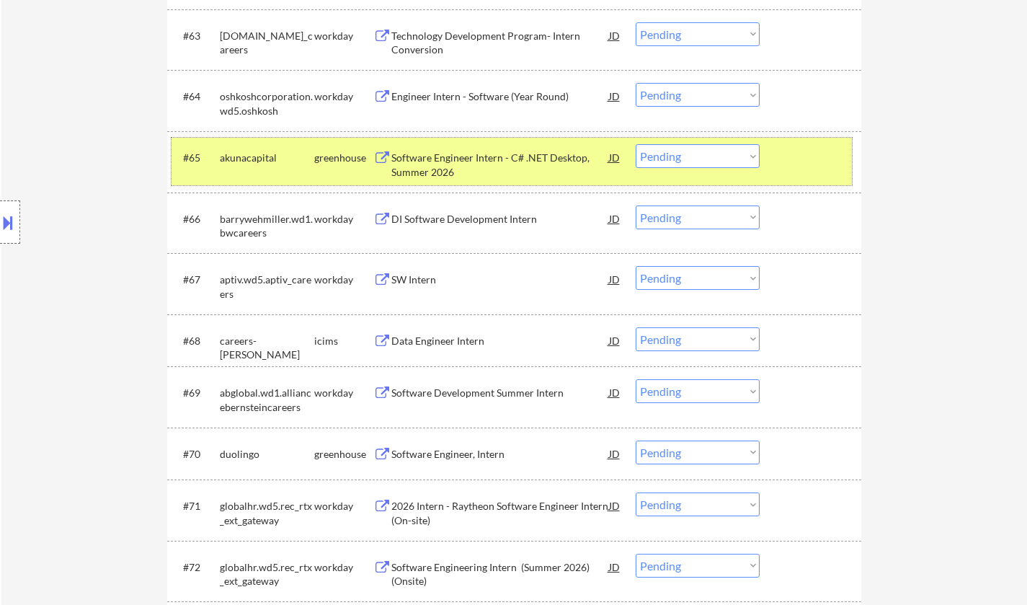
click at [694, 143] on div "#65 akunacapital greenhouse Software Engineer Intern - C# .NET Desktop, Summer …" at bounding box center [512, 162] width 680 height 48
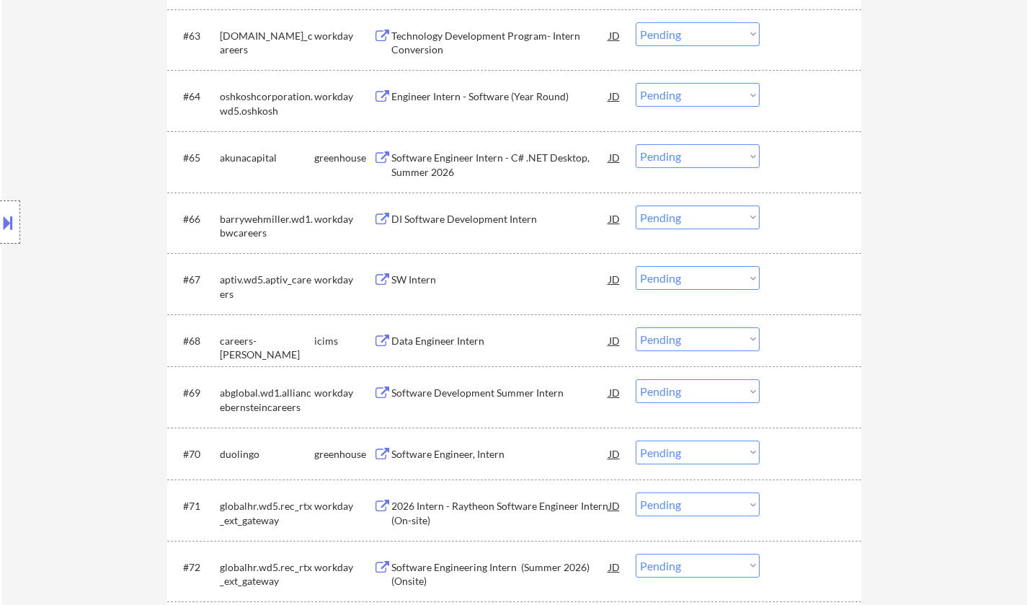
drag, startPoint x: 698, startPoint y: 151, endPoint x: 703, endPoint y: 166, distance: 16.6
click at [698, 151] on select "Choose an option... Pending Applied Excluded (Questions) Excluded (Expired) Exc…" at bounding box center [698, 156] width 124 height 24
click at [636, 144] on select "Choose an option... Pending Applied Excluded (Questions) Excluded (Expired) Exc…" at bounding box center [698, 156] width 124 height 24
select select ""pending""
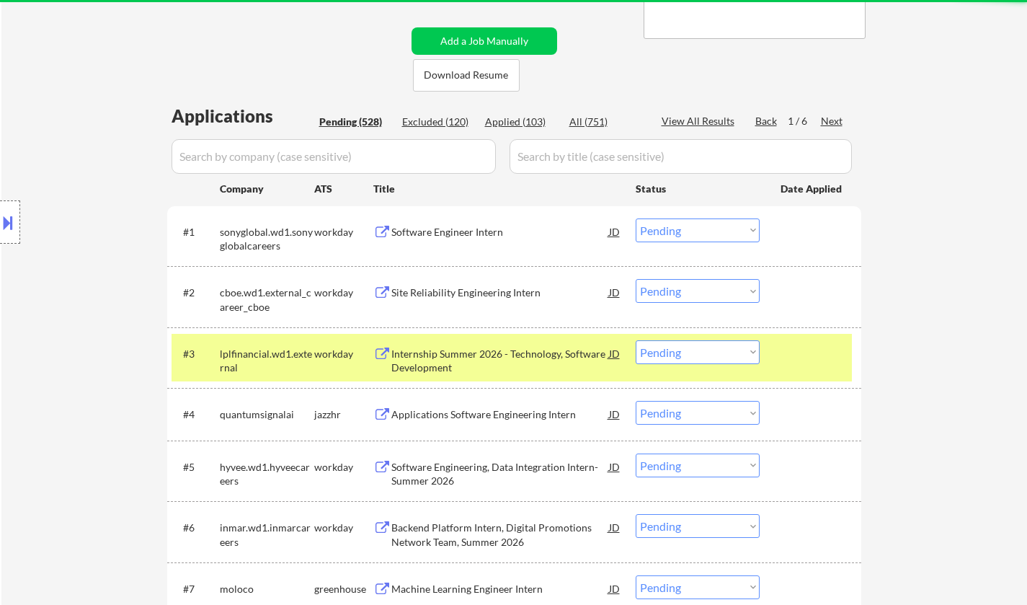
scroll to position [0, 0]
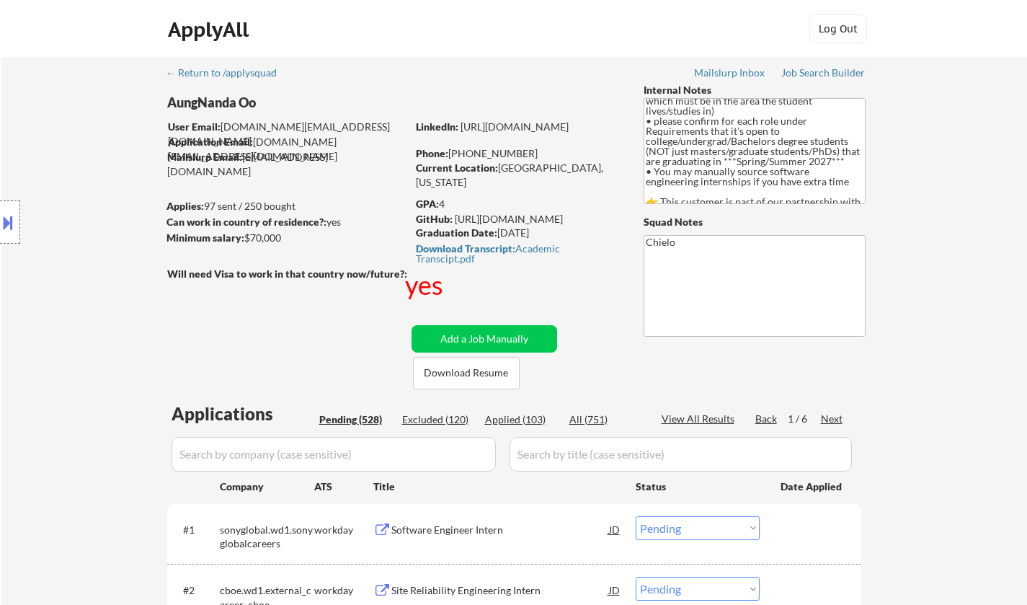
click at [832, 416] on div "Next" at bounding box center [832, 419] width 23 height 14
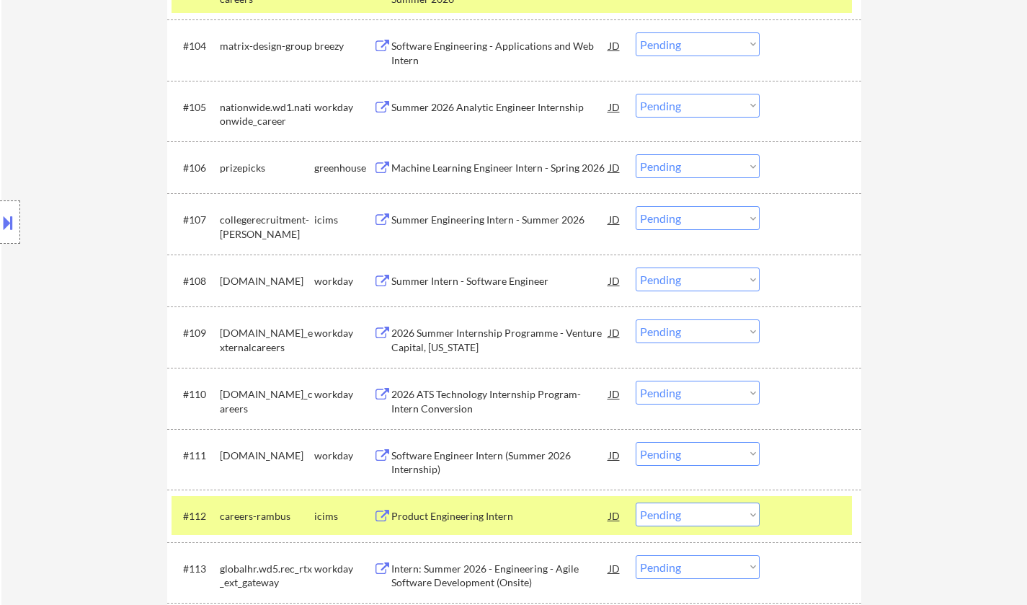
scroll to position [2194, 0]
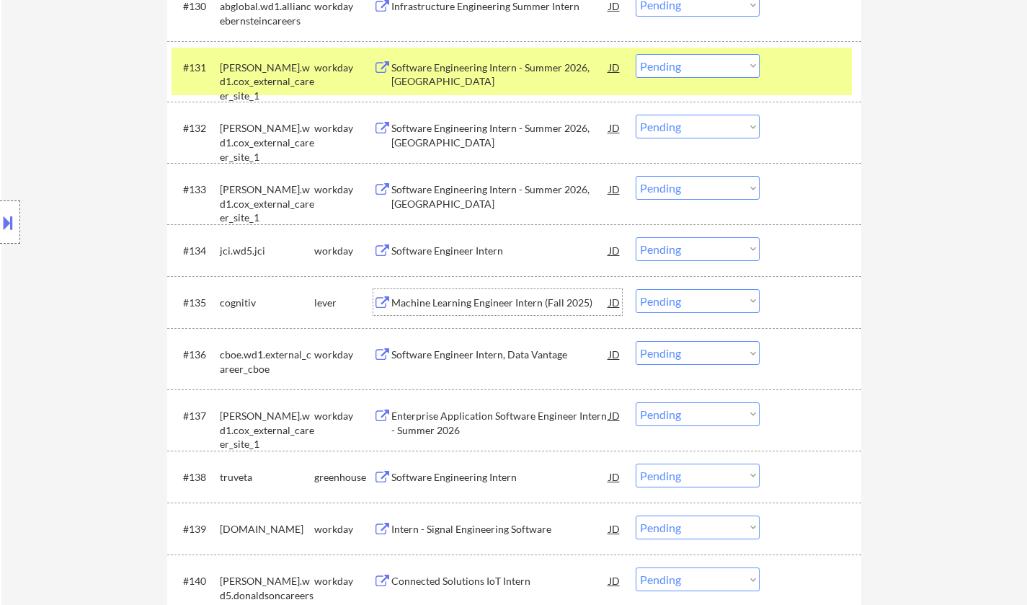
click at [519, 299] on div "Machine Learning Engineer Intern (Fall 2025)" at bounding box center [500, 302] width 218 height 14
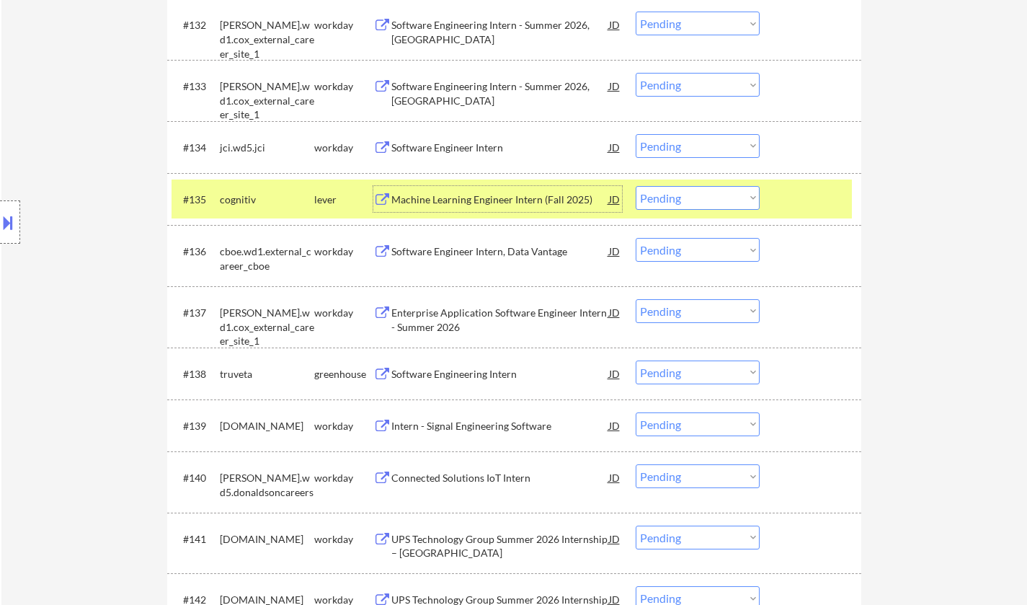
scroll to position [2338, 0]
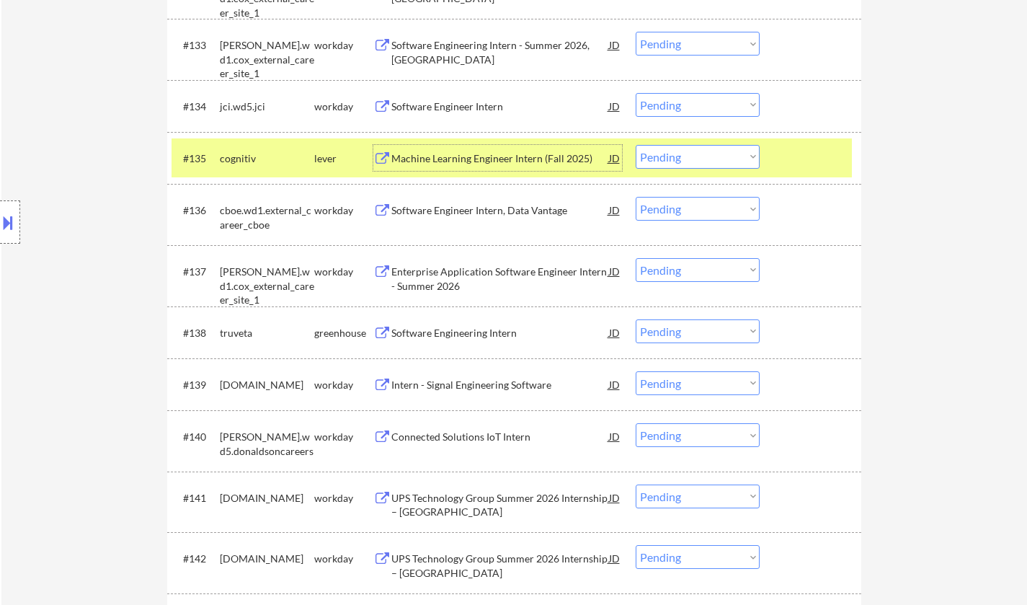
click at [464, 316] on div "#138 truveta greenhouse Software Engineering Intern JD Choose an option... Pend…" at bounding box center [512, 332] width 680 height 39
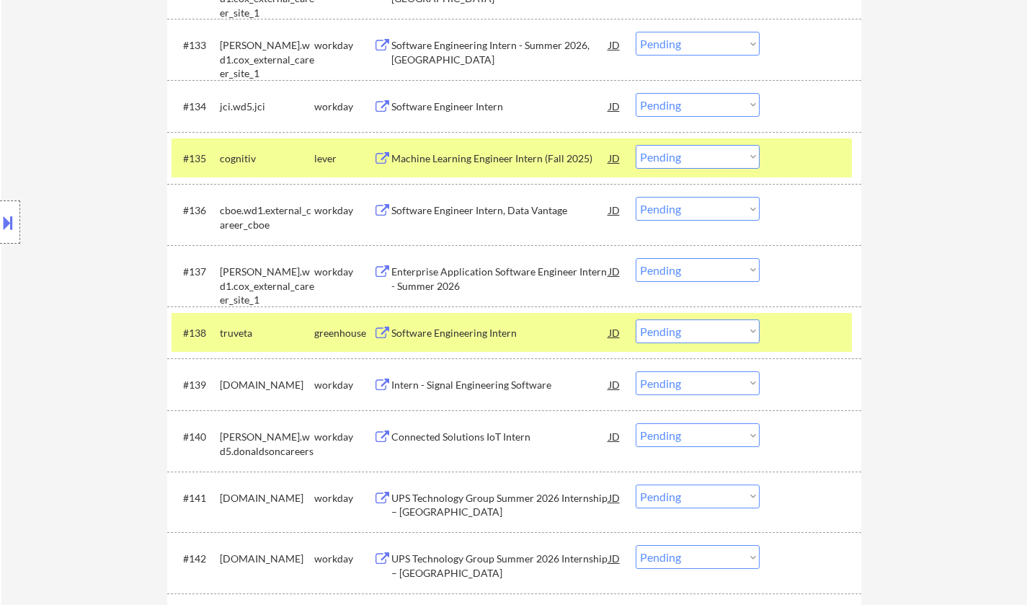
click at [459, 326] on div "Software Engineering Intern" at bounding box center [500, 333] width 218 height 14
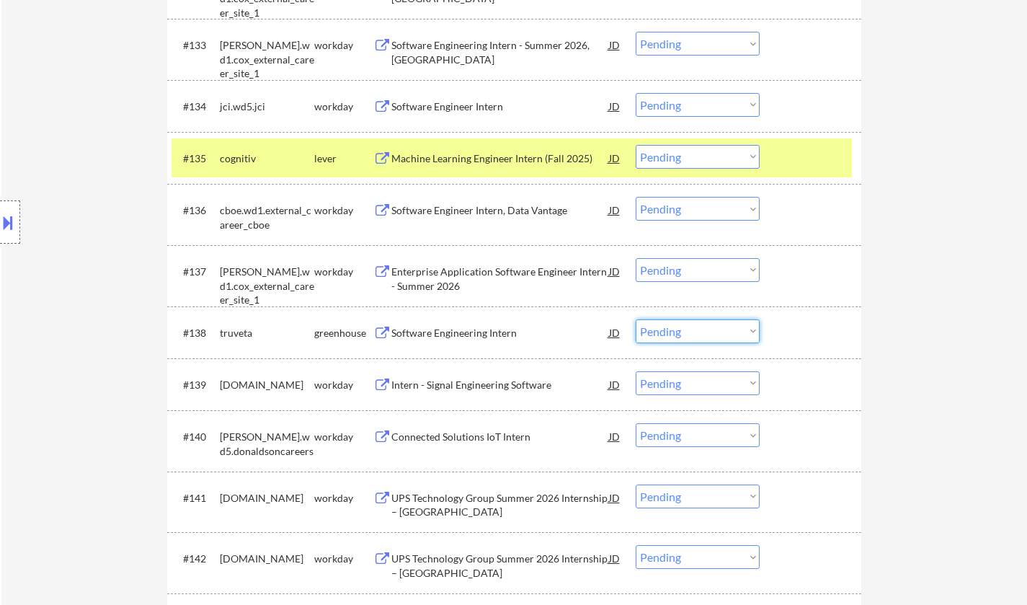
click at [740, 334] on select "Choose an option... Pending Applied Excluded (Questions) Excluded (Expired) Exc…" at bounding box center [698, 331] width 124 height 24
click at [636, 319] on select "Choose an option... Pending Applied Excluded (Questions) Excluded (Expired) Exc…" at bounding box center [698, 331] width 124 height 24
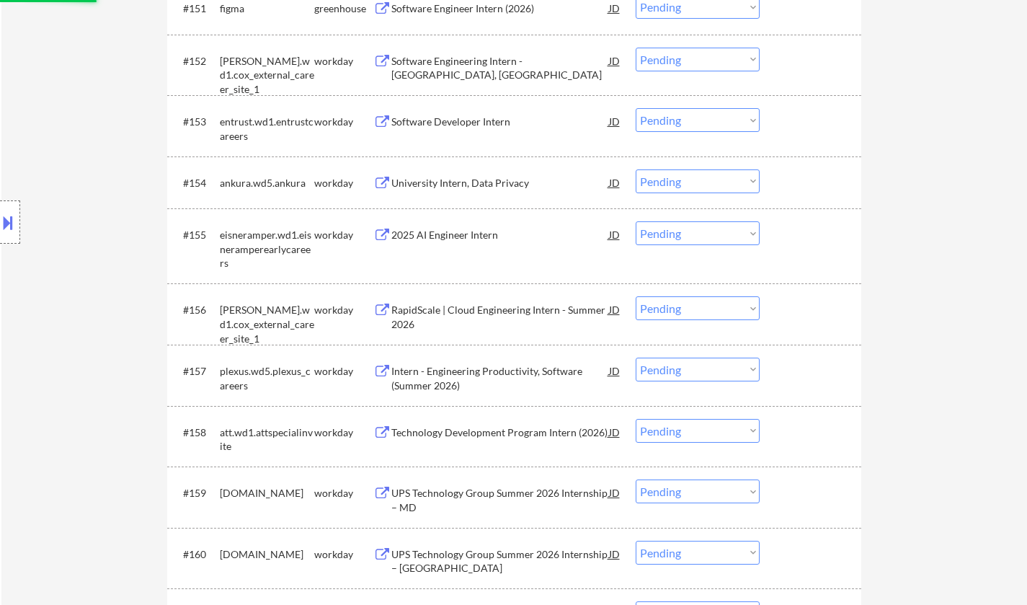
select select ""pending""
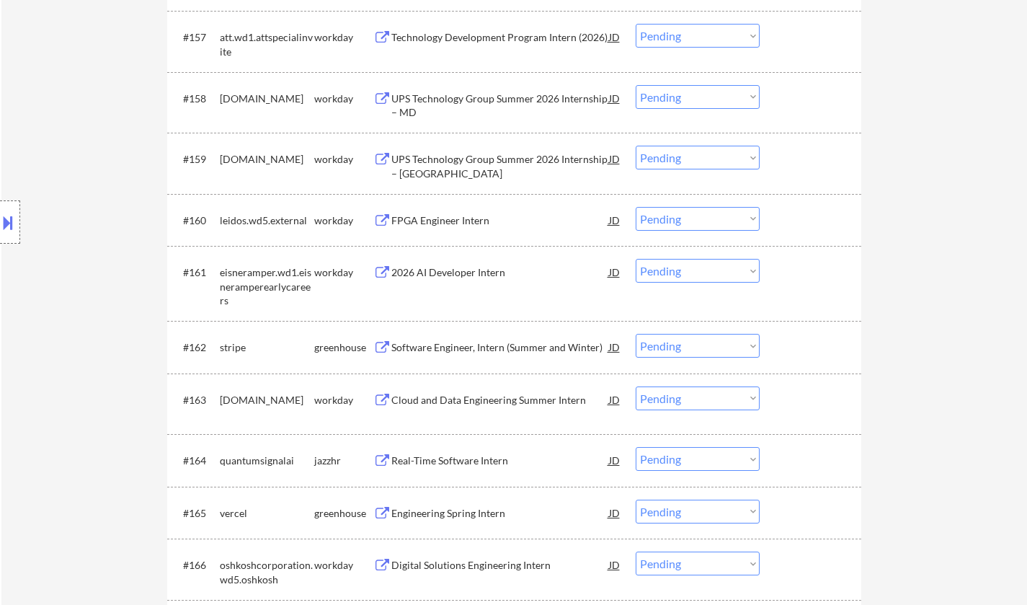
scroll to position [3923, 0]
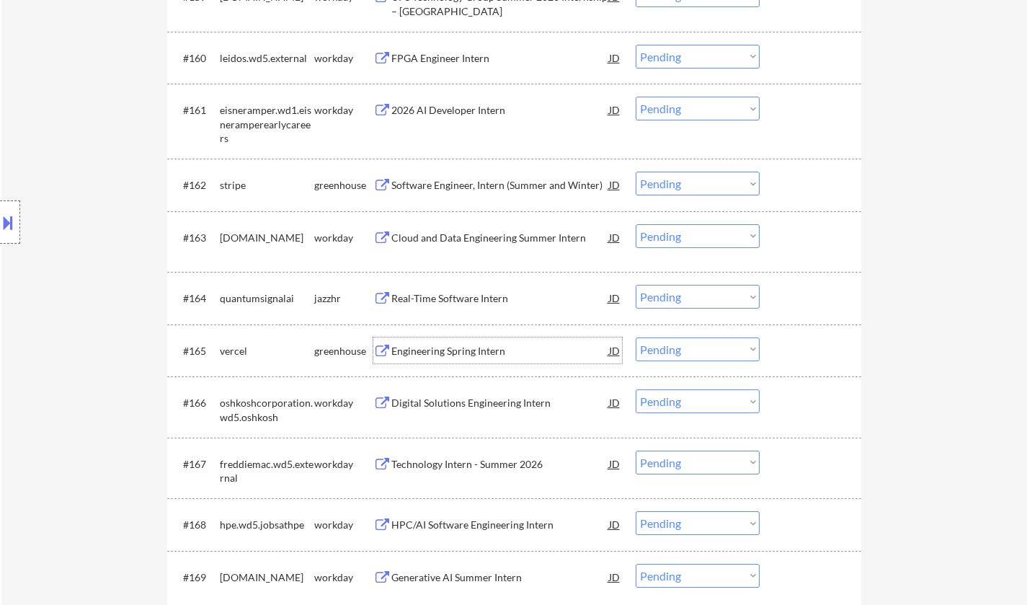
click at [470, 349] on div "Engineering Spring Intern" at bounding box center [500, 351] width 218 height 14
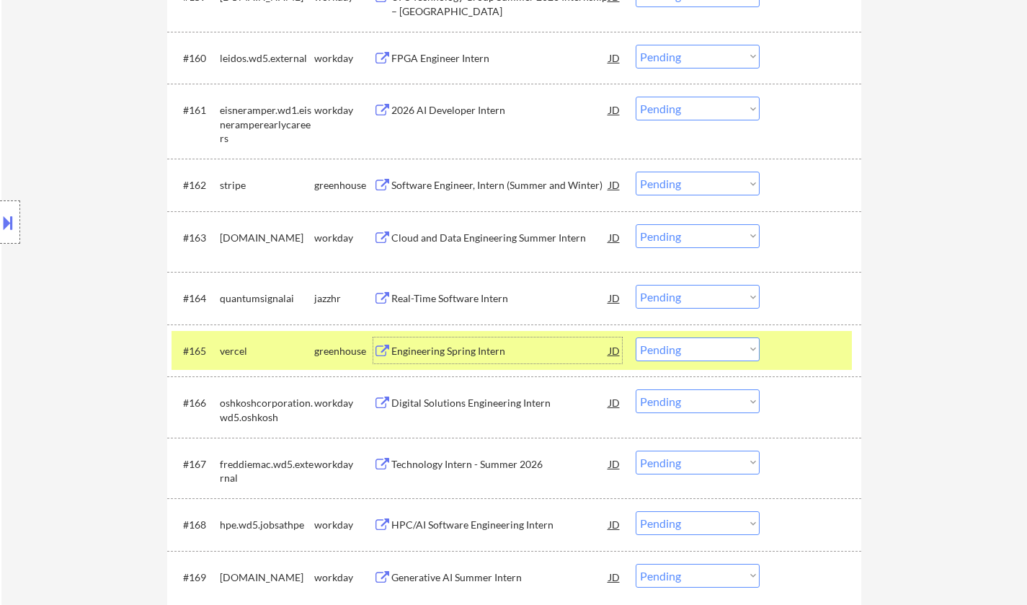
click at [716, 347] on select "Choose an option... Pending Applied Excluded (Questions) Excluded (Expired) Exc…" at bounding box center [698, 349] width 124 height 24
click at [636, 337] on select "Choose an option... Pending Applied Excluded (Questions) Excluded (Expired) Exc…" at bounding box center [698, 349] width 124 height 24
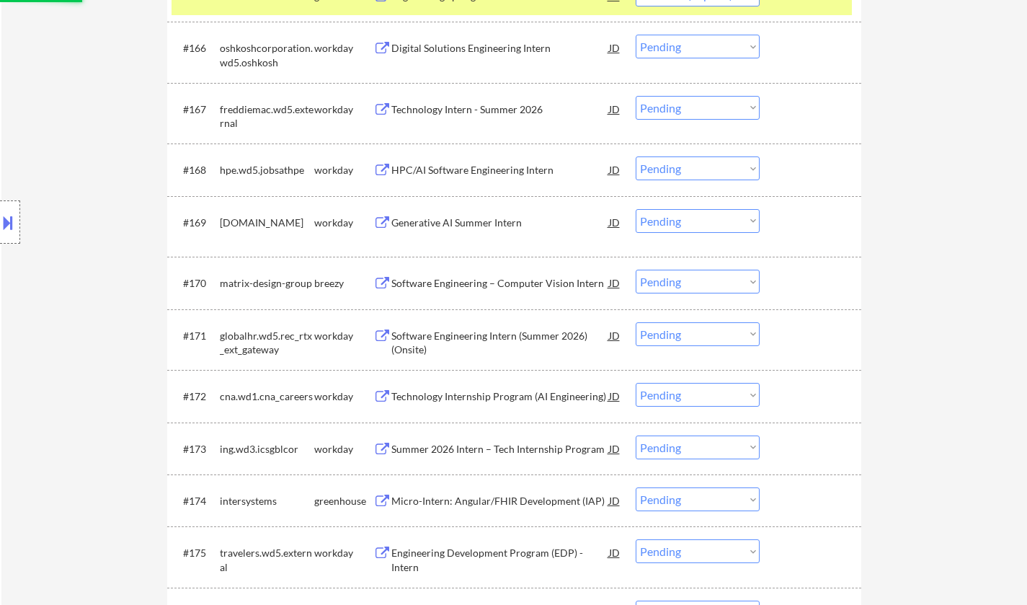
scroll to position [4284, 0]
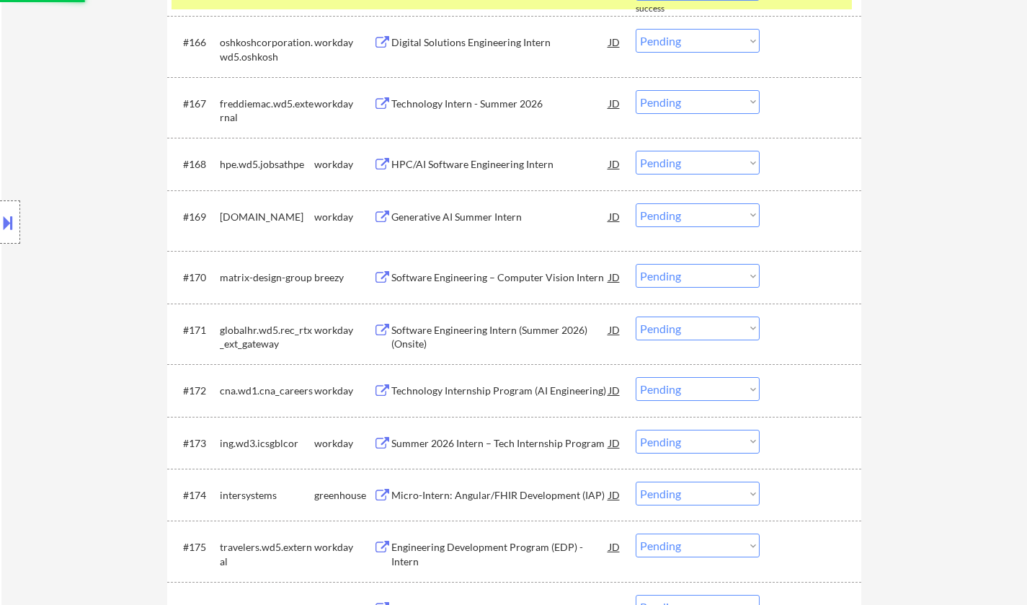
select select ""pending""
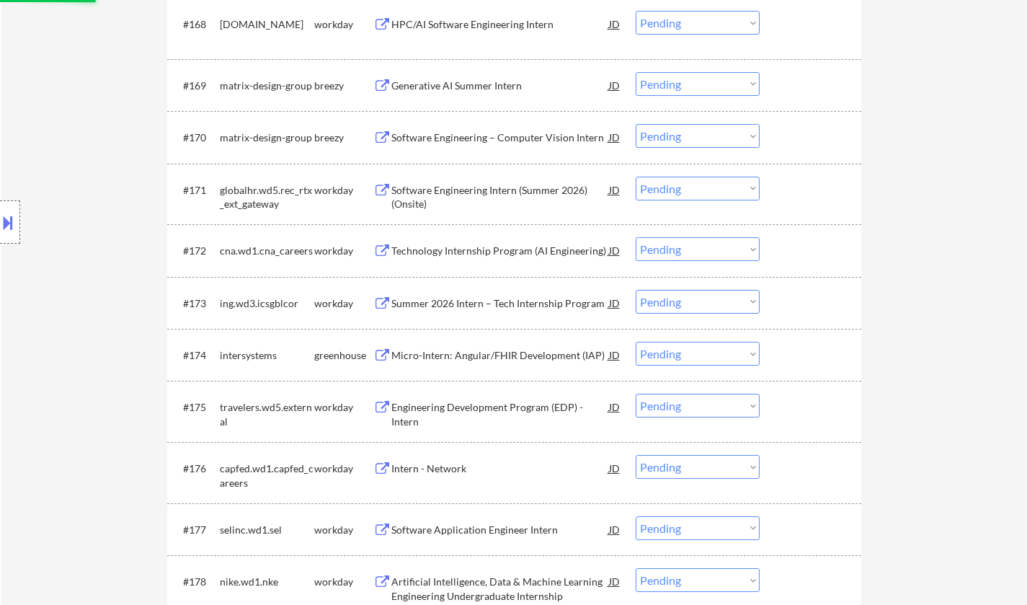
scroll to position [4428, 0]
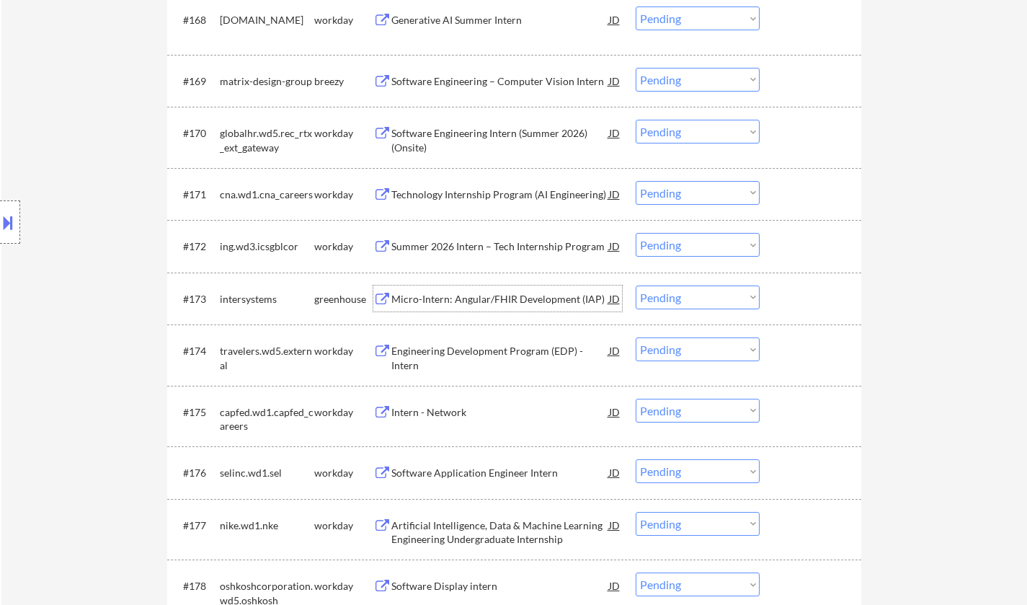
click at [482, 303] on div "Micro-Intern: Angular/FHIR Development (IAP)" at bounding box center [500, 299] width 218 height 14
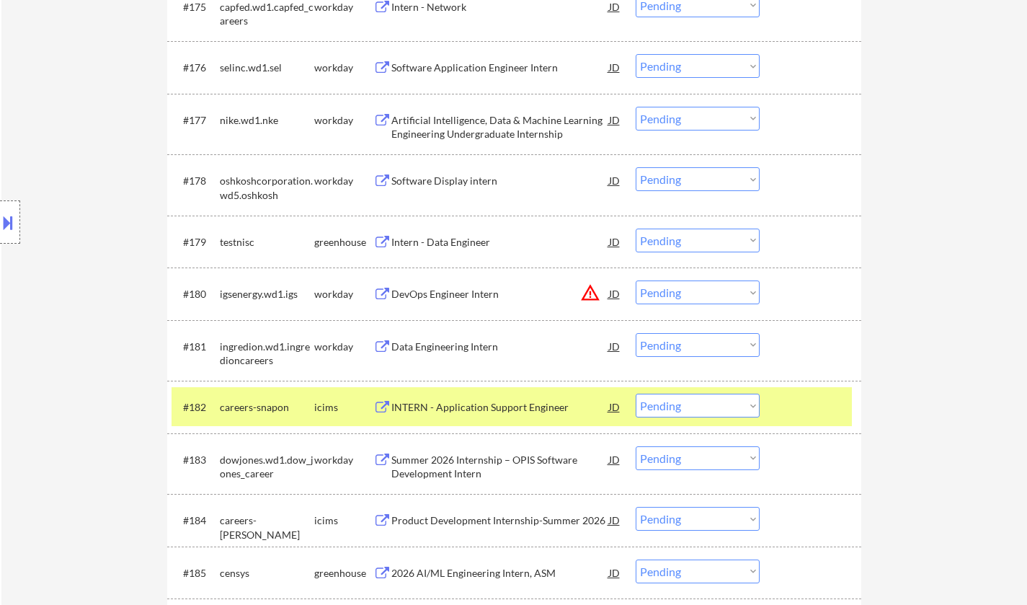
scroll to position [4860, 0]
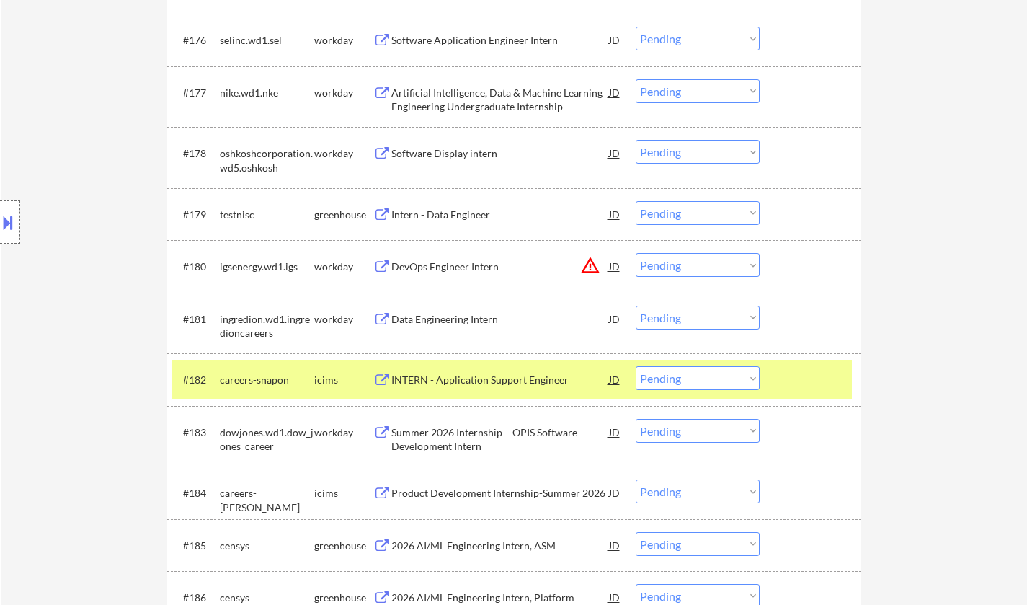
click at [440, 212] on div "Intern - Data Engineer" at bounding box center [500, 215] width 218 height 14
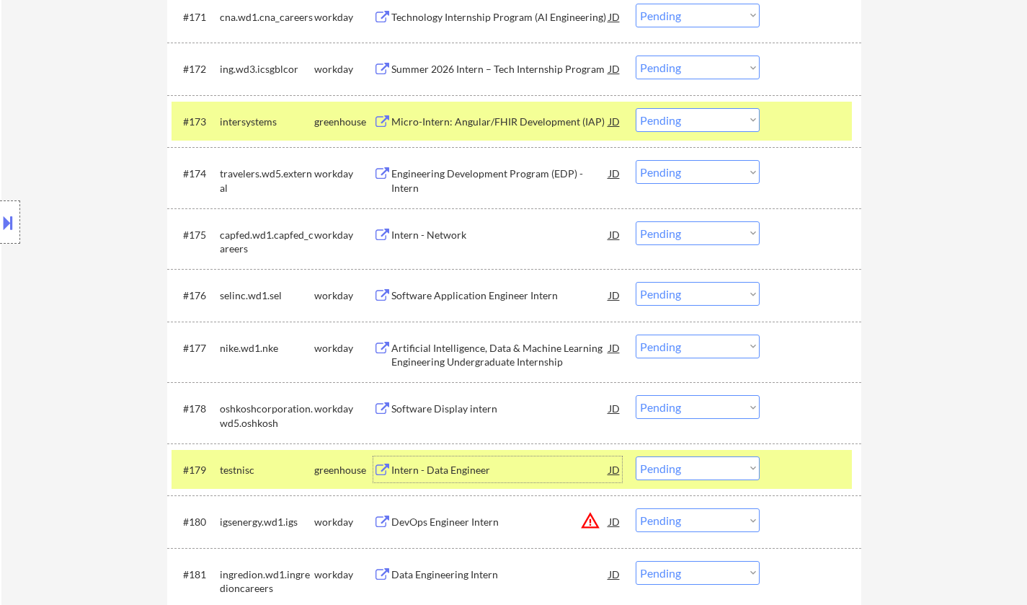
scroll to position [4572, 0]
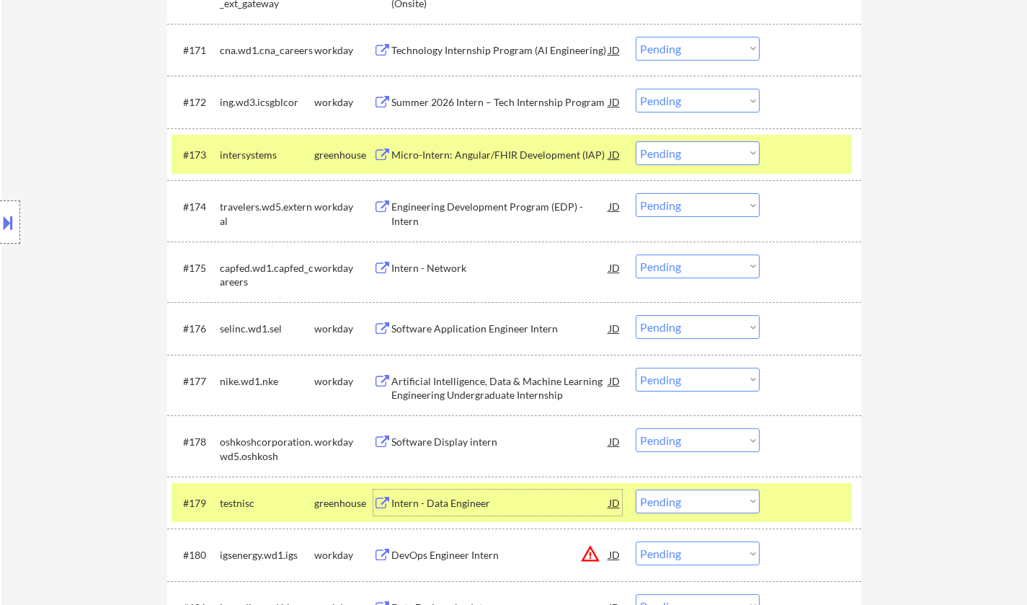
drag, startPoint x: 698, startPoint y: 154, endPoint x: 701, endPoint y: 163, distance: 9.1
click at [698, 154] on select "Choose an option... Pending Applied Excluded (Questions) Excluded (Expired) Exc…" at bounding box center [698, 153] width 124 height 24
click at [636, 141] on select "Choose an option... Pending Applied Excluded (Questions) Excluded (Expired) Exc…" at bounding box center [698, 153] width 124 height 24
select select ""pending""
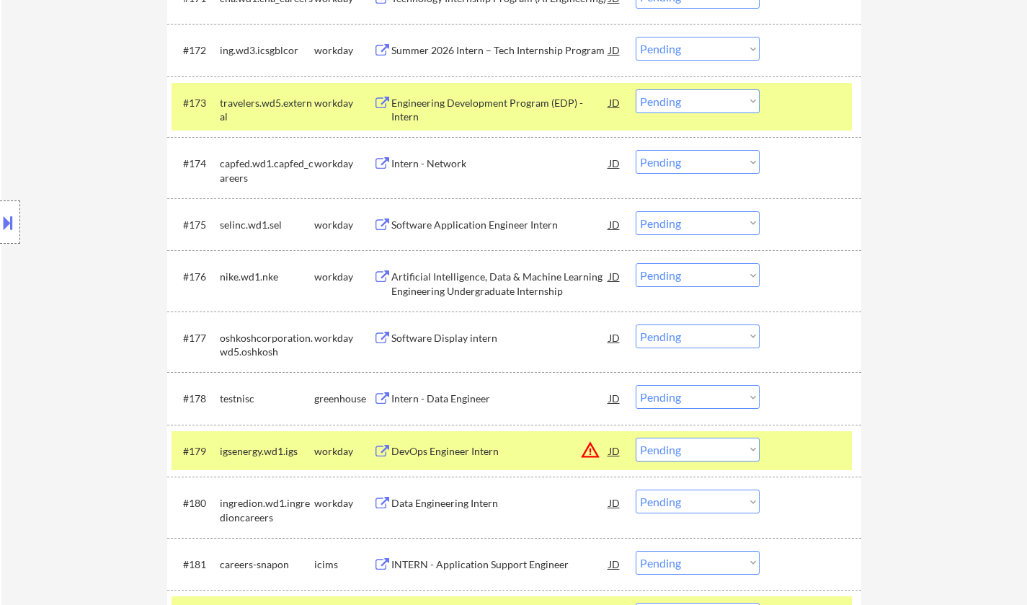
scroll to position [4716, 0]
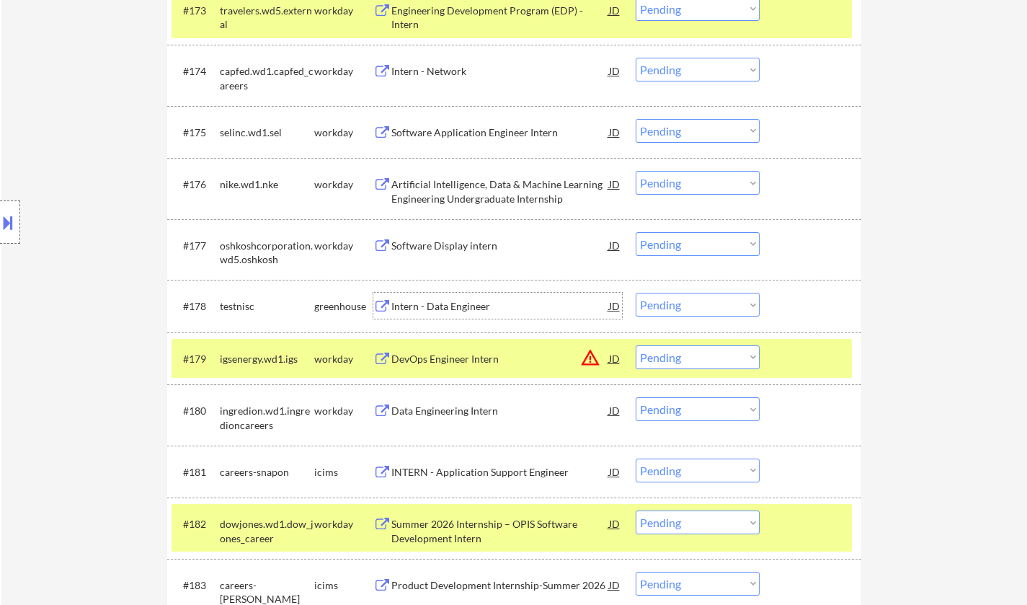
click at [427, 303] on div "Intern - Data Engineer" at bounding box center [500, 306] width 218 height 14
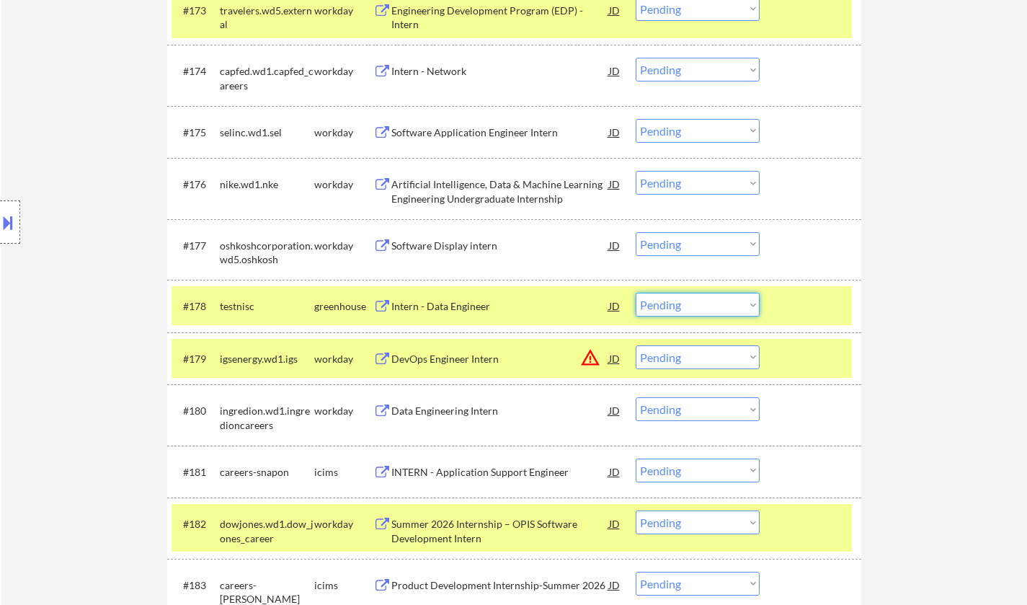
click at [665, 297] on select "Choose an option... Pending Applied Excluded (Questions) Excluded (Expired) Exc…" at bounding box center [698, 305] width 124 height 24
click at [636, 293] on select "Choose an option... Pending Applied Excluded (Questions) Excluded (Expired) Exc…" at bounding box center [698, 305] width 124 height 24
select select ""pending""
